Goal: Task Accomplishment & Management: Use online tool/utility

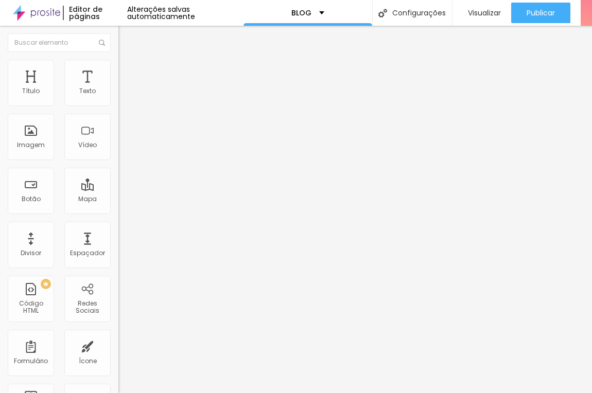
click at [118, 88] on div "Trocar imagem" at bounding box center [177, 83] width 118 height 7
click at [118, 89] on span "Trocar imagem" at bounding box center [146, 84] width 56 height 9
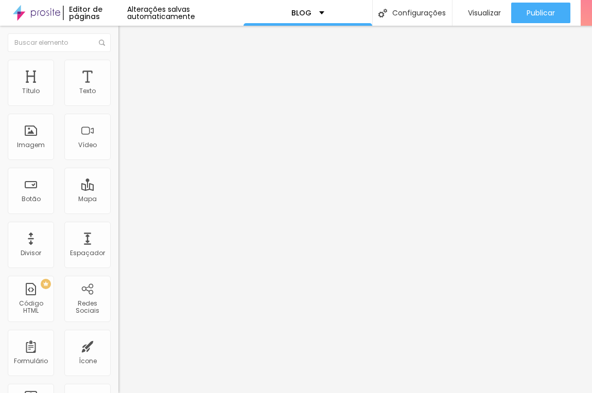
click at [128, 70] on span "Estilo" at bounding box center [136, 66] width 16 height 9
click at [128, 73] on span "Avançado" at bounding box center [145, 77] width 34 height 9
click at [128, 61] on span "Conteúdo" at bounding box center [144, 56] width 32 height 9
click at [118, 161] on span "16:9 Cinema" at bounding box center [137, 156] width 39 height 9
click at [118, 189] on span "Original" at bounding box center [130, 185] width 25 height 9
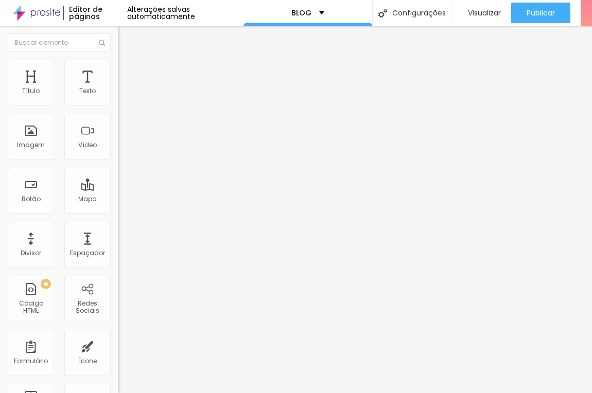
click at [118, 179] on div "Quadrado 1:1" at bounding box center [177, 175] width 118 height 6
click at [118, 211] on input "https://" at bounding box center [180, 206] width 124 height 10
paste input "lurodrigues.com.br/2025/04/30/daniella-e-eduardo-dizem-sim-no-castelo-de-primav…"
type input "https://lurodrigues.com.br/2025/04/30/daniella-e-eduardo-dizem-sim-no-castelo-d…"
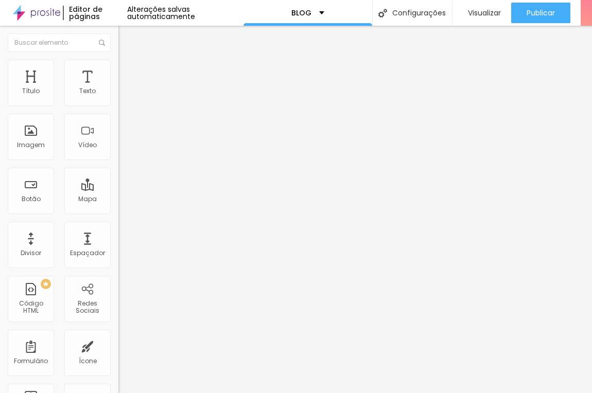
scroll to position [0, 0]
click at [118, 235] on div "URL https://lurodrigues.com.br/2025/04/30/daniella-e-eduardo-dizem-sim-no-caste…" at bounding box center [177, 215] width 118 height 41
click at [118, 229] on img at bounding box center [120, 226] width 5 height 5
click at [128, 71] on span "Estilo" at bounding box center [136, 66] width 16 height 9
click at [118, 70] on li "Avançado" at bounding box center [177, 75] width 118 height 10
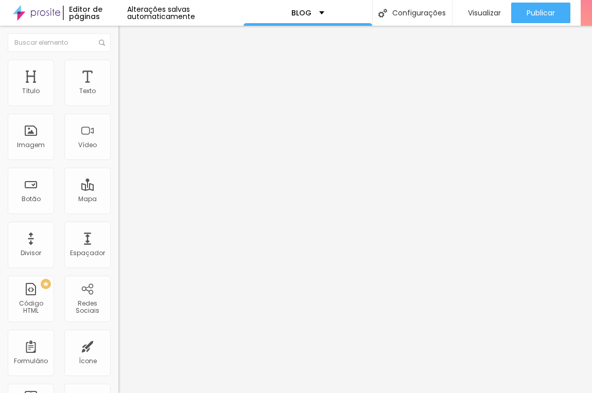
click at [128, 61] on span "Conteúdo" at bounding box center [144, 56] width 32 height 9
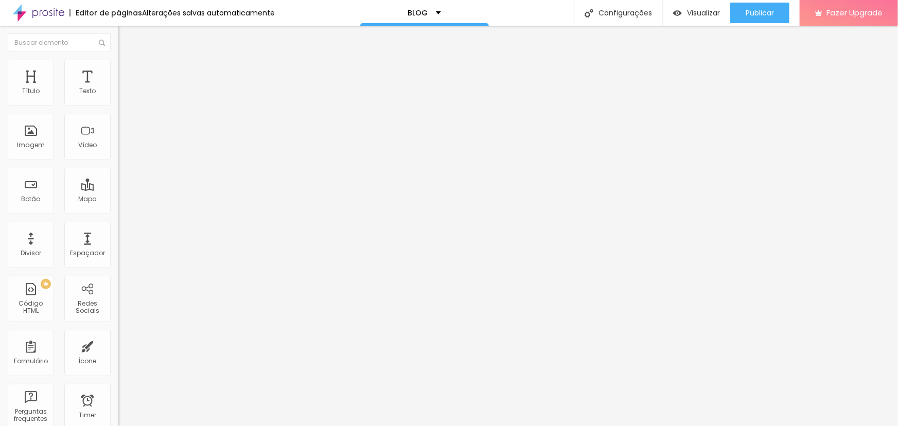
click at [118, 89] on span "Trocar imagem" at bounding box center [146, 84] width 56 height 9
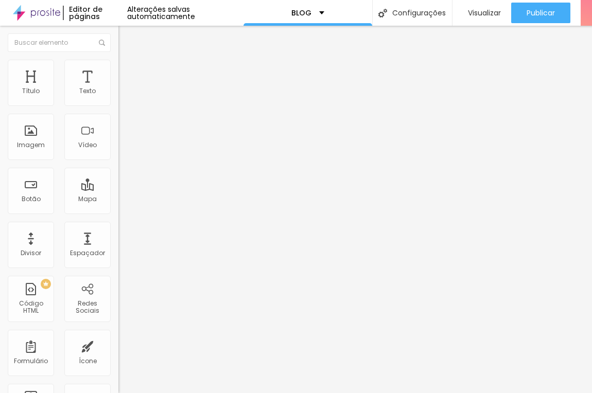
click at [118, 211] on input "https://lurodrigues.com.br/2025/04/30/daniella-e-eduardo-dizem-sim-no-castelo-d…" at bounding box center [180, 206] width 124 height 10
paste input "7/15/lago-enfesta-o-conto-de-amor-da-noiva-alan"
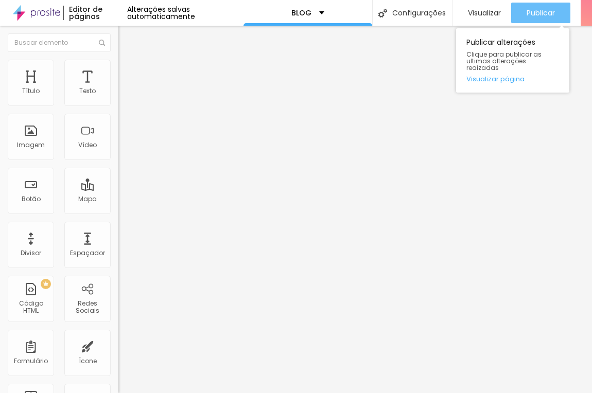
type input "https://lurodrigues.com.br/2025/07/15/lago-enfesta-o-conto-de-amor-da-noiva-ala…"
click at [537, 7] on div "Publicar" at bounding box center [541, 13] width 28 height 21
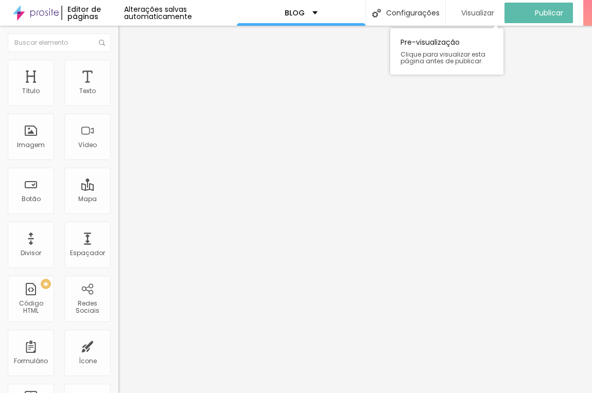
click at [502, 16] on button "Visualizar" at bounding box center [475, 13] width 59 height 21
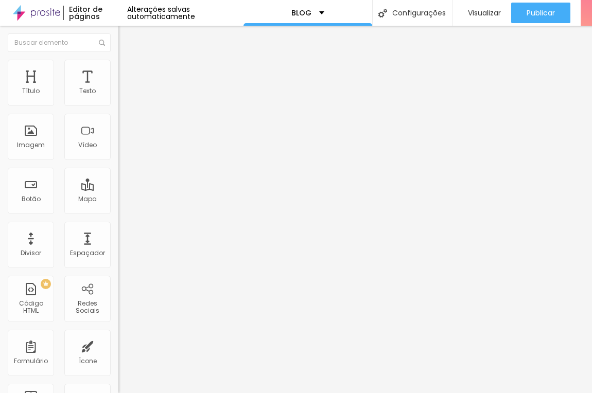
click at [118, 89] on span "Trocar imagem" at bounding box center [146, 84] width 56 height 9
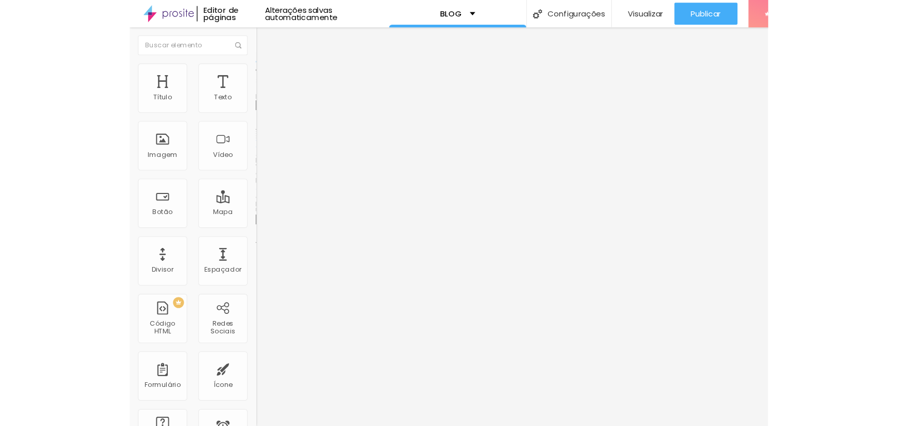
scroll to position [140, 0]
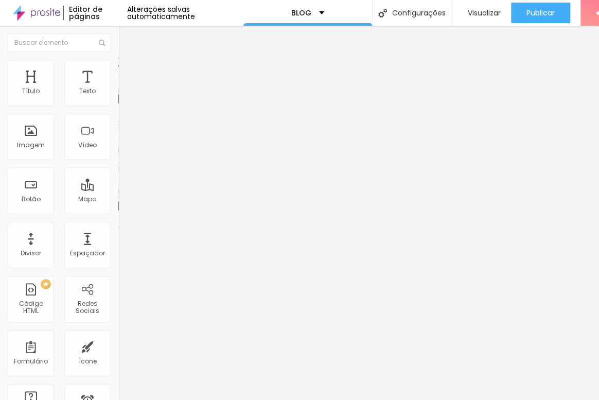
drag, startPoint x: 349, startPoint y: 142, endPoint x: 343, endPoint y: 147, distance: 7.7
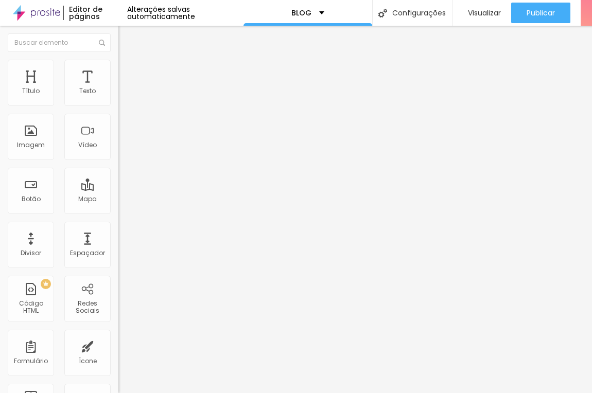
click at [118, 161] on span "1:1 Quadrado" at bounding box center [138, 156] width 41 height 9
click at [118, 173] on span "Padrão" at bounding box center [129, 169] width 23 height 9
click at [118, 167] on span "Cinema" at bounding box center [131, 163] width 26 height 9
click at [118, 189] on span "Original" at bounding box center [130, 185] width 25 height 9
click at [128, 75] on span "Avançado" at bounding box center [145, 77] width 34 height 9
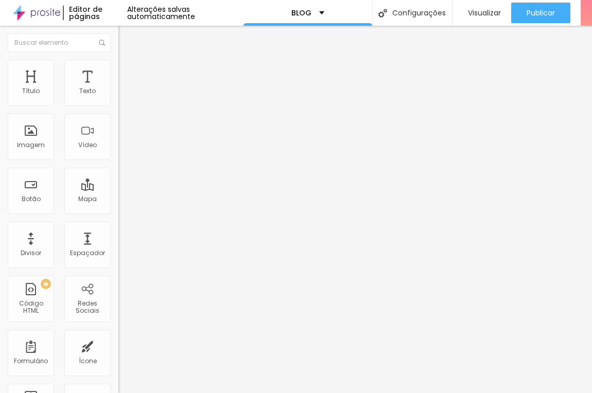
drag, startPoint x: 61, startPoint y: 68, endPoint x: 50, endPoint y: 79, distance: 15.7
click at [118, 69] on li "Estilo" at bounding box center [177, 65] width 118 height 10
type input "95"
type input "90"
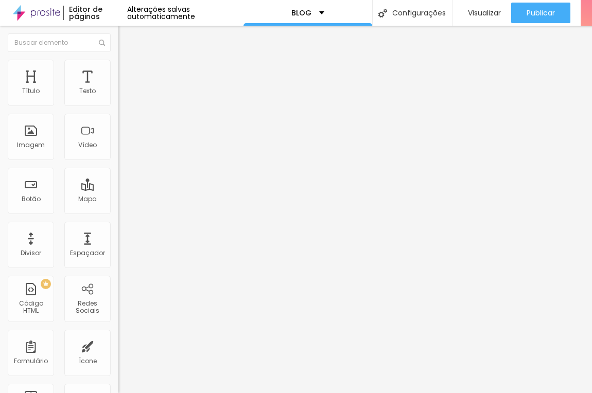
type input "90"
type input "85"
type input "80"
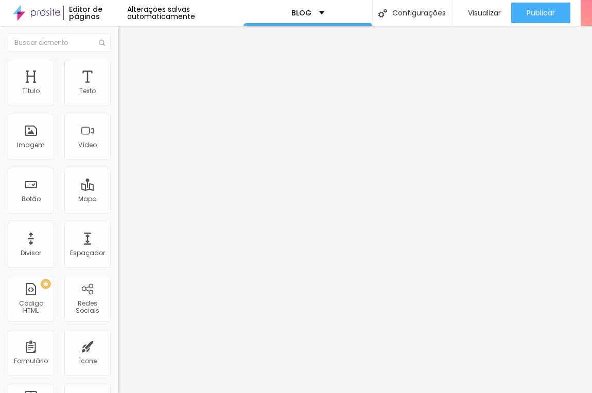
type input "75"
type input "65"
type input "60"
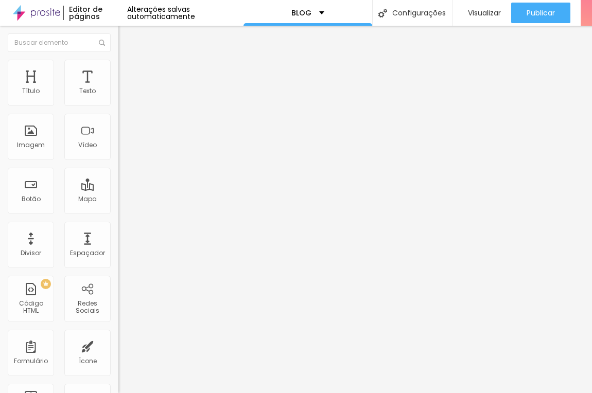
type input "60"
type input "55"
type input "50"
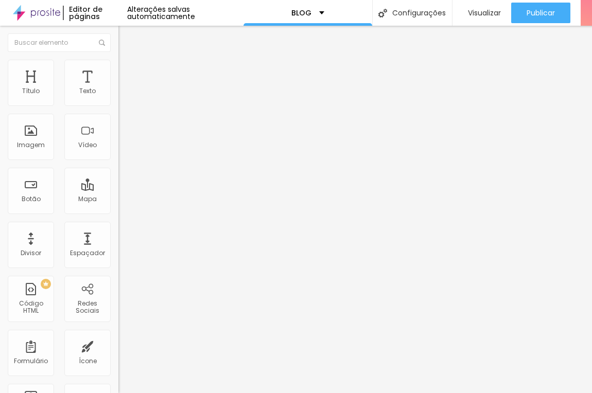
type input "45"
type input "50"
type input "60"
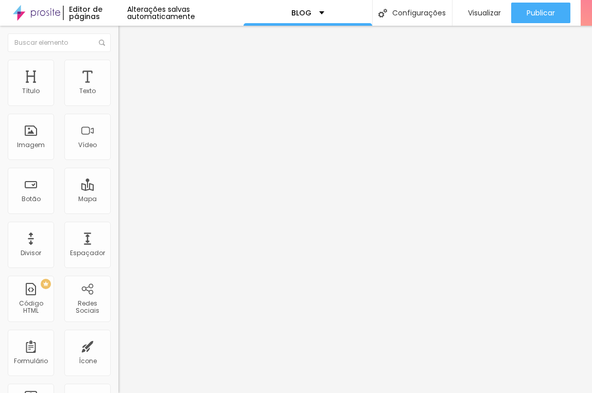
type input "60"
type input "65"
type input "75"
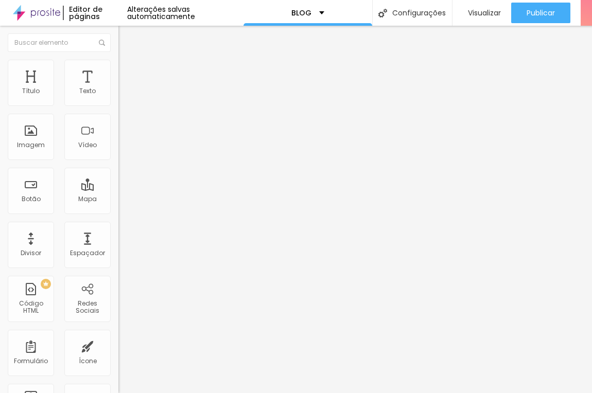
type input "85"
type input "95"
type input "100"
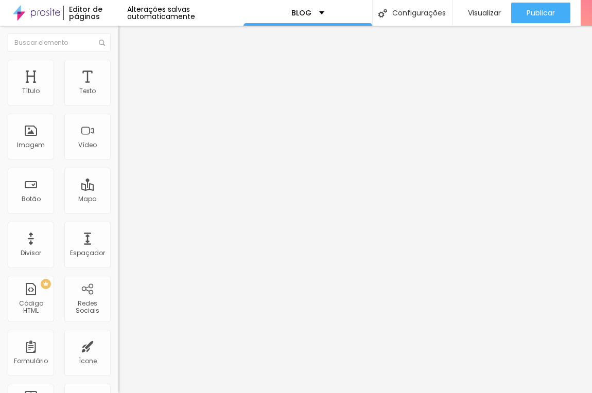
type input "100"
drag, startPoint x: 106, startPoint y: 108, endPoint x: 190, endPoint y: 137, distance: 89.9
click at [185, 106] on input "range" at bounding box center [151, 101] width 66 height 8
type input "10"
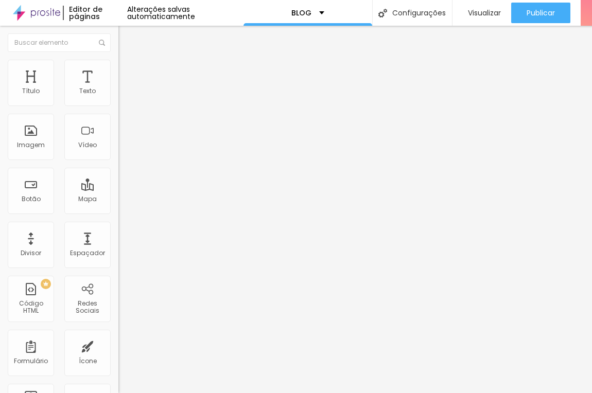
type input "12"
type input "21"
type input "34"
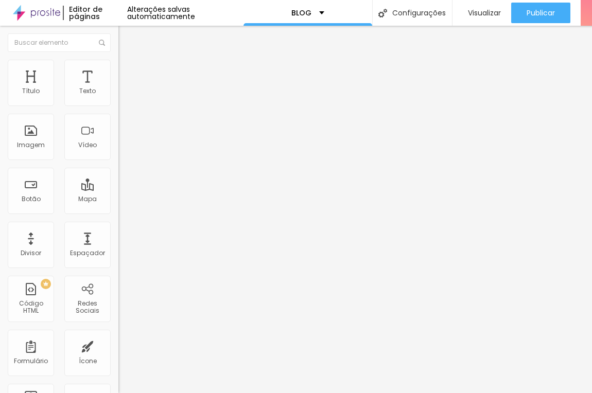
type input "34"
type input "53"
type input "75"
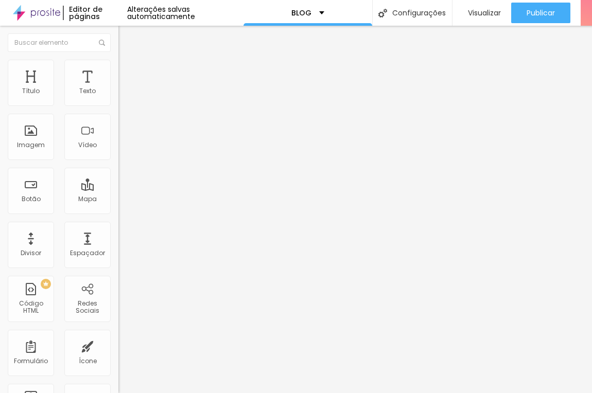
type input "90"
type input "104"
type input "117"
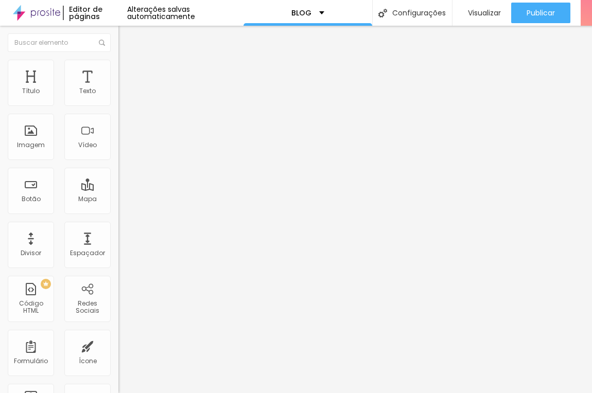
type input "117"
type input "131"
type input "146"
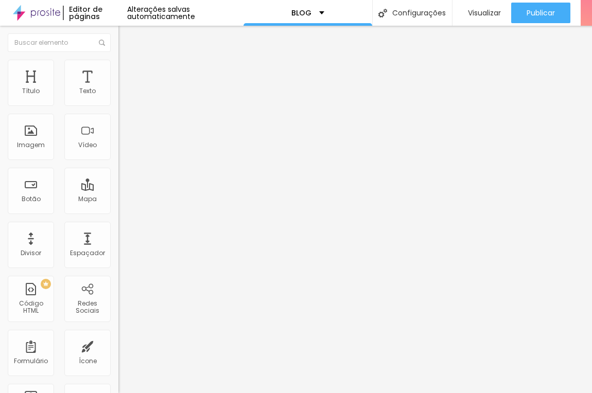
type input "161"
type input "173"
type input "179"
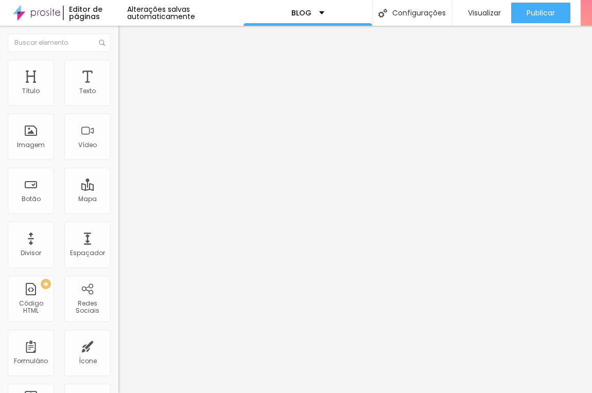
type input "179"
type input "180"
type input "177"
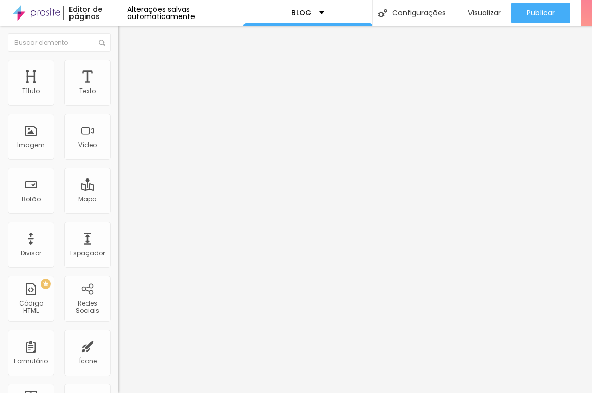
type input "174"
type input "173"
type input "171"
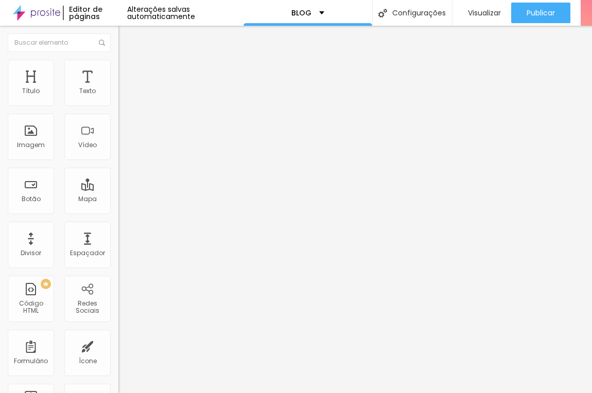
type input "171"
type input "170"
type input "168"
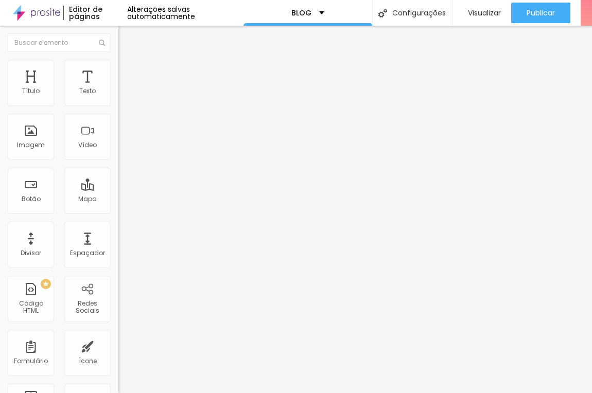
type input "164"
type input "162"
type input "161"
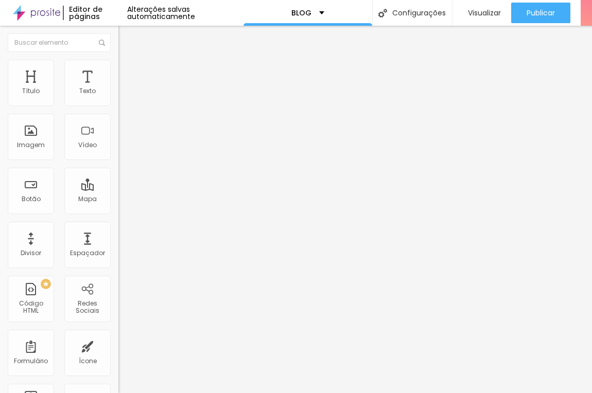
type input "161"
type input "159"
type input "156"
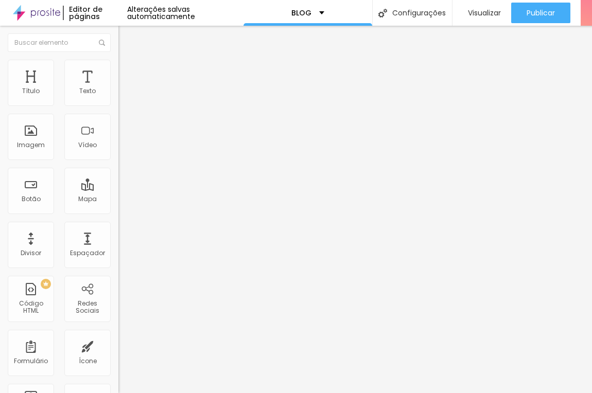
type input "153"
type input "150"
type input "144"
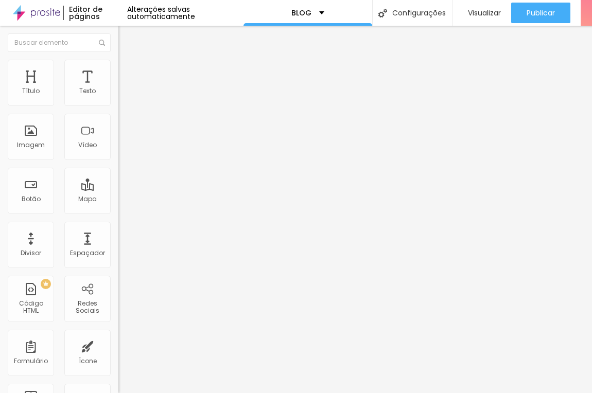
type input "144"
type input "137"
type input "126"
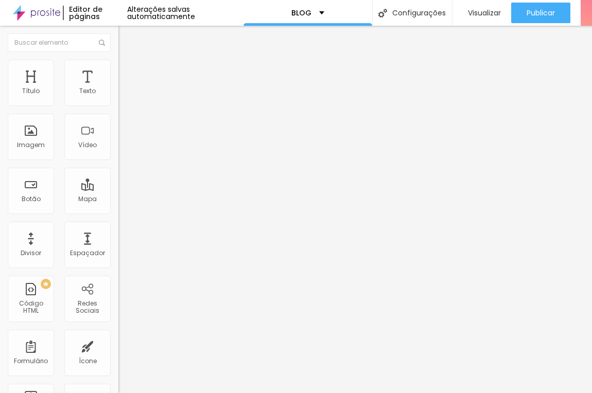
type input "116"
type input "108"
type input "101"
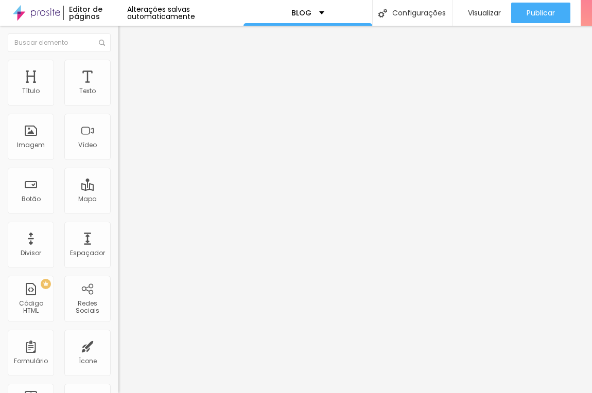
type input "101"
type input "92"
type input "81"
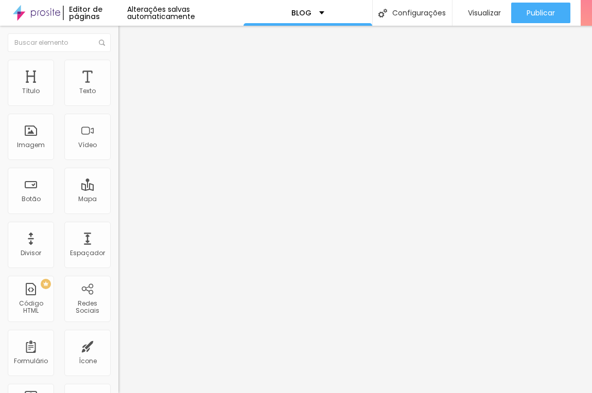
type input "69"
type input "62"
type input "54"
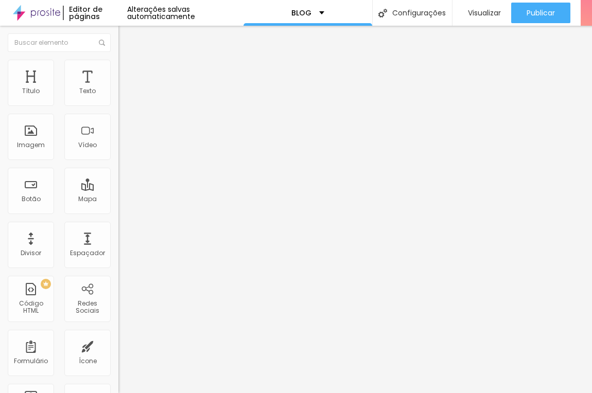
type input "54"
type input "51"
type input "47"
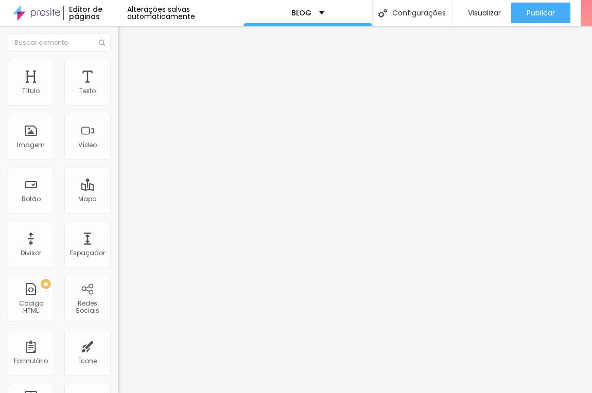
type input "45"
type input "39"
type input "36"
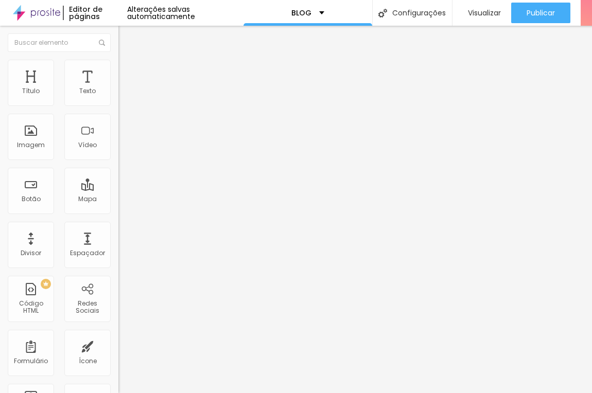
type input "36"
type input "35"
type input "33"
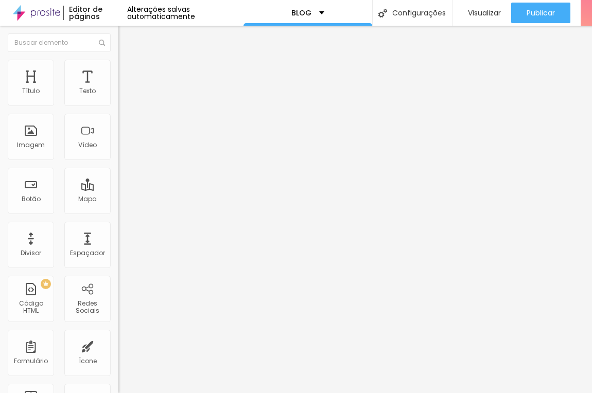
type input "27"
type input "23"
type input "15"
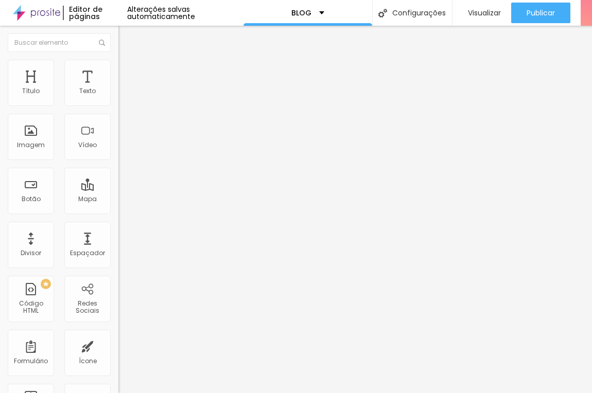
type input "15"
type input "8"
type input "0"
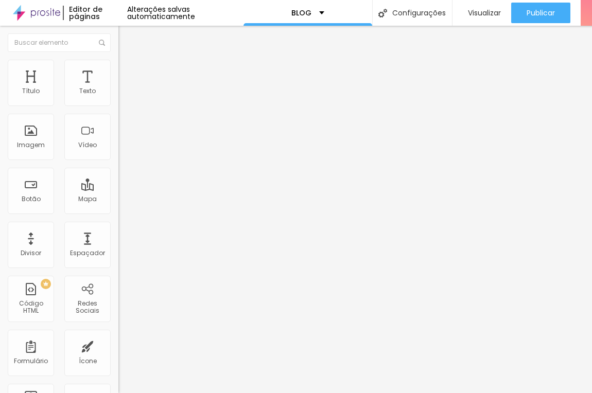
drag, startPoint x: 26, startPoint y: 128, endPoint x: -16, endPoint y: 154, distance: 50.1
click at [118, 226] on input "range" at bounding box center [151, 230] width 66 height 8
click at [128, 61] on span "Conteúdo" at bounding box center [144, 56] width 32 height 9
click at [118, 161] on span "Original" at bounding box center [130, 156] width 25 height 9
click at [118, 188] on div "Cinema 16:9 Padrão 4:3 Quadrado 1:1 Original" at bounding box center [177, 174] width 118 height 28
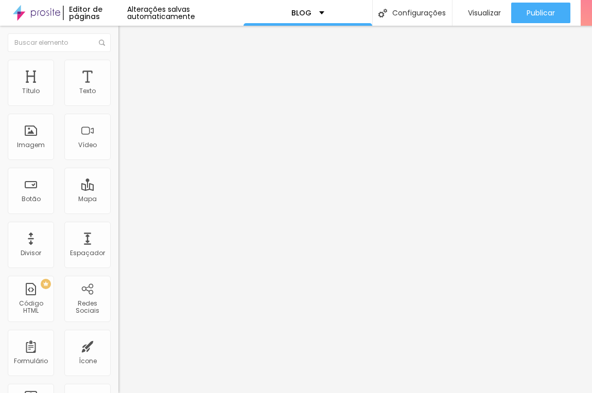
click at [118, 148] on div "Alinhamento" at bounding box center [177, 132] width 118 height 31
click at [128, 73] on span "Avançado" at bounding box center [145, 77] width 34 height 9
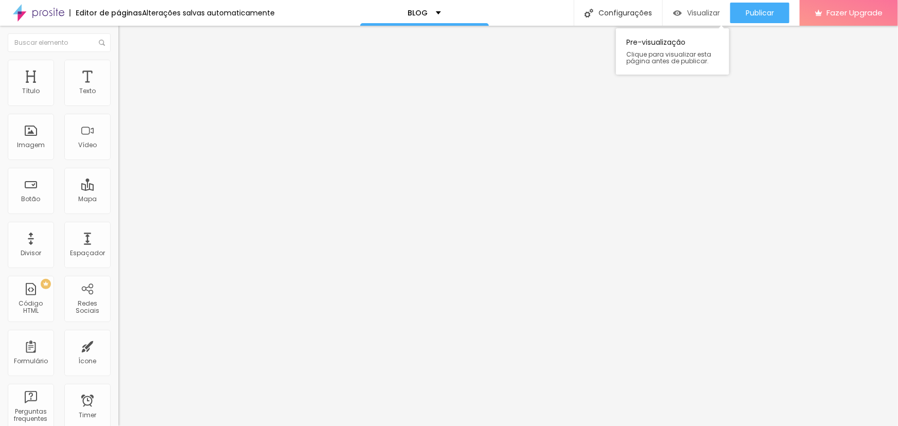
click at [699, 14] on span "Visualizar" at bounding box center [703, 13] width 33 height 8
click at [118, 65] on ul "Conteúdo Estilo Avançado" at bounding box center [177, 64] width 118 height 31
click at [118, 66] on li "Estilo" at bounding box center [177, 65] width 118 height 10
type input "95"
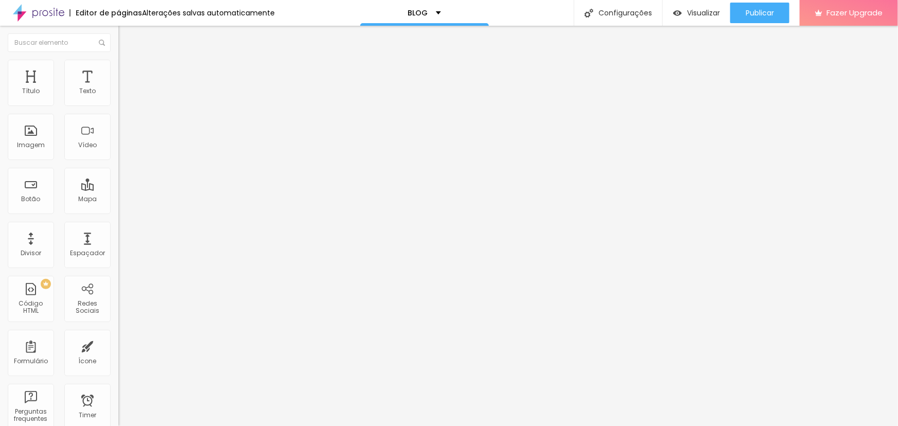
type input "90"
type input "85"
type input "80"
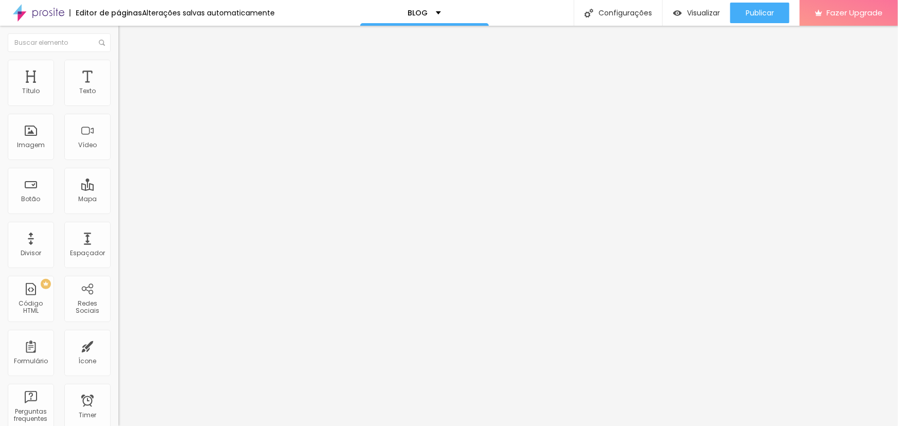
type input "80"
type input "75"
type input "65"
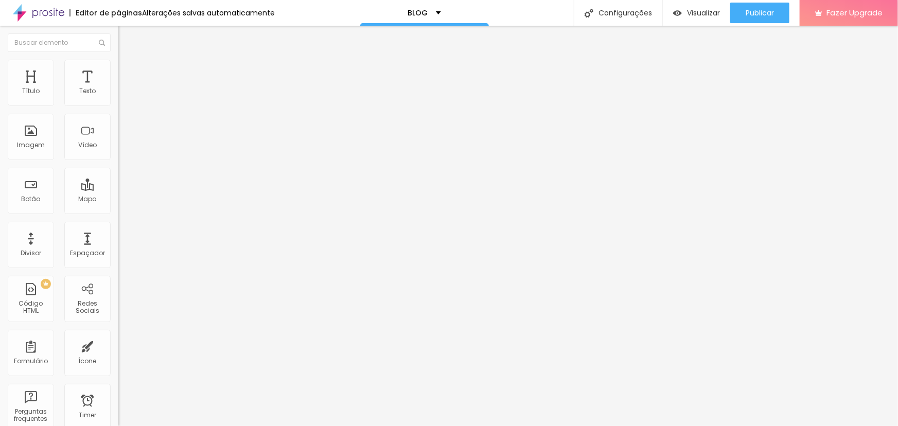
type input "60"
type input "50"
type input "40"
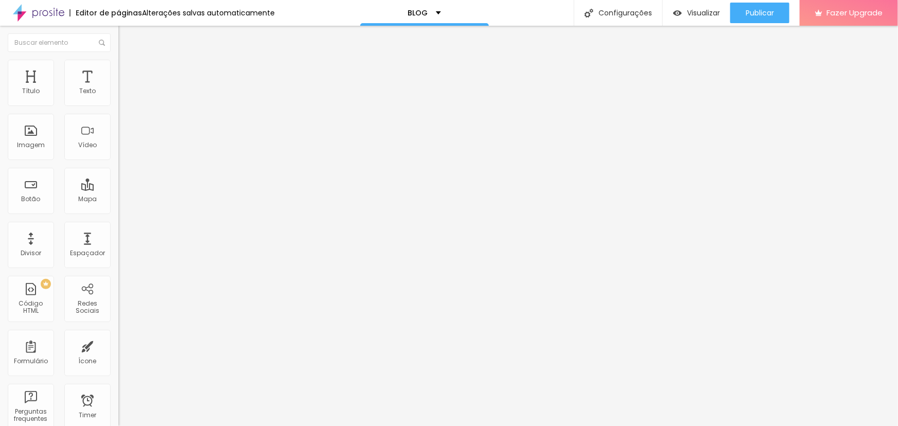
type input "40"
type input "30"
type input "15"
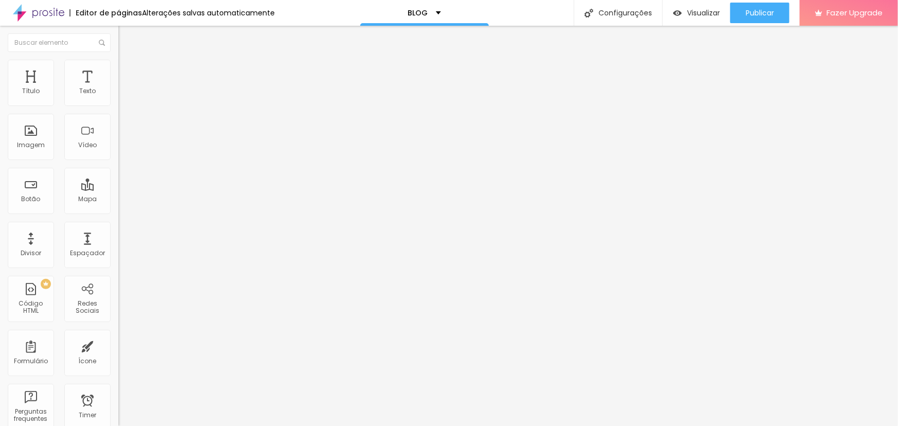
type input "10"
type input "15"
type input "30"
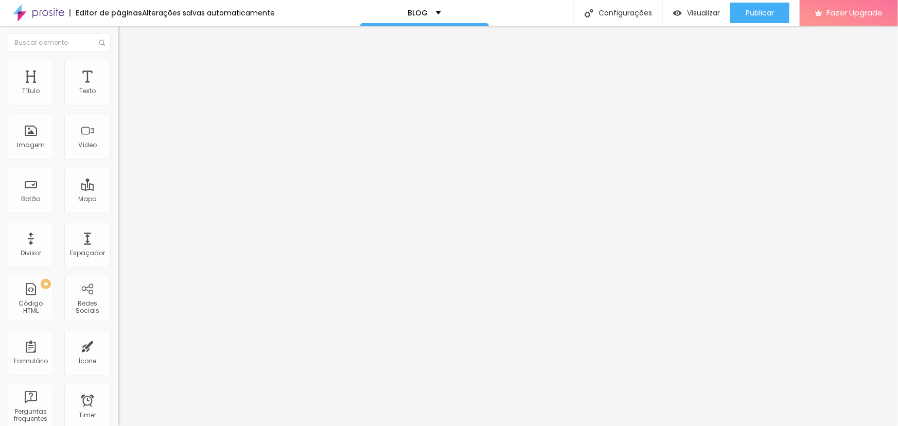
type input "30"
type input "95"
type input "100"
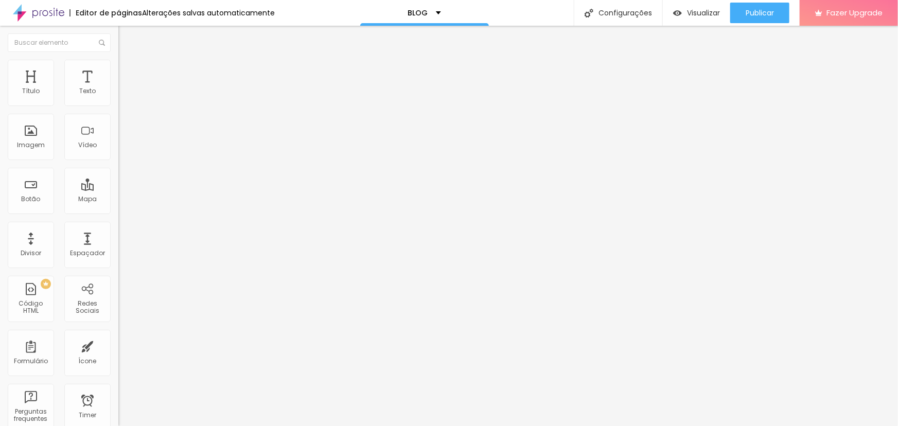
drag, startPoint x: 109, startPoint y: 108, endPoint x: 708, endPoint y: 224, distance: 610.9
click at [185, 106] on input "range" at bounding box center [151, 101] width 66 height 8
click at [128, 73] on span "Avançado" at bounding box center [145, 77] width 34 height 9
click at [118, 89] on span "Trocar imagem" at bounding box center [146, 84] width 56 height 9
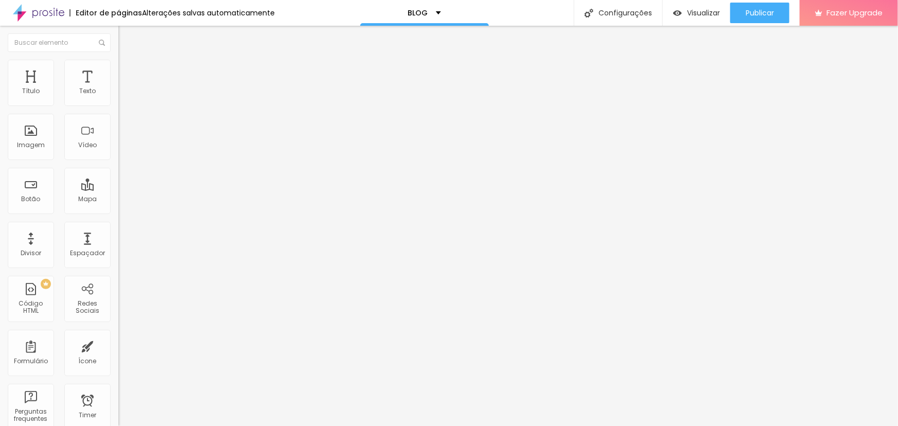
click at [118, 89] on span "Trocar imagem" at bounding box center [146, 84] width 56 height 9
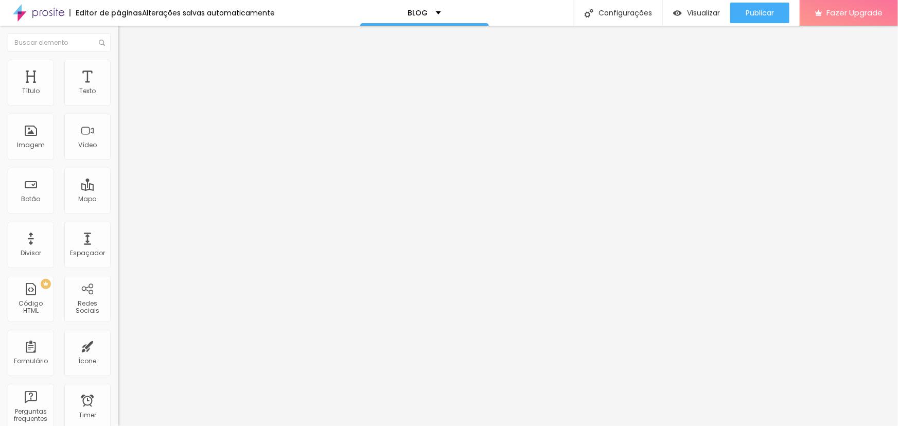
click at [118, 89] on span "Trocar imagem" at bounding box center [146, 84] width 56 height 9
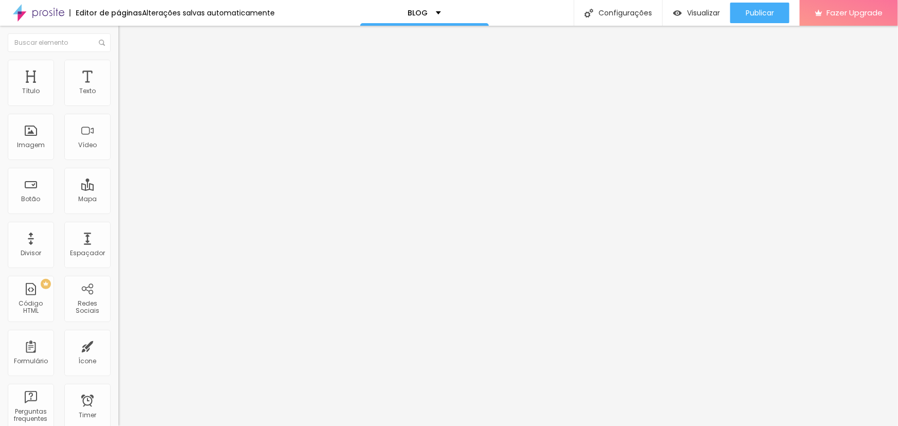
click at [118, 89] on span "Trocar imagem" at bounding box center [146, 84] width 56 height 9
click at [219, 426] on div at bounding box center [449, 432] width 898 height 0
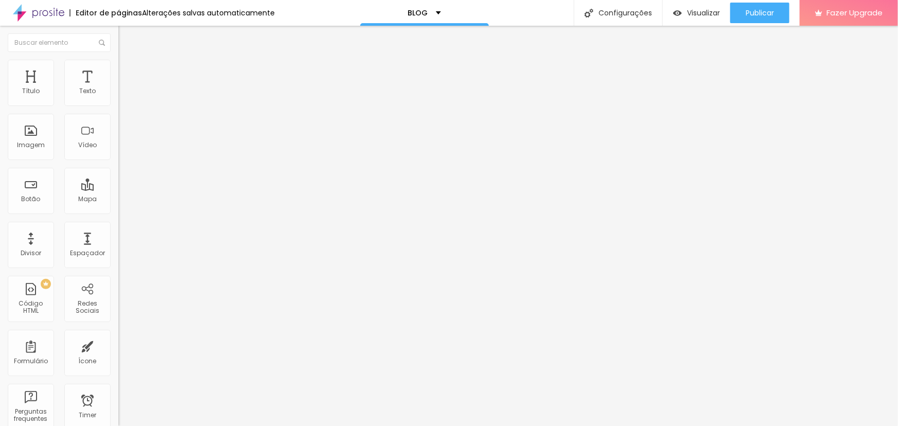
drag, startPoint x: 178, startPoint y: 148, endPoint x: 533, endPoint y: 212, distance: 361.3
drag, startPoint x: 135, startPoint y: 55, endPoint x: 108, endPoint y: 50, distance: 27.7
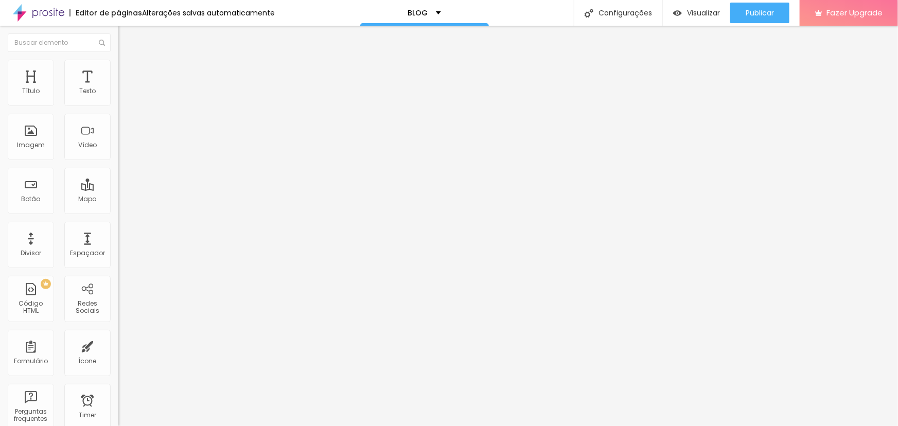
click at [118, 88] on div "Trocar imagem" at bounding box center [177, 83] width 118 height 7
click at [118, 89] on span "Trocar imagem" at bounding box center [146, 84] width 56 height 9
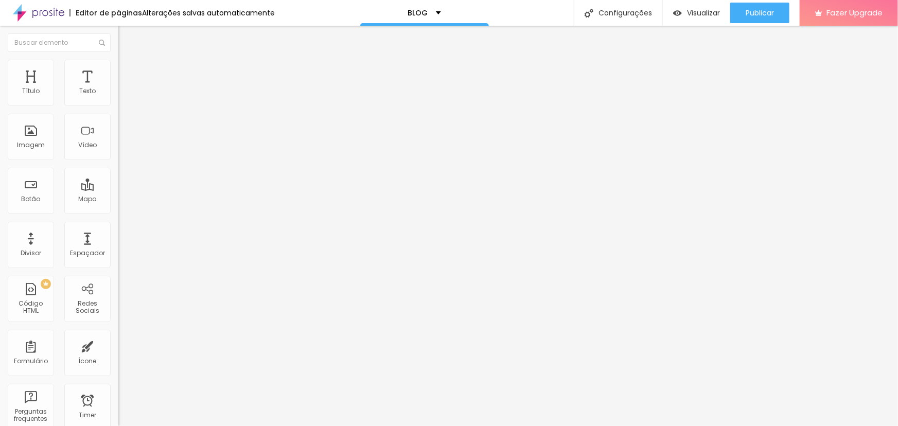
click at [118, 89] on span "Trocar imagem" at bounding box center [146, 84] width 56 height 9
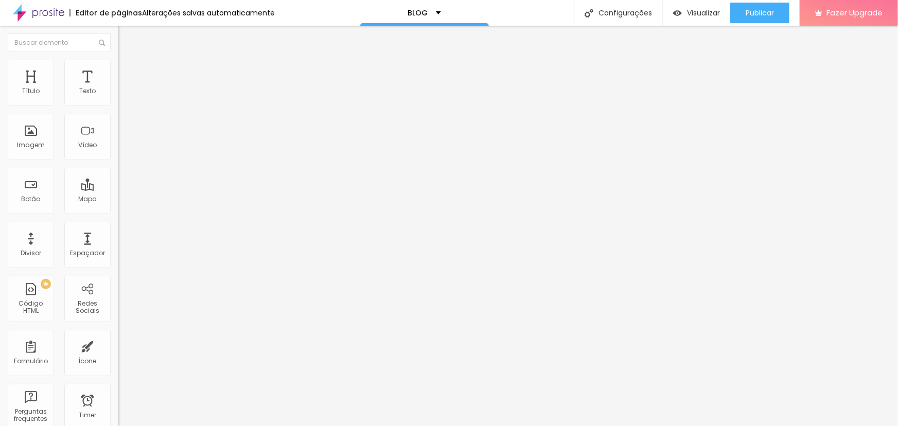
click at [118, 89] on span "Trocar imagem" at bounding box center [146, 84] width 56 height 9
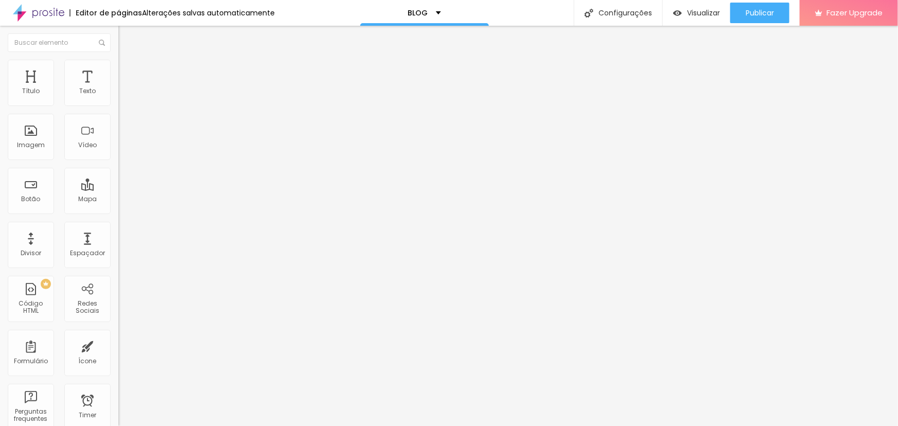
click at [118, 89] on span "Trocar imagem" at bounding box center [146, 84] width 56 height 9
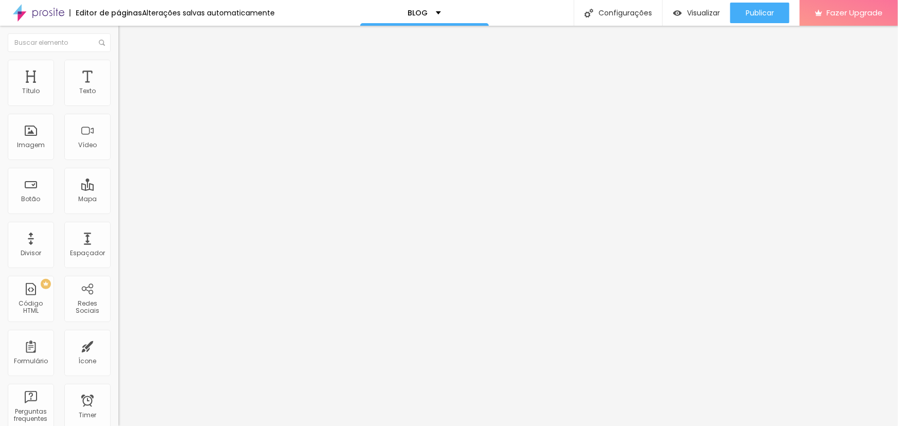
click at [118, 89] on span "Trocar imagem" at bounding box center [146, 84] width 56 height 9
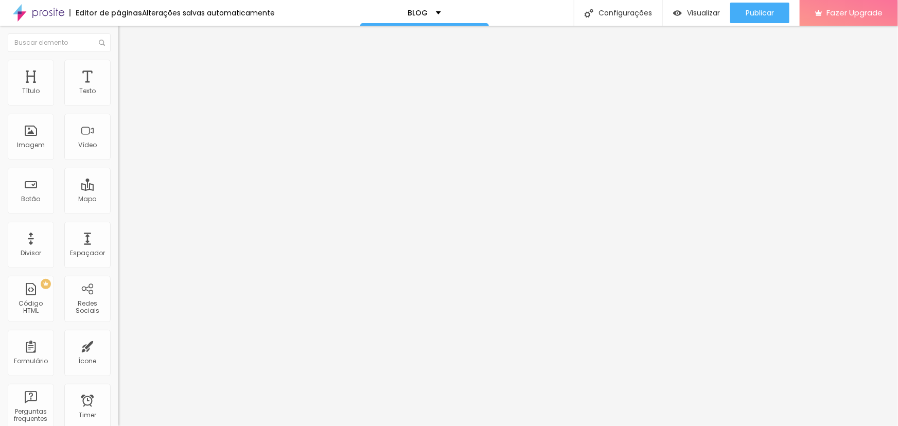
click at [118, 89] on span "Trocar imagem" at bounding box center [146, 84] width 56 height 9
drag, startPoint x: 116, startPoint y: 217, endPoint x: 132, endPoint y: 217, distance: 16.0
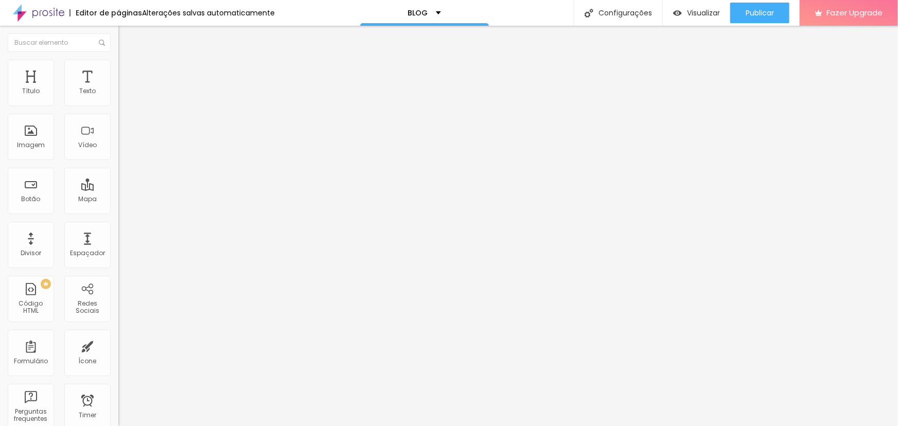
click at [118, 89] on span "Trocar imagem" at bounding box center [146, 84] width 56 height 9
click at [118, 86] on img at bounding box center [121, 83] width 6 height 6
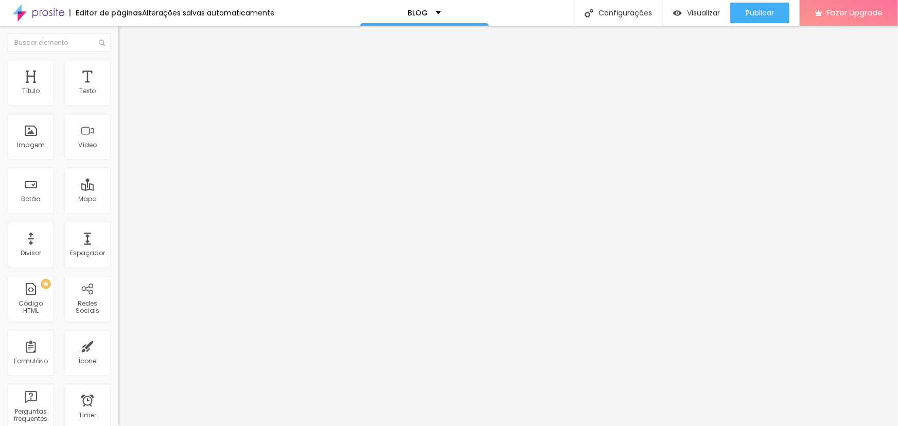
click at [118, 89] on span "Trocar imagem" at bounding box center [146, 84] width 56 height 9
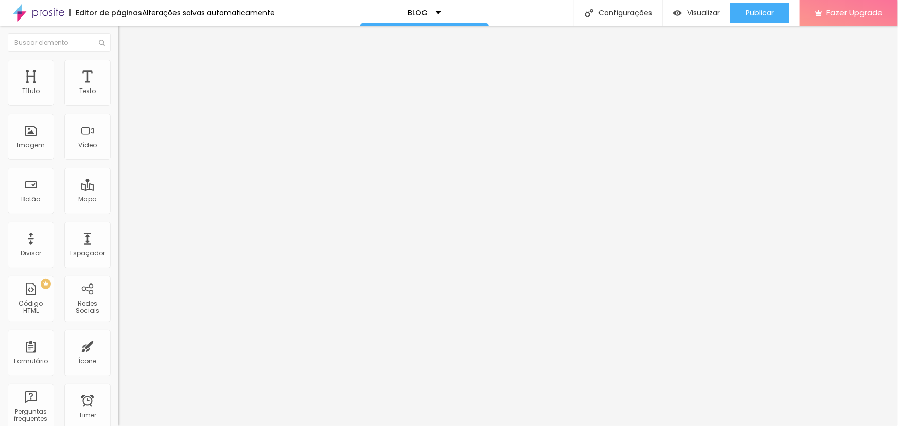
click at [118, 89] on span "Trocar imagem" at bounding box center [146, 84] width 56 height 9
drag, startPoint x: 365, startPoint y: 152, endPoint x: 364, endPoint y: 172, distance: 20.1
click at [118, 89] on span "Trocar imagem" at bounding box center [146, 84] width 56 height 9
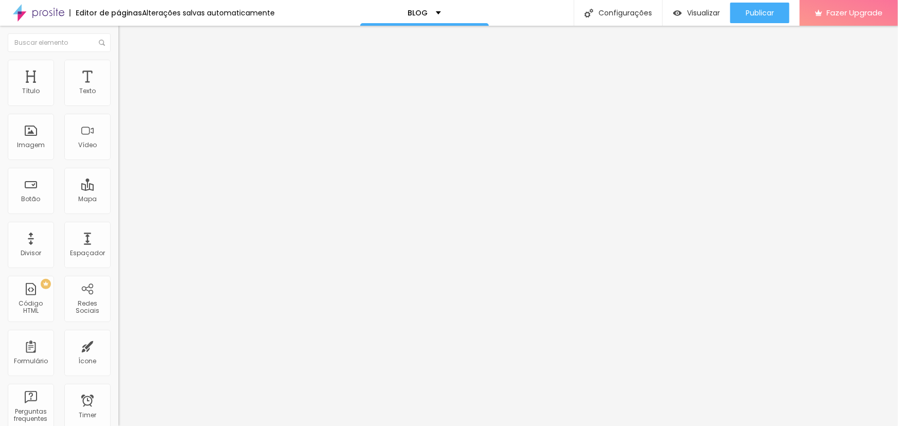
click at [118, 89] on span "Trocar imagem" at bounding box center [146, 84] width 56 height 9
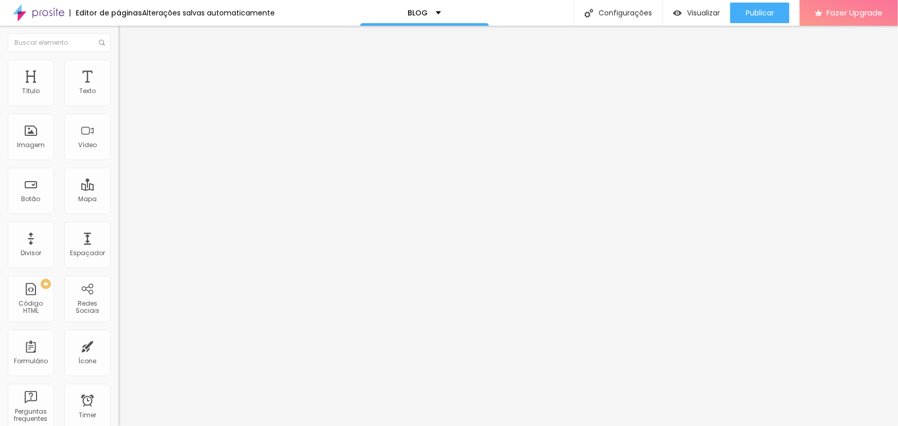
click at [118, 89] on span "Trocar imagem" at bounding box center [146, 84] width 56 height 9
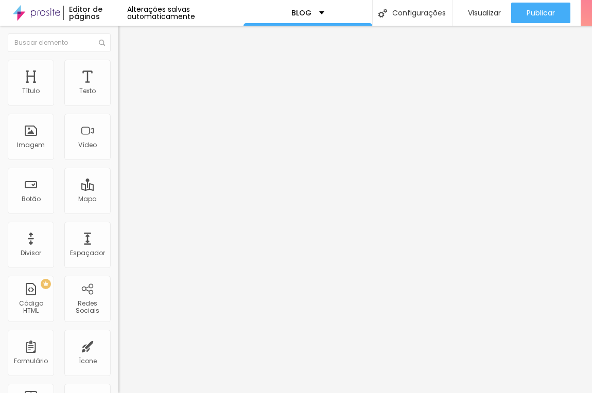
click at [118, 211] on input "https://lurodrigues.com.br/2025/04/30/daniella-e-eduardo-dizem-sim-no-castelo-d…" at bounding box center [180, 206] width 124 height 10
paste input "internovias.com.br/blog/2024/11/casamento-ao-ar-livre-no-lago-enfesta-noiva-int…"
type input "https://internovias.com.br/blog/2024/11/casamento-ao-ar-livre-no-lago-enfesta-n…"
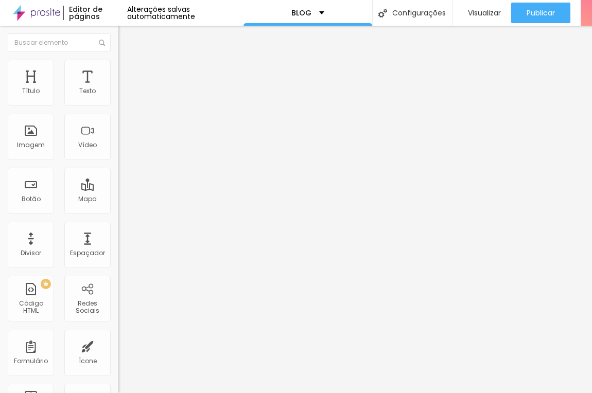
click at [118, 211] on input "https://lurodrigues.com.br/2025/04/30/daniella-e-eduardo-dizem-sim-no-castelo-d…" at bounding box center [180, 206] width 124 height 10
paste input "internovias.com.br/blog/2024/05/casamento-ao-ar-livre-no-lago-enfesta-noiva-int…"
type input "https://internovias.com.br/blog/2024/05/casamento-ao-ar-livre-no-lago-enfesta-n…"
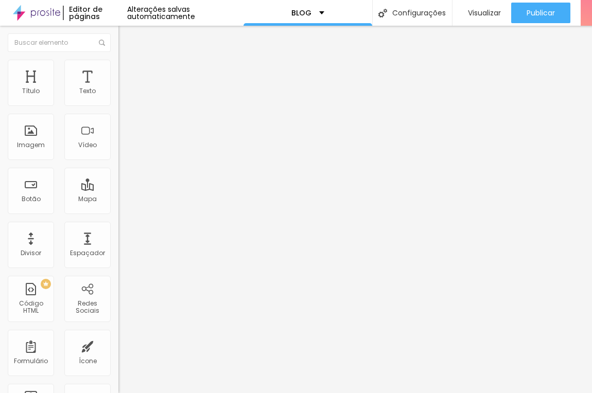
click at [118, 211] on input "https://lurodrigues.com.br/2025/04/30/daniella-e-eduardo-dizem-sim-no-castelo-d…" at bounding box center [180, 206] width 124 height 10
paste input "internovias.com.br/blog/2024/03/casamento-de-dia-ao-ar-livre-no-chale-enfesta-n…"
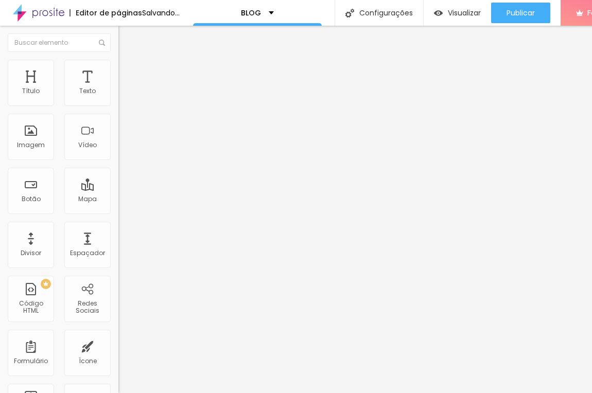
type input "https://internovias.com.br/blog/2024/03/casamento-de-dia-ao-ar-livre-no-chale-e…"
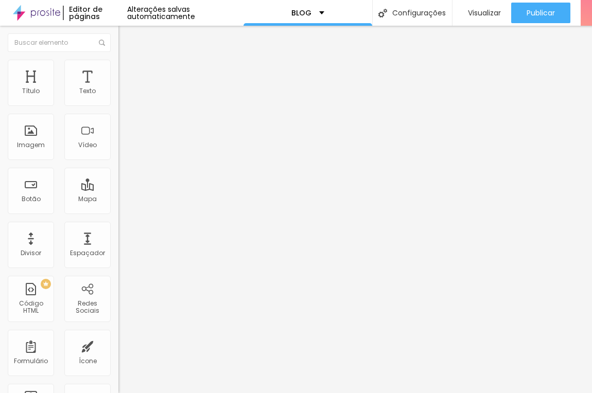
click at [118, 211] on input "https://lurodrigues.com.br/2025/04/30/daniella-e-eduardo-dizem-sim-no-castelo-d…" at bounding box center [180, 206] width 124 height 10
paste input "internovias.com.br/blog/2024/02/casamento-ao-ar-livre-no-bistro%cc%82-160-noiva…"
type input "https://internovias.com.br/blog/2024/02/casamento-ao-ar-livre-no-bistro%cc%82-1…"
drag, startPoint x: 56, startPoint y: 292, endPoint x: 87, endPoint y: 283, distance: 32.2
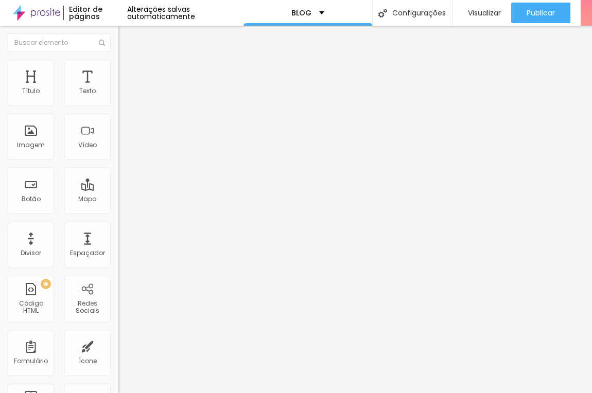
click at [118, 229] on div "Abrir em uma nova aba" at bounding box center [177, 226] width 118 height 5
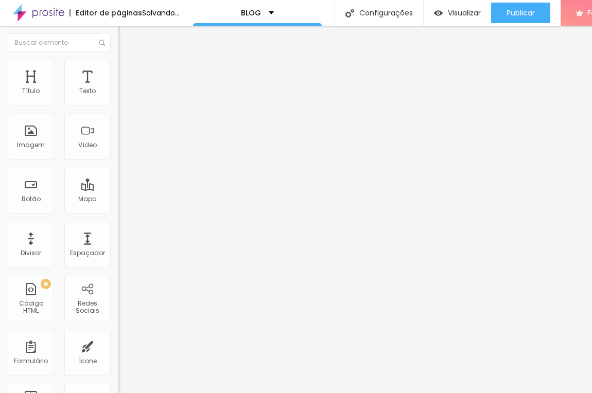
click at [118, 229] on div "Abrir em uma nova aba" at bounding box center [177, 226] width 118 height 5
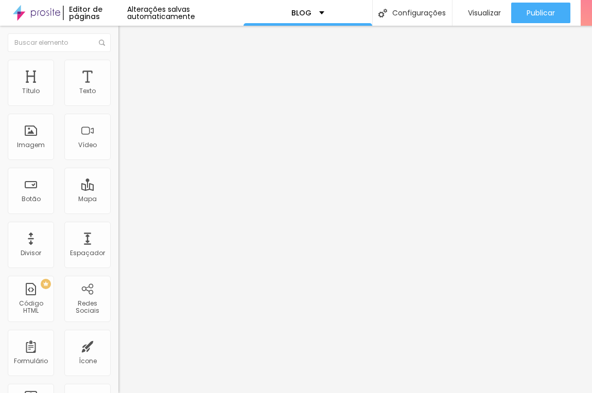
click at [118, 229] on div "Abrir em uma nova aba" at bounding box center [177, 226] width 118 height 5
click at [118, 211] on input "https://lurodrigues.com.br/2025/04/30/daniella-e-eduardo-dizem-sim-no-castelo-d…" at bounding box center [180, 206] width 124 height 10
paste input "internovias.com.br/blog/2023/12/casamento-ao-ar-livre-no-chale-enfesta-noiva-in…"
type input "https://internovias.com.br/blog/2023/12/casamento-ao-ar-livre-no-chale-enfesta-…"
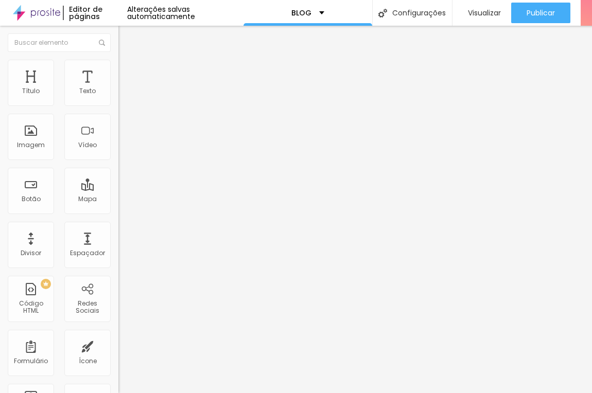
click at [118, 224] on div at bounding box center [177, 224] width 118 height 0
click at [118, 211] on input "https://lurodrigues.com.br/2025/04/30/daniella-e-eduardo-dizem-sim-no-castelo-d…" at bounding box center [180, 206] width 124 height 10
paste input "internovias.com.br/blog/2023/06/casamento-ao-ar-livre-no-chale-enfesta-noiva-in…"
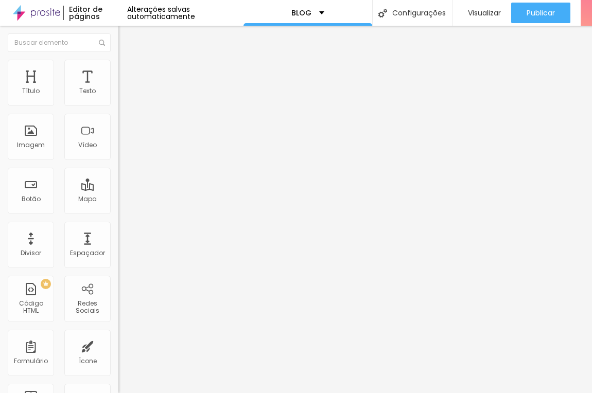
type input "https://internovias.com.br/blog/2023/06/casamento-ao-ar-livre-no-chale-enfesta-…"
click at [118, 224] on div at bounding box center [177, 224] width 118 height 0
click at [118, 229] on div "Abrir em uma nova aba" at bounding box center [177, 226] width 118 height 5
click at [118, 211] on input "https://lurodrigues.com.br/2025/04/30/daniella-e-eduardo-dizem-sim-no-castelo-d…" at bounding box center [180, 206] width 124 height 10
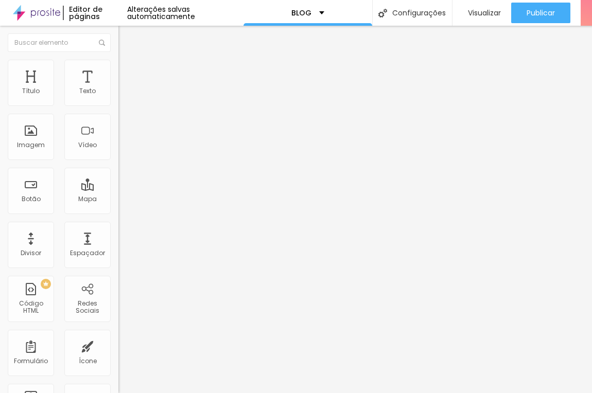
paste input "internovias.com.br/blog/2022/06/casamento-ao-ar-livre-no-bistro-160-noiva-inter…"
type input "https://internovias.com.br/blog/2022/06/casamento-ao-ar-livre-no-bistro-160-noi…"
click at [118, 211] on input "https://lurodrigues.com.br/2025/04/30/daniella-e-eduardo-dizem-sim-no-castelo-d…" at bounding box center [180, 206] width 124 height 10
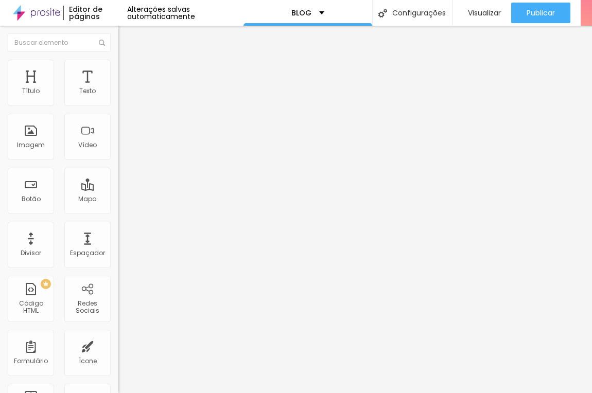
paste input "internovias.com.br/blog/2022/06/casamento-na-igreja-noiva-internovias-vitori"
type input "https://internovias.com.br/blog/2022/06/casamento-na-igreja-noiva-internovias-v…"
click at [118, 211] on input "https://lurodrigues.com.br/2025/04/30/daniella-e-eduardo-dizem-sim-no-castelo-d…" at bounding box center [180, 206] width 124 height 10
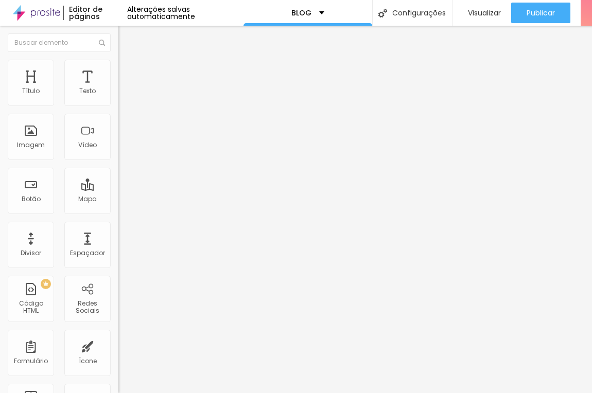
paste input "internovias.com.br/blog/2022/03/casamento-ao-ar-livre-de-dia-no-chale-enfesta-n…"
type input "https://internovias.com.br/blog/2022/03/casamento-ao-ar-livre-de-dia-no-chale-e…"
click at [118, 211] on input "https://lurodrigues.com.br/2025/04/30/daniella-e-eduardo-dizem-sim-no-castelo-d…" at bounding box center [180, 206] width 124 height 10
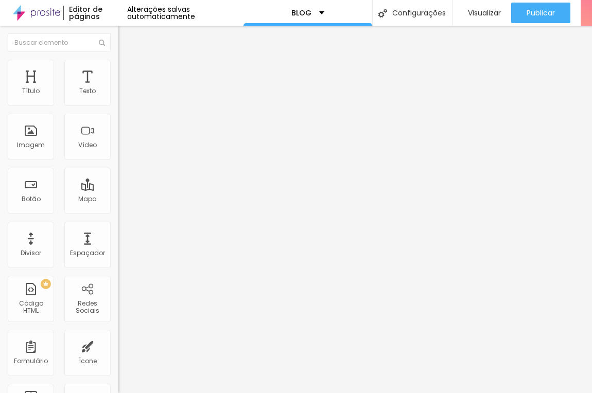
paste input "internovias.com.br/blog/2022/03/casamento-ao-ar-livre-de-dia-no-chale-enfesta-n…"
type input "https://internovias.com.br/blog/2022/03/casamento-ao-ar-livre-de-dia-no-chale-e…"
click at [118, 211] on input "https://lurodrigues.com.br/2025/04/30/daniella-e-eduardo-dizem-sim-no-castelo-d…" at bounding box center [180, 206] width 124 height 10
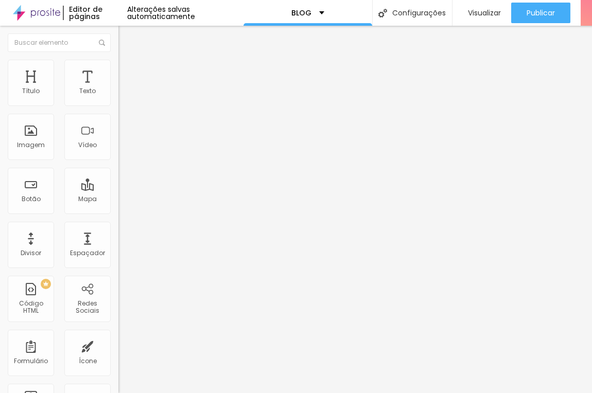
paste input "internovias.com.br/blog/2021/06/casamento-ao-ar-livre-a-noite-no-sitio-enfesta-…"
type input "https://internovias.com.br/blog/2021/06/casamento-ao-ar-livre-a-noite-no-sitio-…"
click at [118, 229] on div "Trocar imagem Descrição da imagem (Alt) Alinhamento Proporção Original Cinema 1…" at bounding box center [177, 154] width 118 height 149
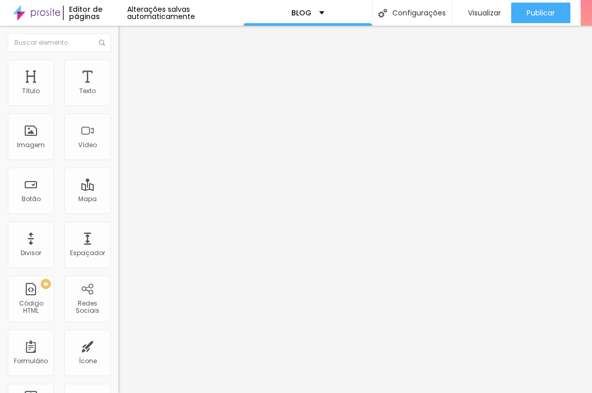
drag, startPoint x: 9, startPoint y: 293, endPoint x: 15, endPoint y: 293, distance: 6.2
click at [118, 224] on div at bounding box center [177, 224] width 118 height 0
click at [118, 229] on div "Abrir em uma nova aba" at bounding box center [177, 226] width 118 height 5
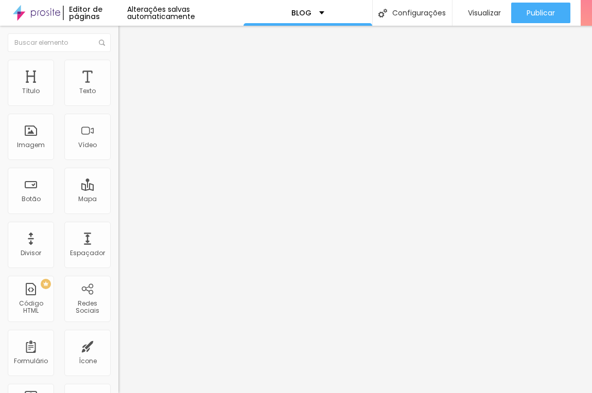
click at [118, 229] on div "Abrir em uma nova aba" at bounding box center [177, 226] width 118 height 5
click at [118, 211] on input "https://lurodrigues.com.br/2025/04/30/daniella-e-eduardo-dizem-sim-no-castelo-d…" at bounding box center [180, 206] width 124 height 10
paste input "internovias.com.br/blog/2020/09/mini-wedding-de-dia-no-sitio-enfesta-noiva-inte…"
type input "https://internovias.com.br/blog/2020/09/mini-wedding-de-dia-no-sitio-enfesta-no…"
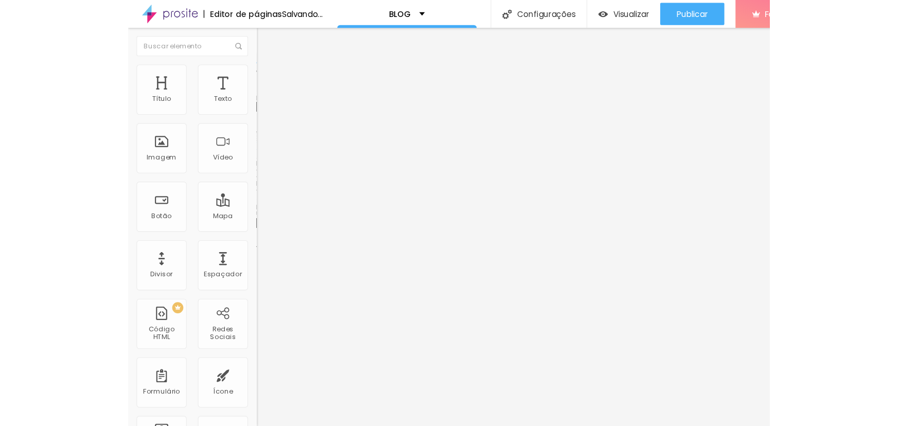
scroll to position [0, 0]
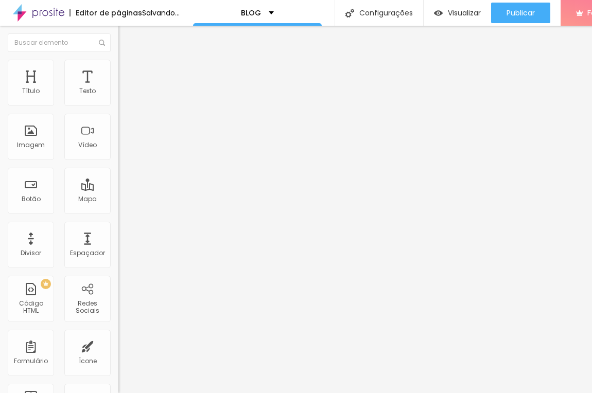
click at [118, 229] on div "Abrir em uma nova aba" at bounding box center [177, 226] width 118 height 5
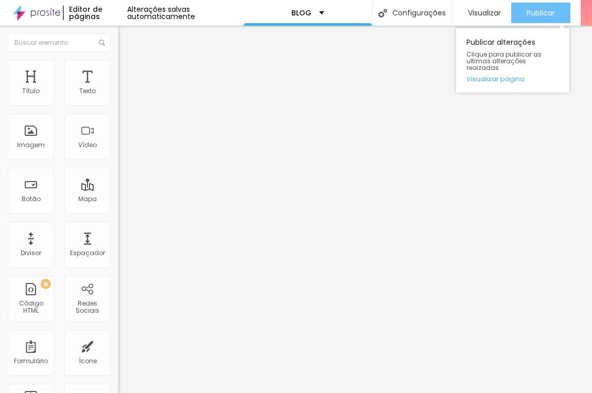
click at [552, 20] on button "Publicar" at bounding box center [540, 13] width 59 height 21
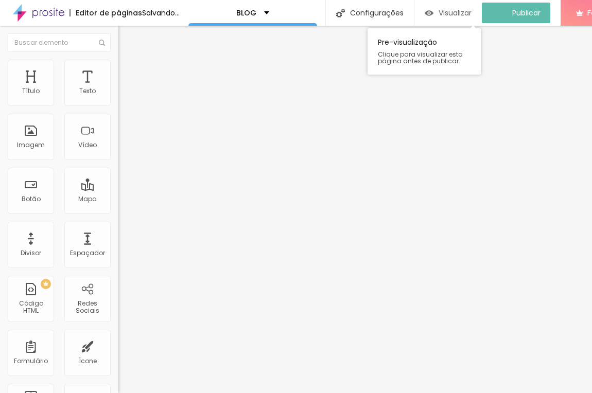
click at [471, 14] on span "Visualizar" at bounding box center [455, 13] width 33 height 8
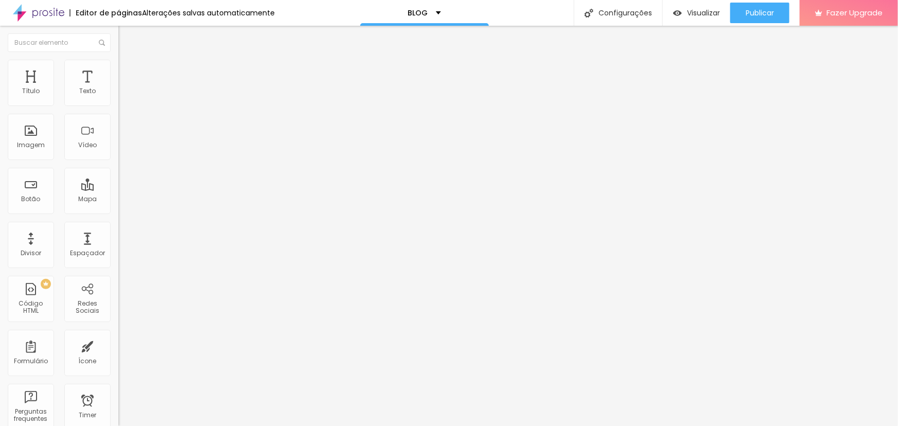
click at [118, 61] on li "Estilo" at bounding box center [177, 65] width 118 height 10
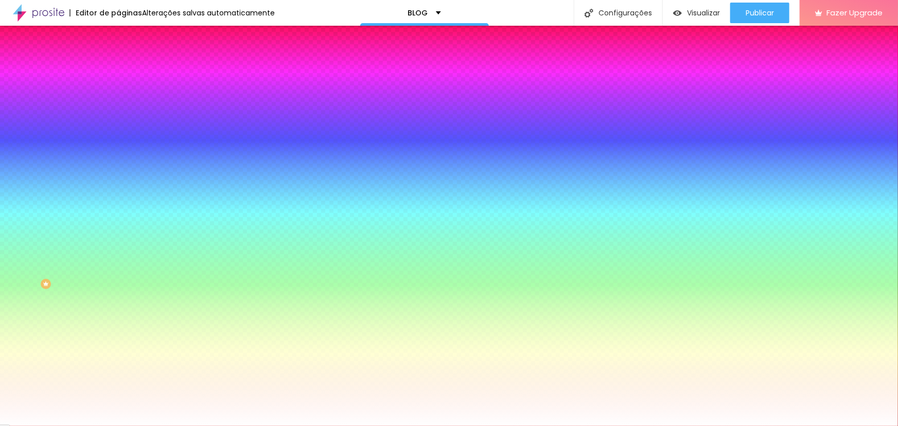
click at [118, 140] on div at bounding box center [177, 140] width 118 height 0
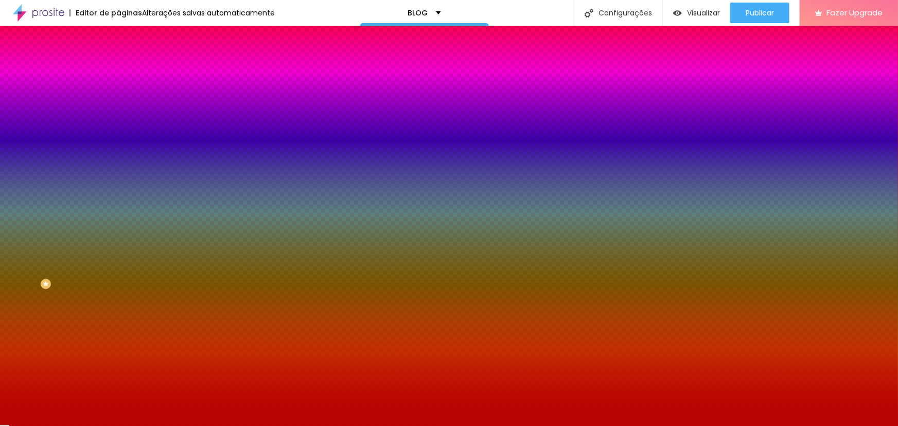
type input "#FFFFFF"
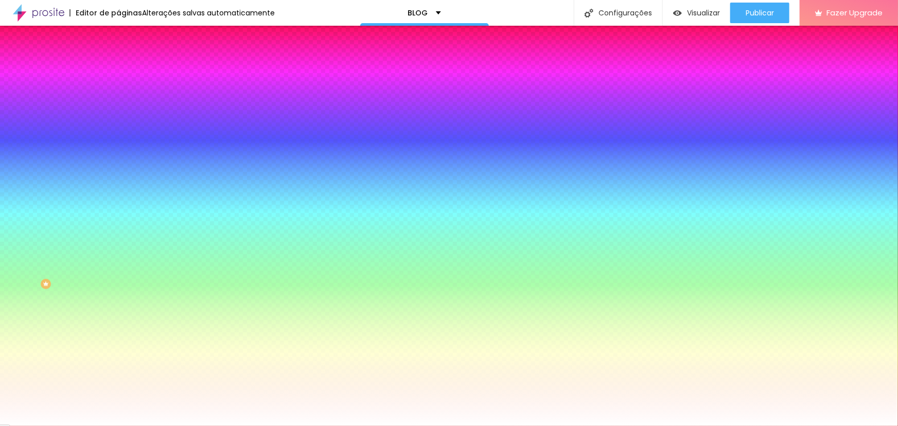
drag, startPoint x: 54, startPoint y: 216, endPoint x: 0, endPoint y: 155, distance: 81.0
click at [118, 155] on div "Imagem de fundo Adicionar imagem Efeito da Imagem Nenhum Nenhum Parallax Cor de…" at bounding box center [177, 146] width 118 height 133
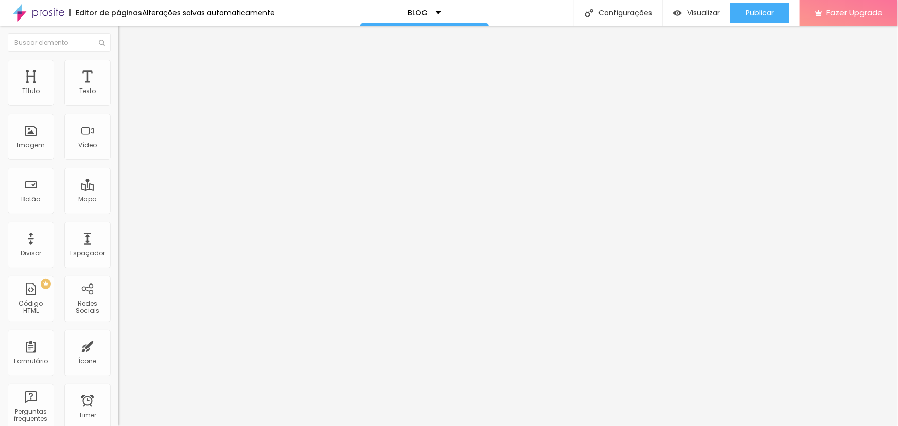
drag, startPoint x: 46, startPoint y: 67, endPoint x: 43, endPoint y: 72, distance: 5.3
click at [118, 67] on ul "Conteúdo Estilo Avançado" at bounding box center [177, 64] width 118 height 31
click at [118, 94] on span "Encaixotado" at bounding box center [138, 89] width 40 height 9
click at [118, 110] on span "Completo" at bounding box center [133, 105] width 31 height 9
click at [118, 100] on span "Encaixotado" at bounding box center [138, 95] width 40 height 9
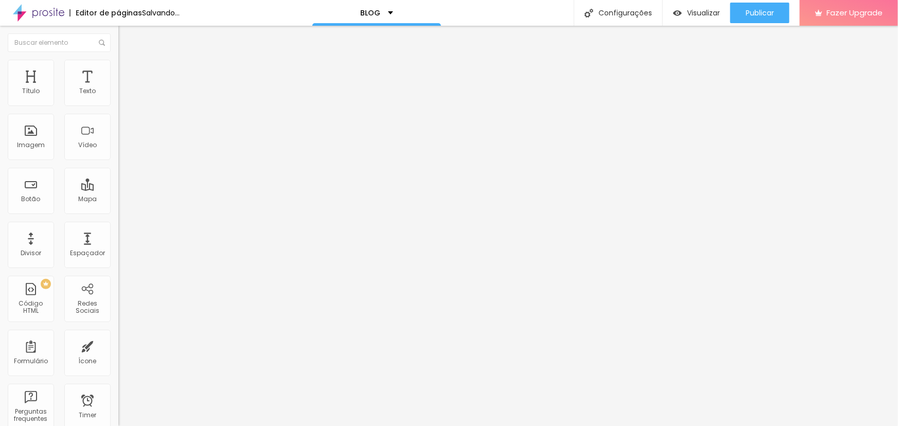
click at [118, 64] on img at bounding box center [122, 64] width 9 height 9
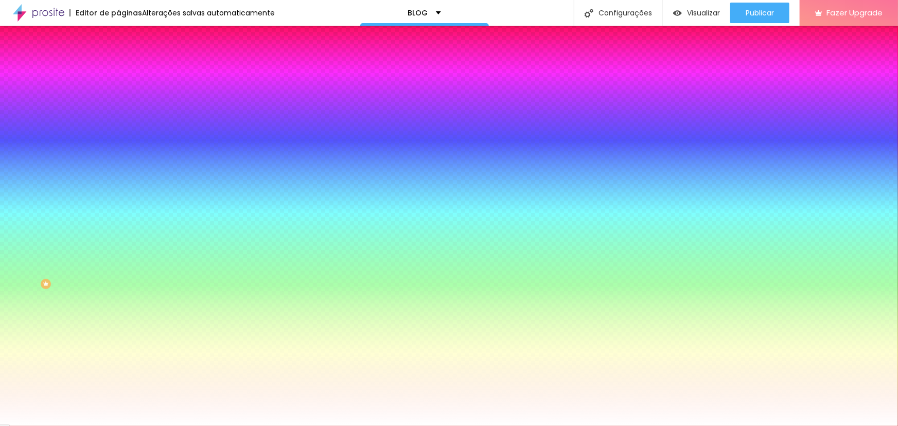
click at [118, 95] on span "Trocar imagem" at bounding box center [146, 90] width 56 height 9
click at [118, 107] on span "Nenhum" at bounding box center [131, 102] width 27 height 9
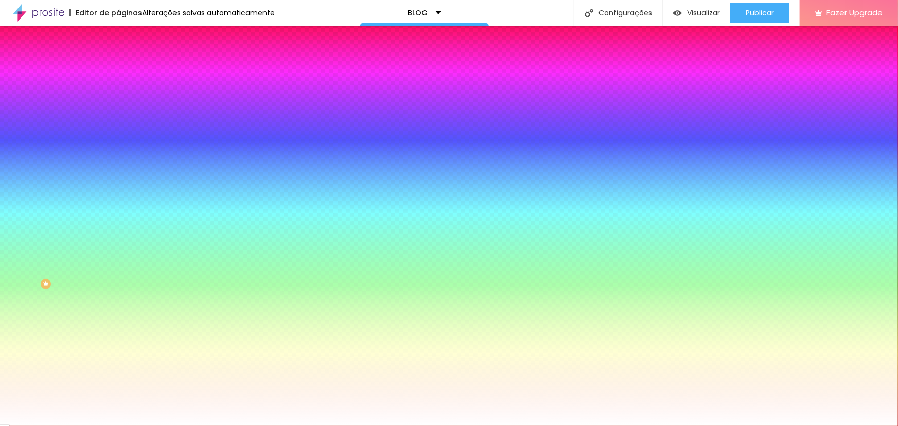
click at [118, 123] on span "Parallax" at bounding box center [130, 118] width 25 height 9
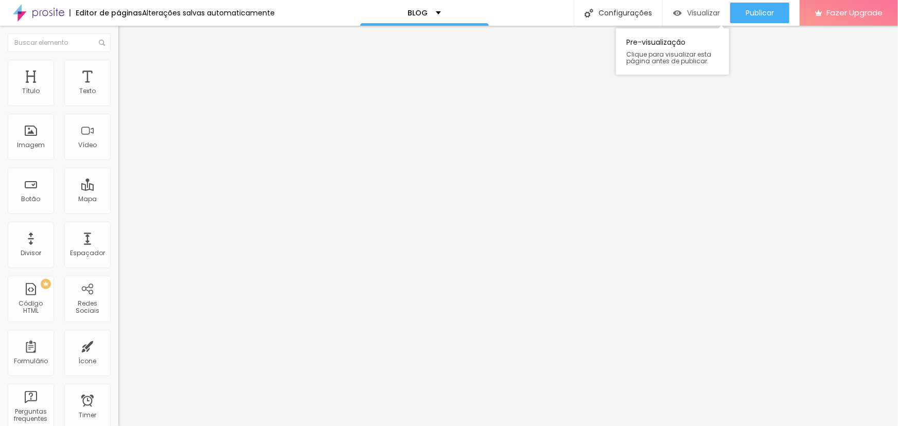
click at [694, 11] on span "Visualizar" at bounding box center [703, 13] width 33 height 8
click at [118, 65] on ul "Conteúdo Estilo Avançado" at bounding box center [177, 64] width 118 height 31
click at [118, 65] on li "Estilo" at bounding box center [177, 65] width 118 height 10
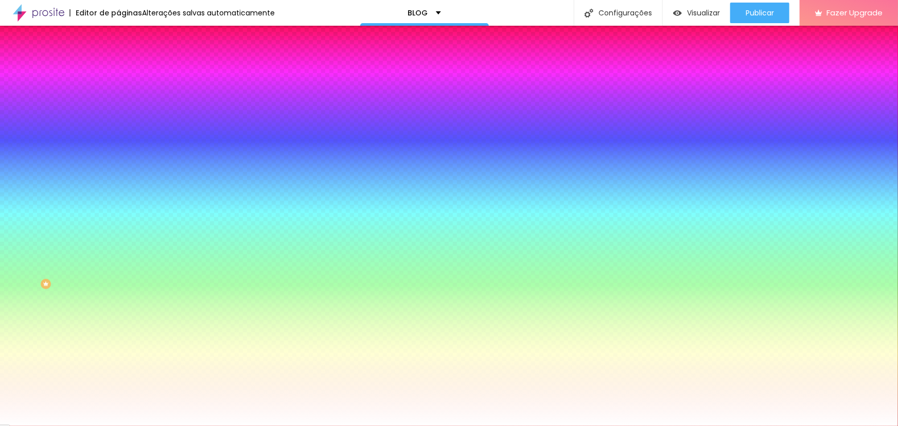
click at [118, 70] on li "Avançado" at bounding box center [177, 75] width 118 height 10
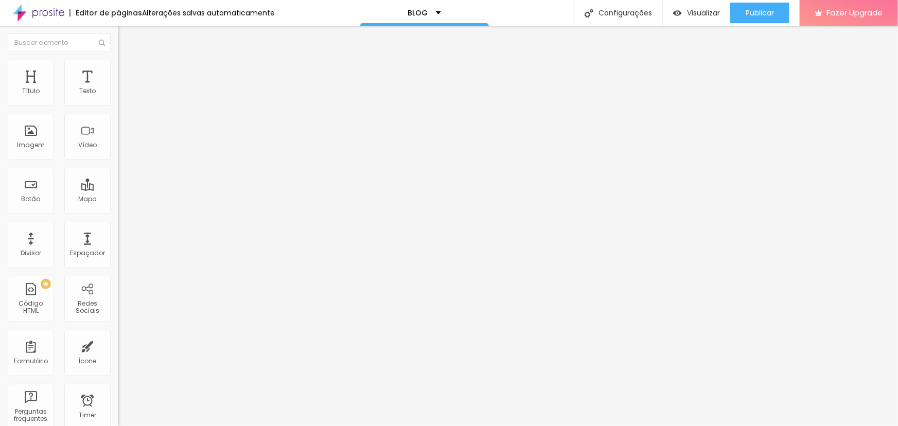
type input "119"
type input "122"
type input "131"
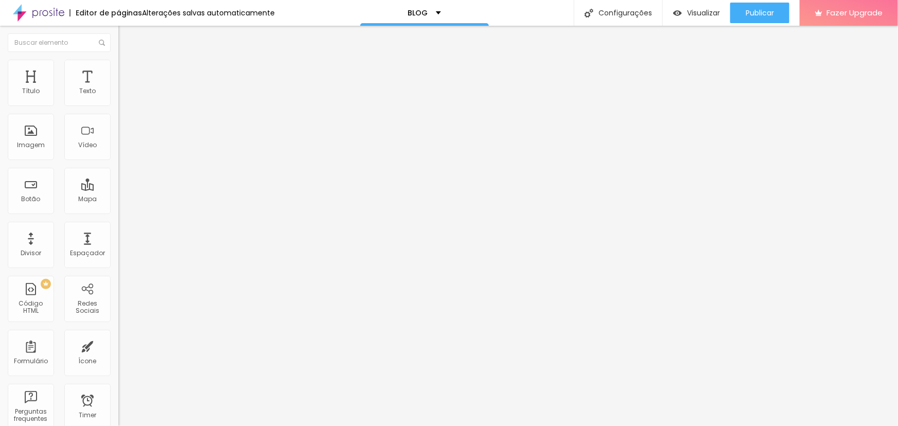
type input "131"
type input "135"
type input "149"
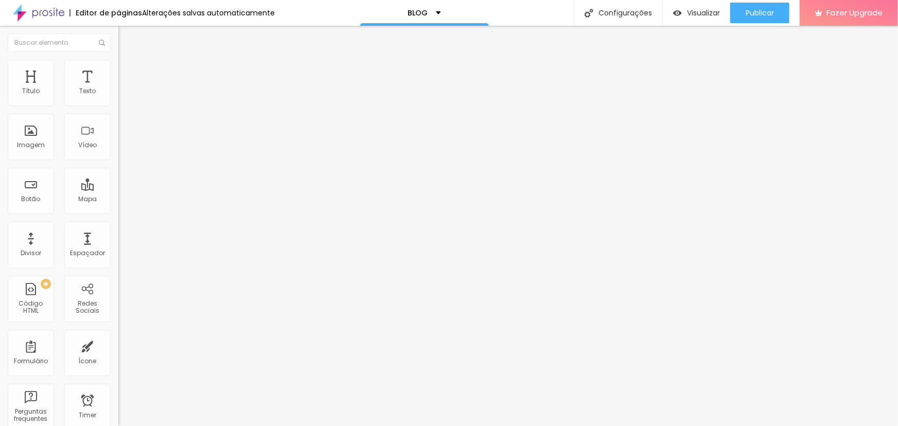
type input "158"
type input "196"
type input "201"
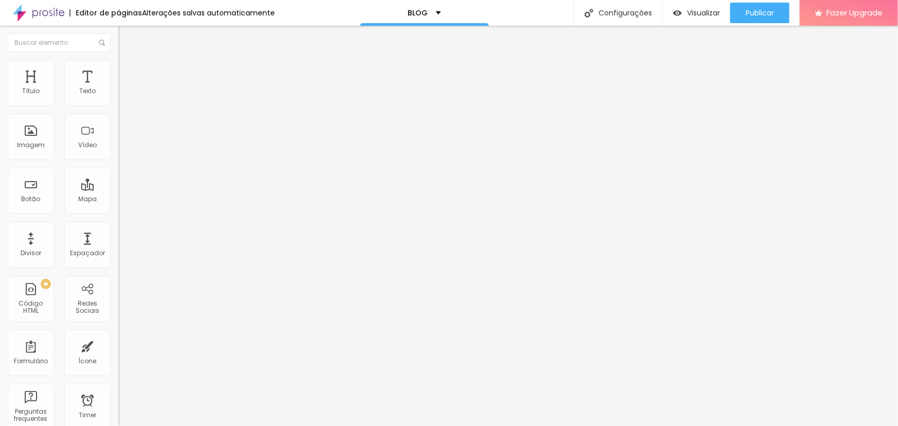
type input "201"
type input "210"
type input "215"
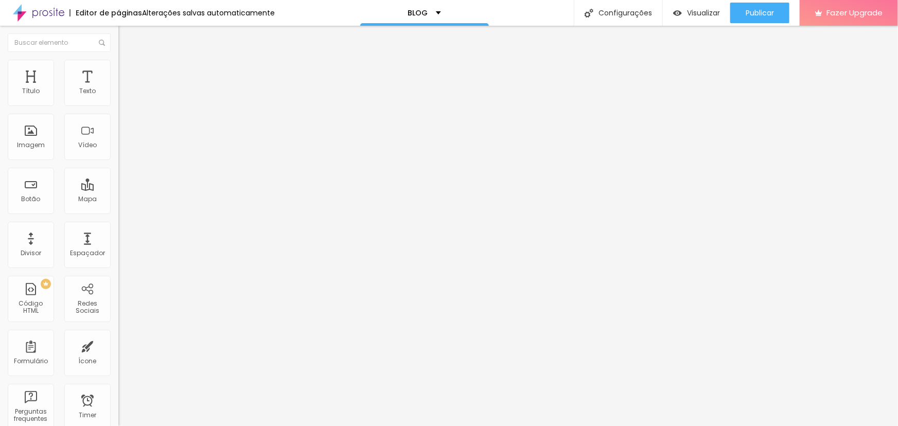
type input "225"
type input "230"
type input "234"
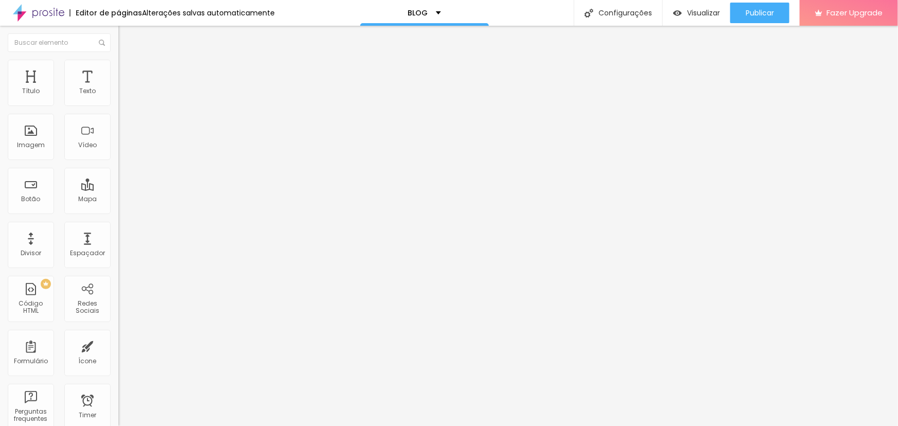
type input "234"
type input "239"
type input "249"
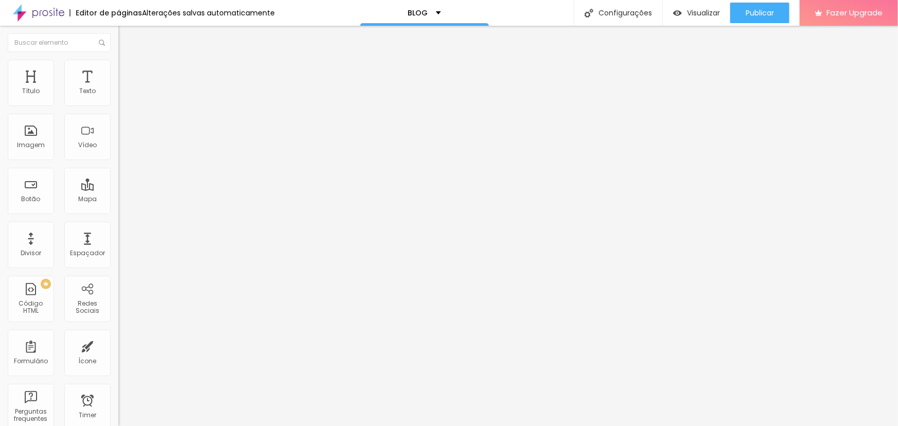
type input "254"
type input "268"
type input "273"
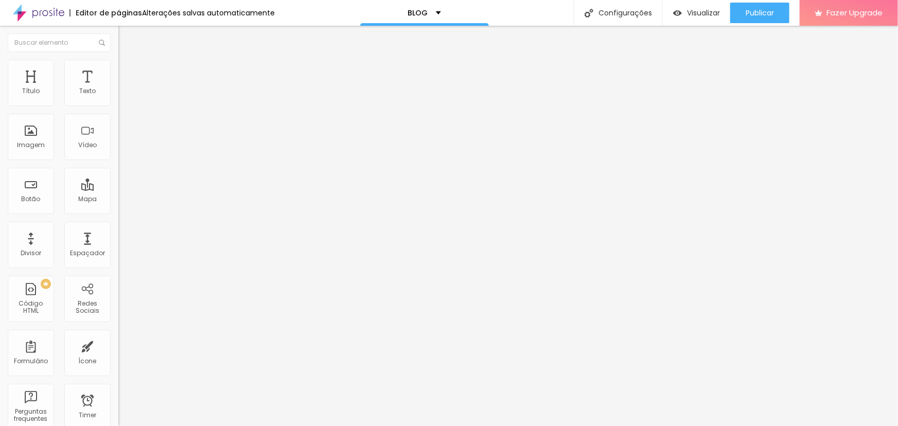
type input "273"
type input "277"
type input "287"
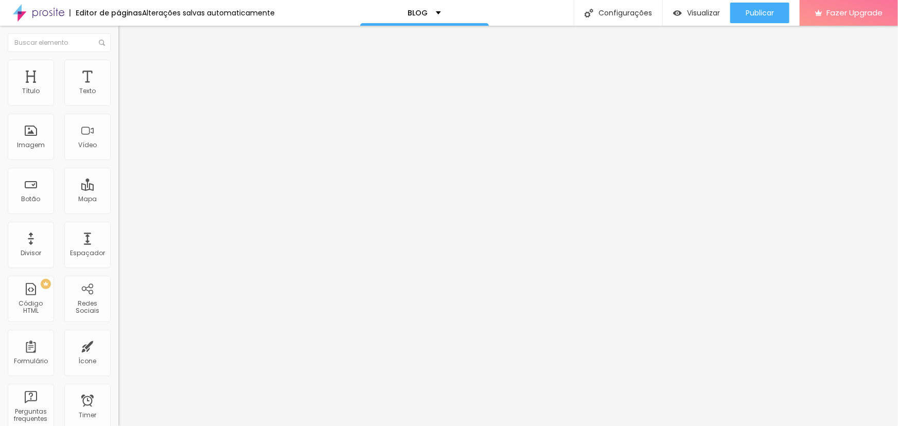
type input "282"
type input "277"
type input "273"
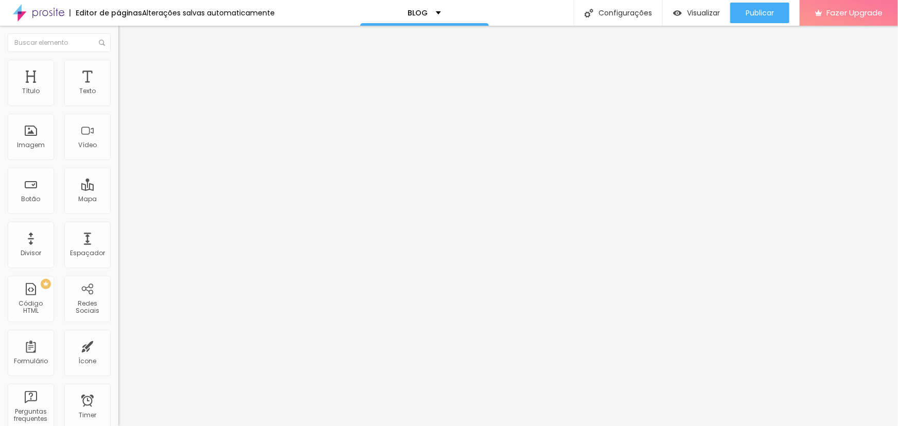
type input "273"
type input "263"
type input "254"
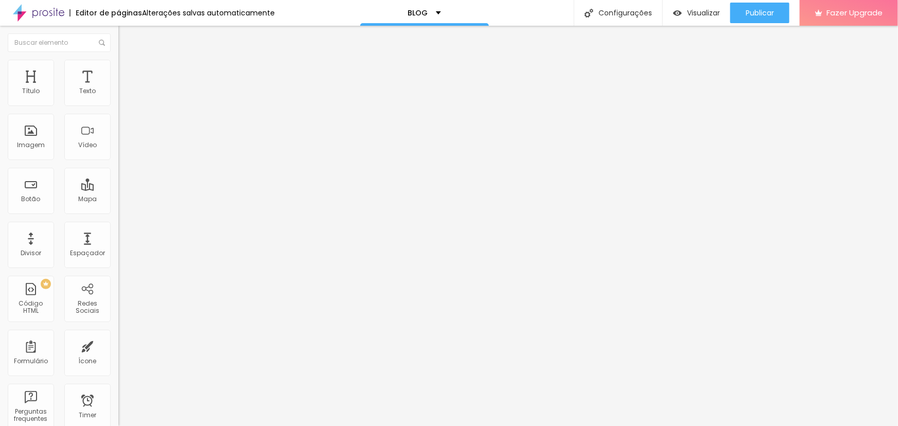
type input "249"
type input "244"
type input "239"
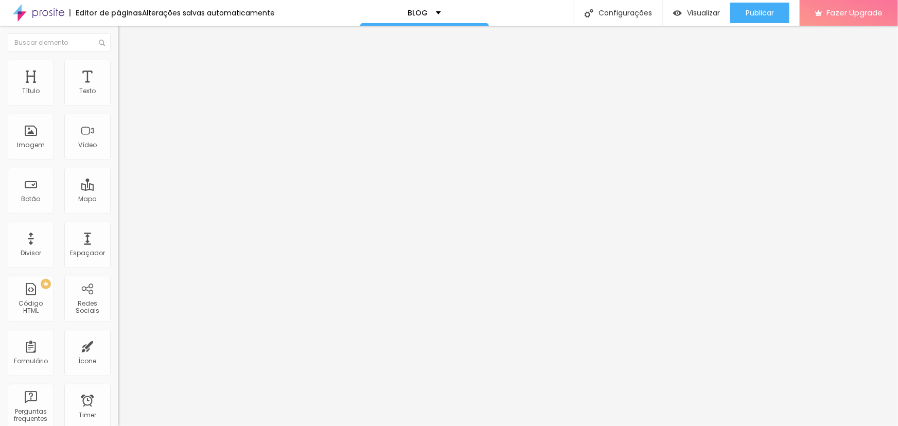
type input "239"
type input "234"
type input "230"
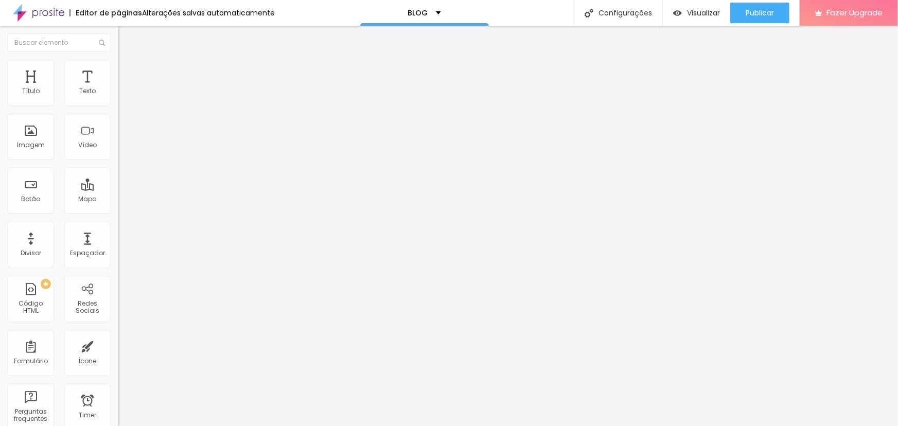
type input "220"
drag, startPoint x: 33, startPoint y: 123, endPoint x: 44, endPoint y: 128, distance: 12.2
type input "220"
click at [118, 345] on input "range" at bounding box center [151, 349] width 66 height 8
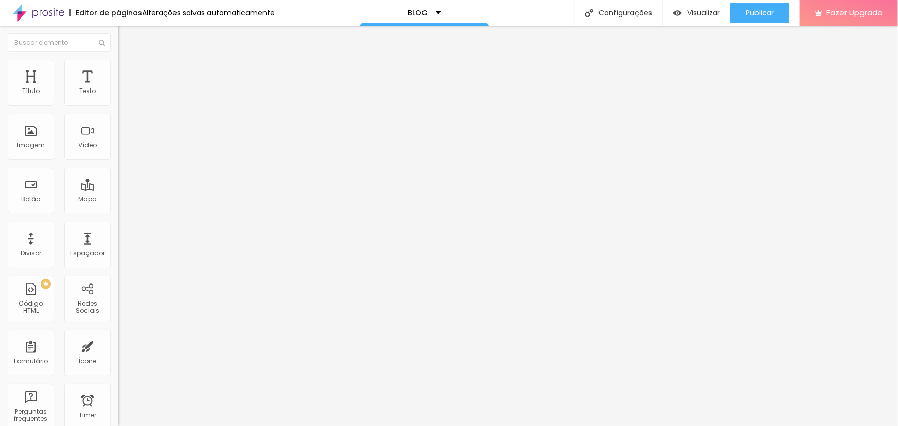
click at [128, 71] on span "Estilo" at bounding box center [136, 66] width 16 height 9
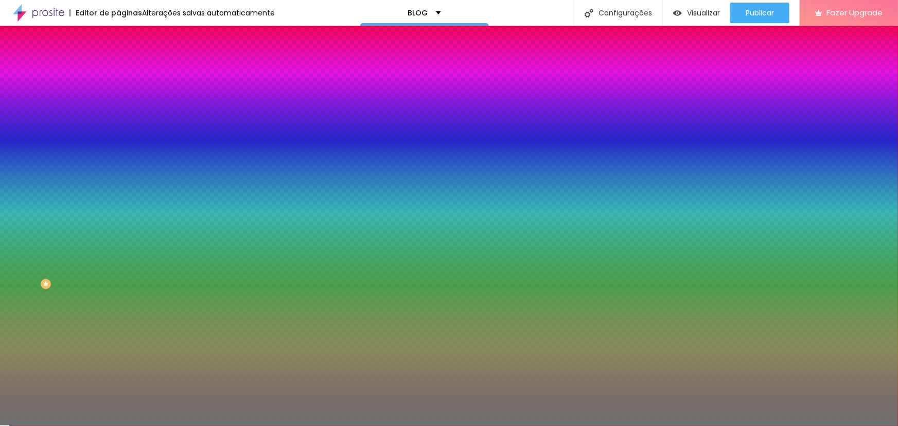
type input "48"
type input "47"
type input "45"
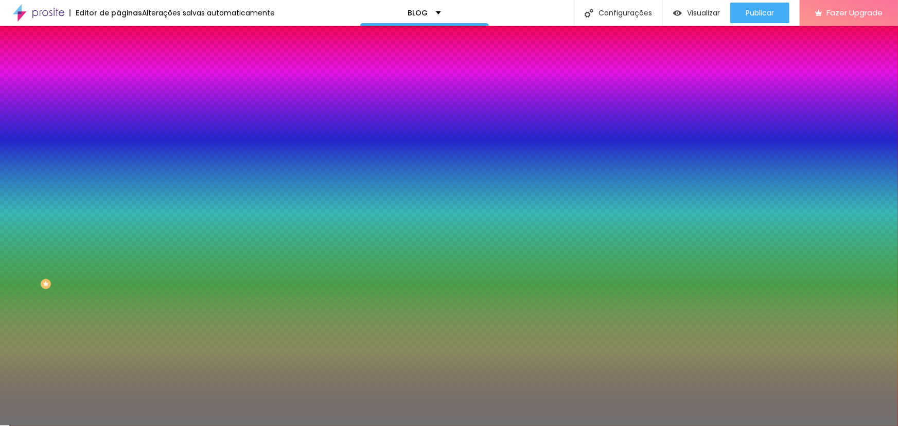
type input "45"
type input "44"
type input "42"
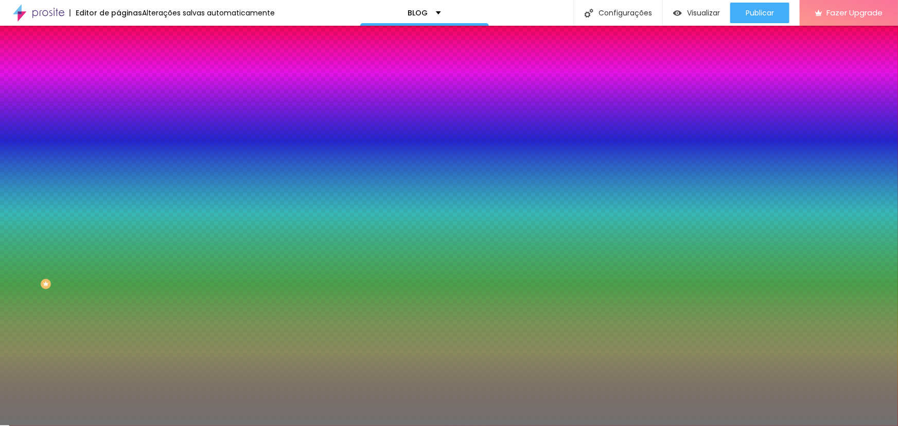
type input "39"
type input "35"
type input "31"
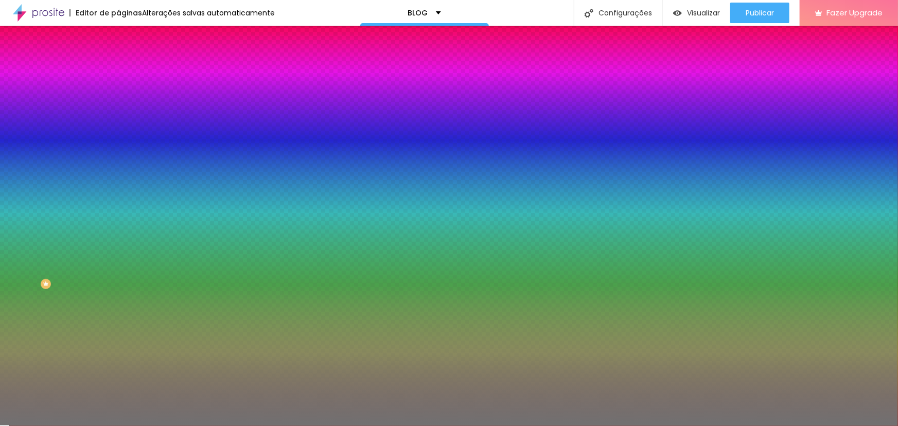
type input "31"
type input "29"
type input "26"
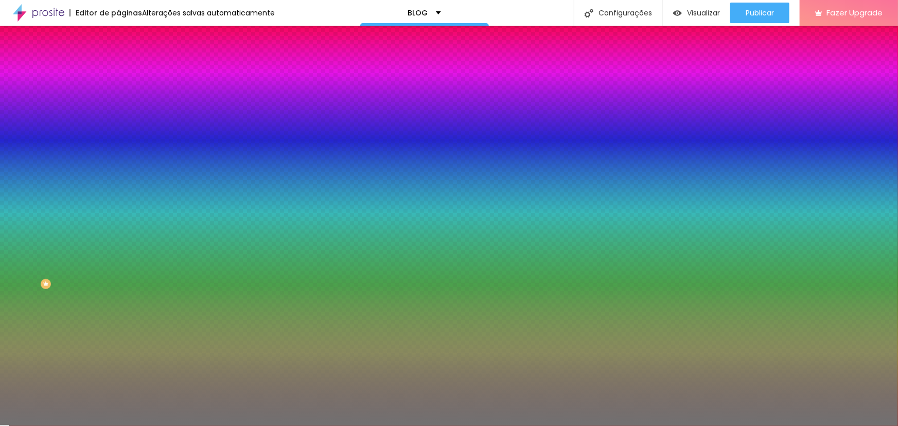
type input "23"
type input "22"
type input "21"
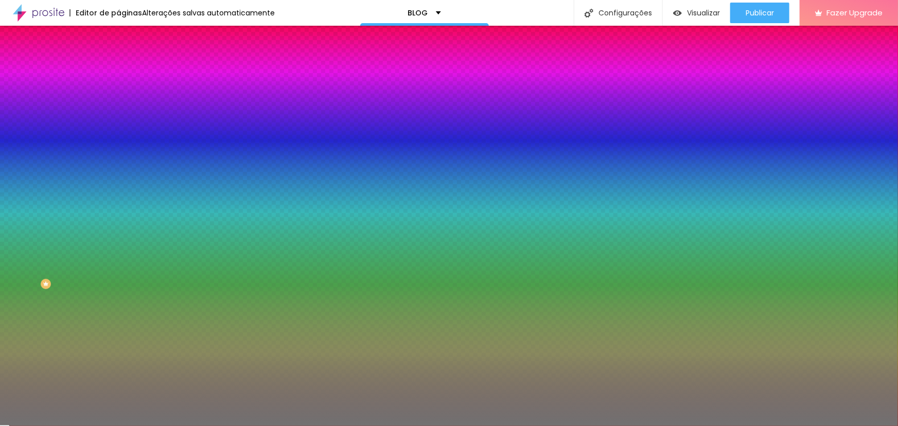
type input "21"
type input "20"
type input "19"
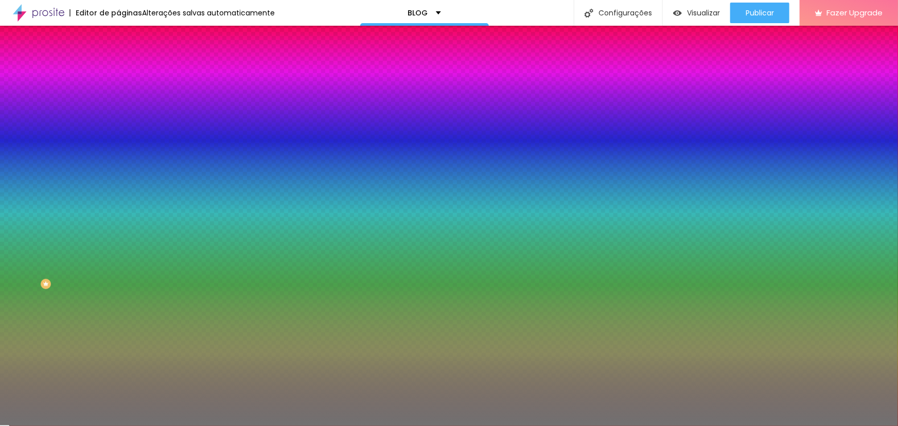
type input "21"
type input "23"
type input "26"
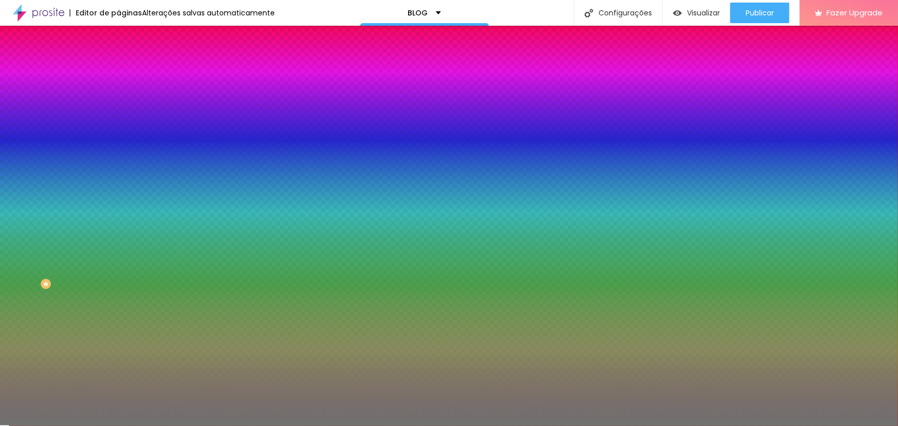
type input "26"
type input "29"
type input "32"
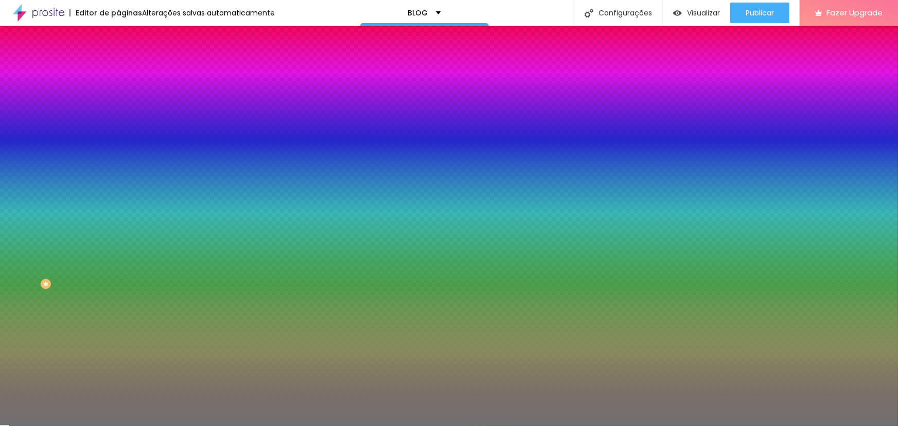
type input "35"
type input "37"
type input "38"
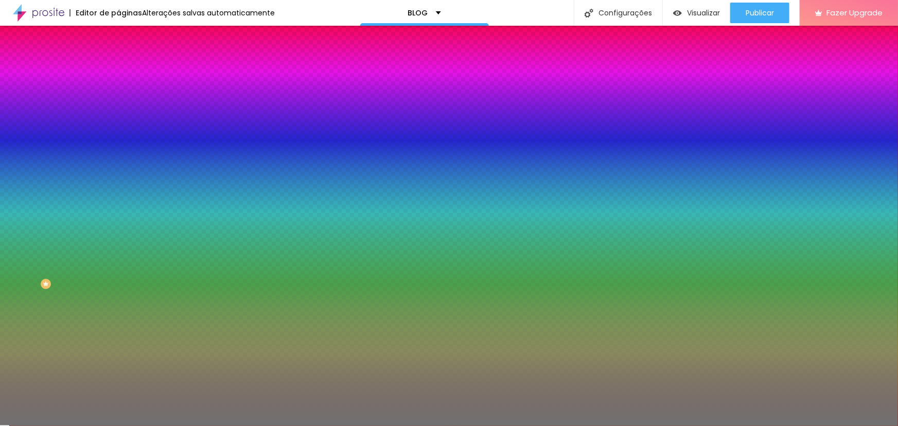
type input "38"
type input "40"
type input "42"
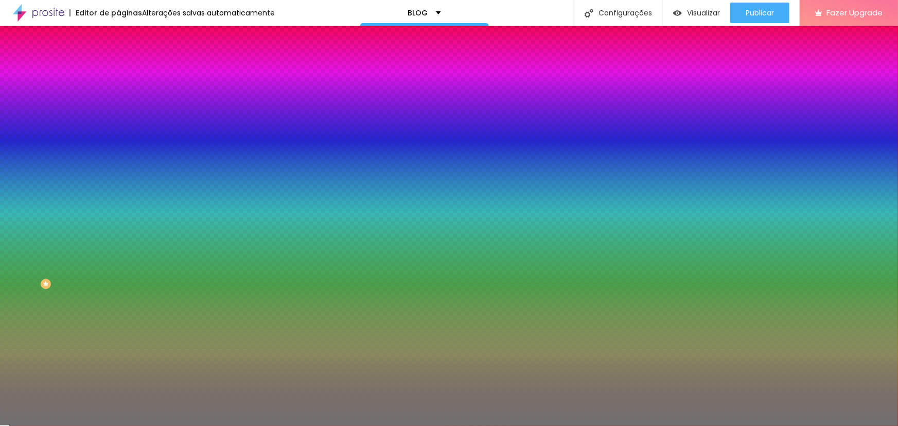
type input "43"
type input "45"
type input "46"
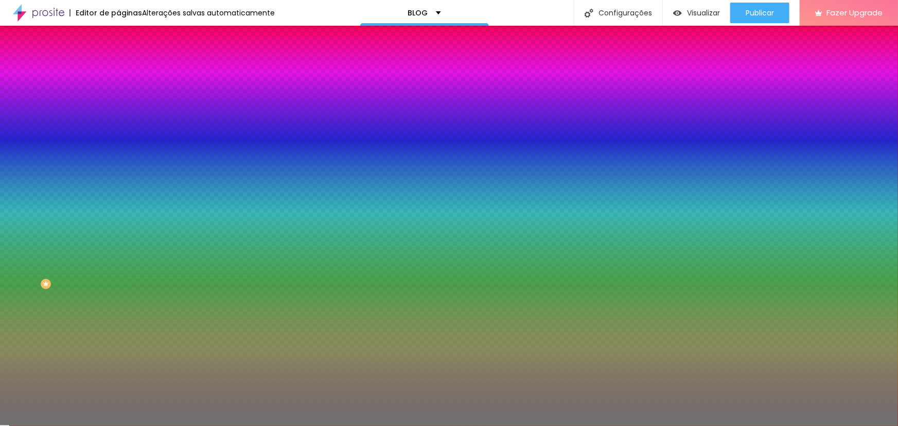
type input "46"
type input "47"
type input "48"
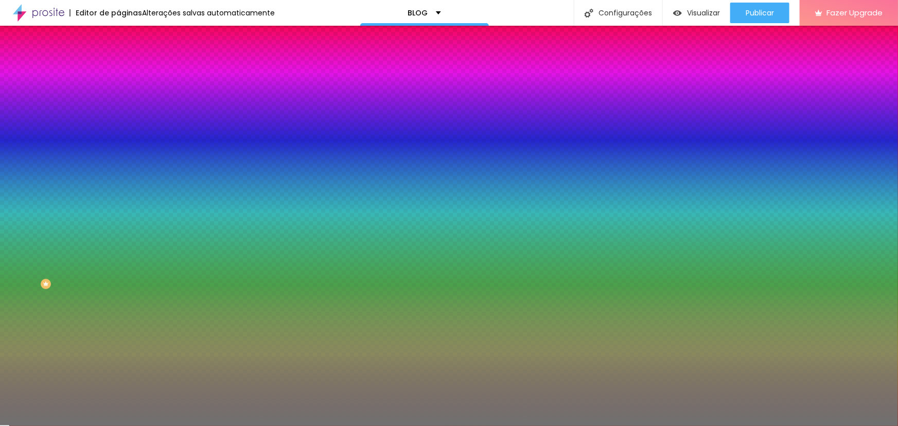
type input "49"
type input "50"
type input "51"
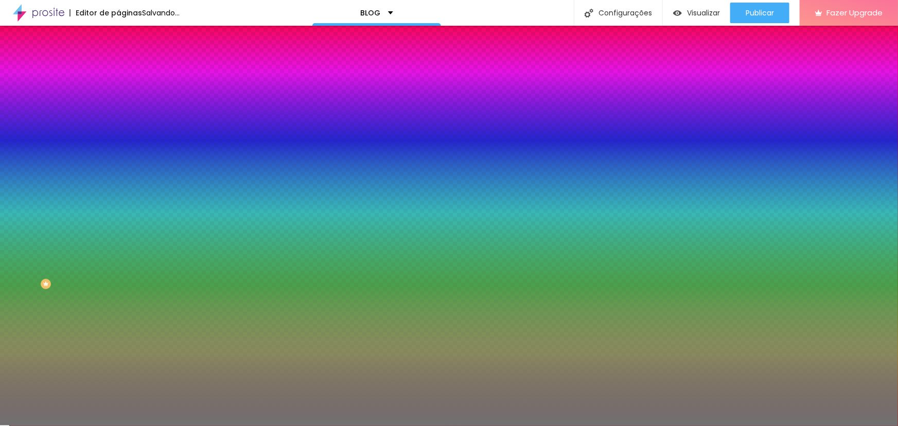
type input "51"
drag, startPoint x: 47, startPoint y: 135, endPoint x: 39, endPoint y: 160, distance: 26.2
click at [118, 134] on input "range" at bounding box center [151, 130] width 66 height 8
type input "50"
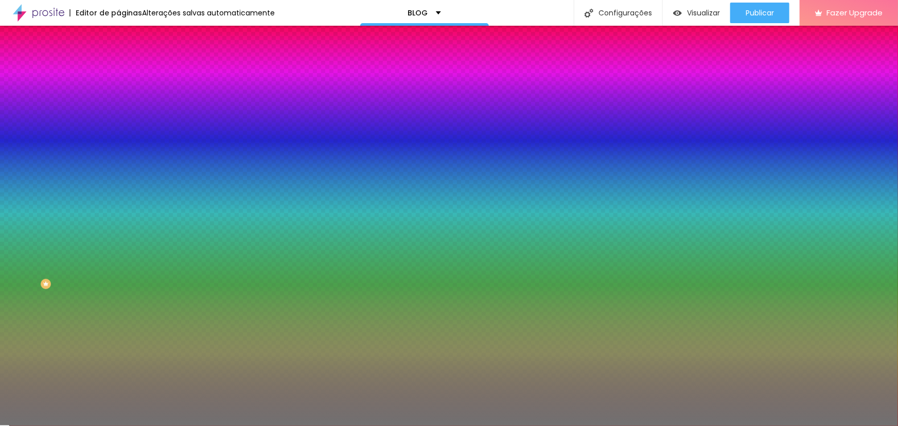
drag, startPoint x: 47, startPoint y: 160, endPoint x: 53, endPoint y: 170, distance: 12.0
click at [118, 161] on div "Peso 10" at bounding box center [177, 148] width 118 height 26
type input "9"
type input "8"
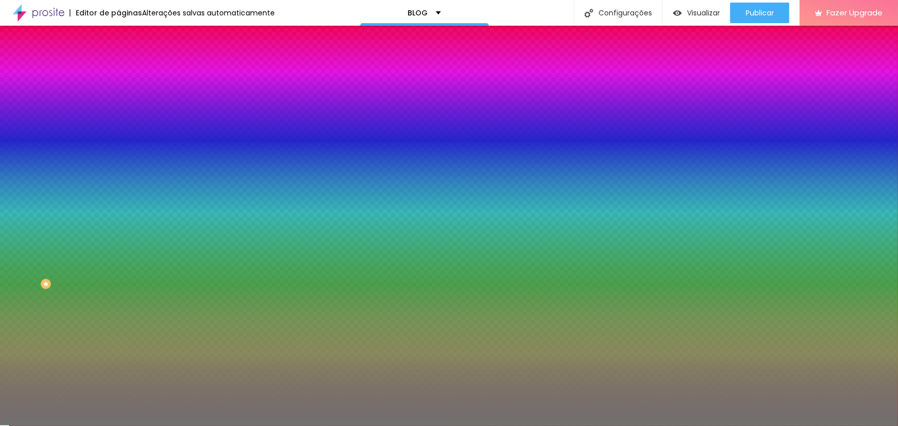
type input "8"
type input "6"
type input "5"
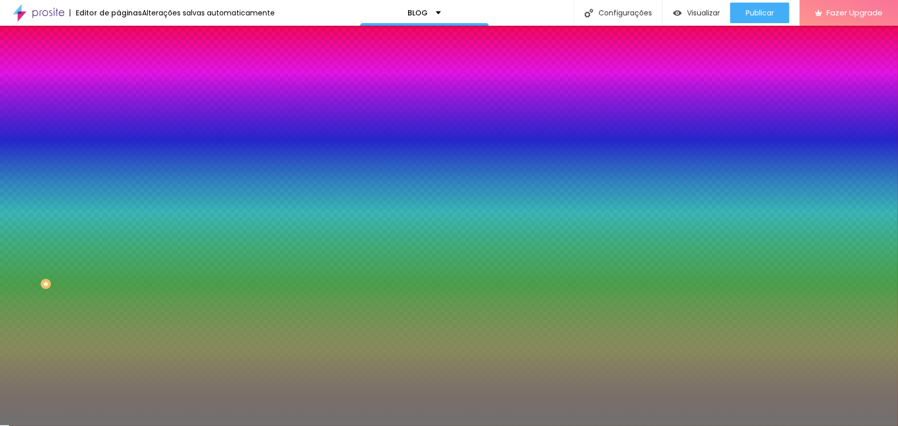
type input "4"
type input "2"
type input "1"
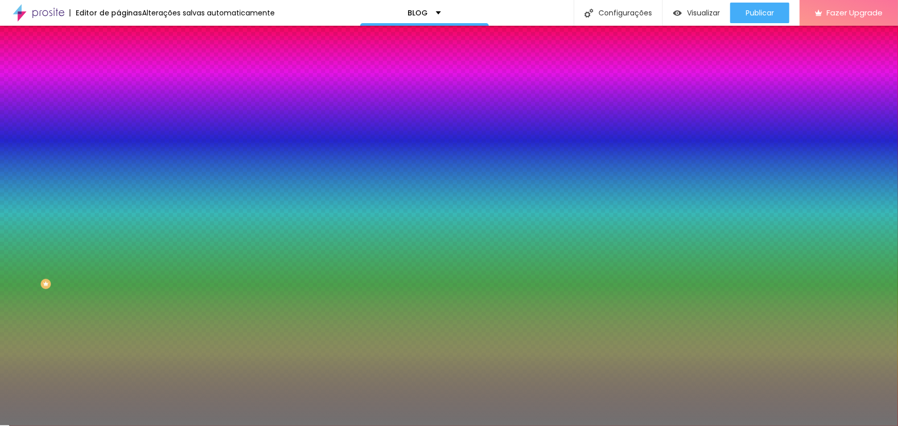
drag, startPoint x: 46, startPoint y: 164, endPoint x: 6, endPoint y: 162, distance: 40.7
type input "1"
click at [118, 160] on input "range" at bounding box center [151, 156] width 66 height 8
click at [118, 98] on div at bounding box center [177, 98] width 118 height 0
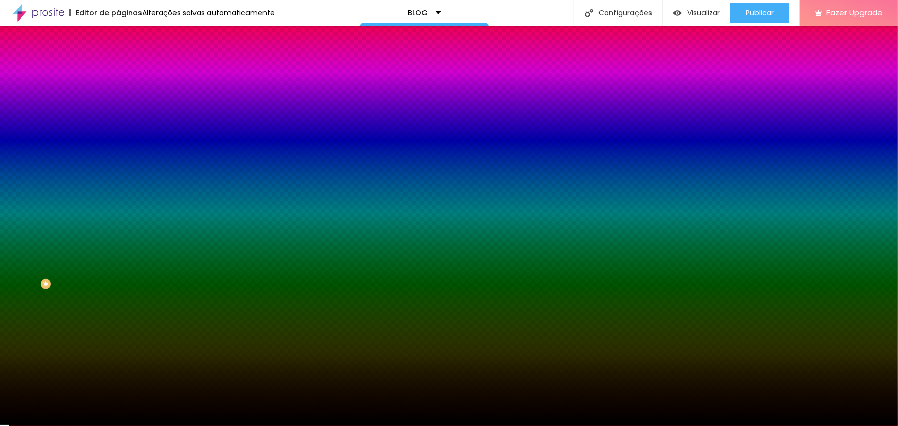
type input "#000000"
drag, startPoint x: 67, startPoint y: 176, endPoint x: 78, endPoint y: 211, distance: 36.3
click at [118, 211] on div "Editar Divisor Conteúdo Estilo Avançado Cor Voltar ao padrão #000000 Tamanho 50…" at bounding box center [177, 226] width 118 height 400
click at [128, 73] on span "Avançado" at bounding box center [145, 77] width 34 height 9
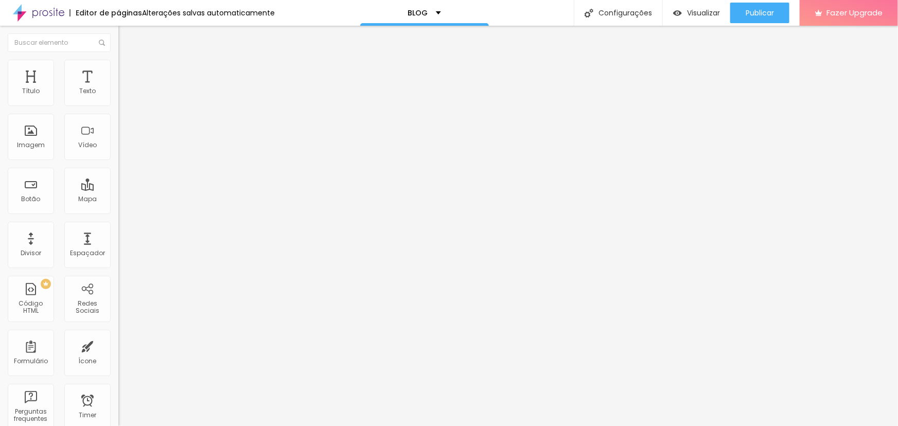
type input "15"
type input "14"
type input "13"
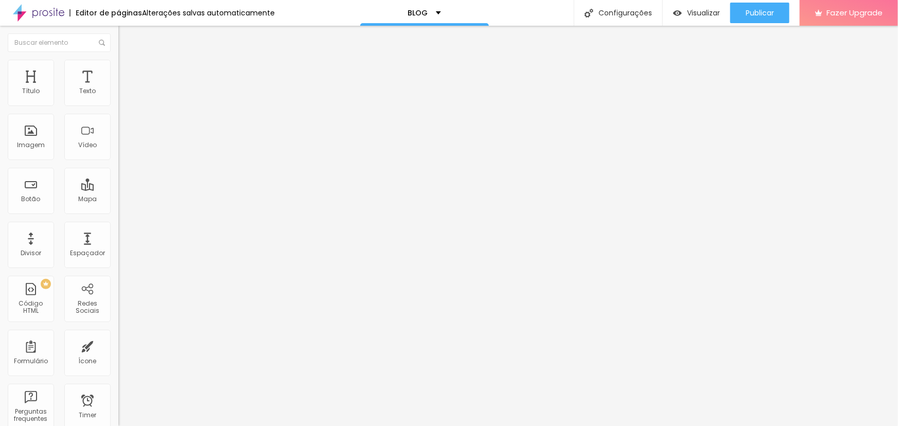
type input "13"
type input "11"
type input "9"
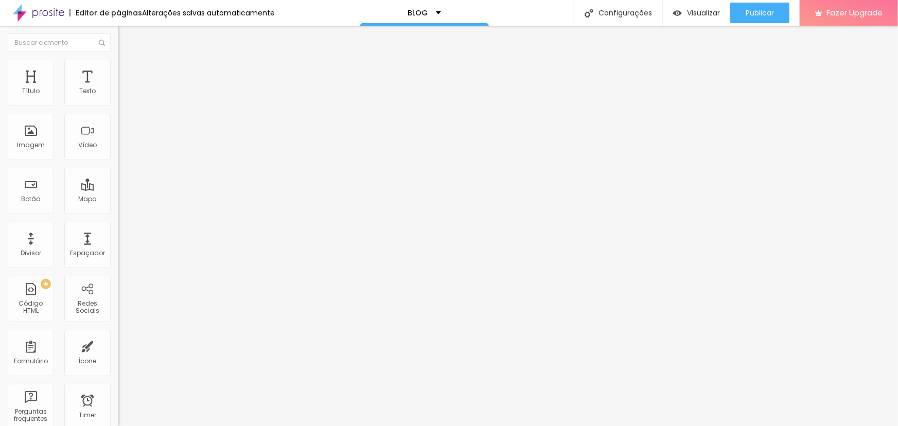
type input "7"
type input "3"
type input "1"
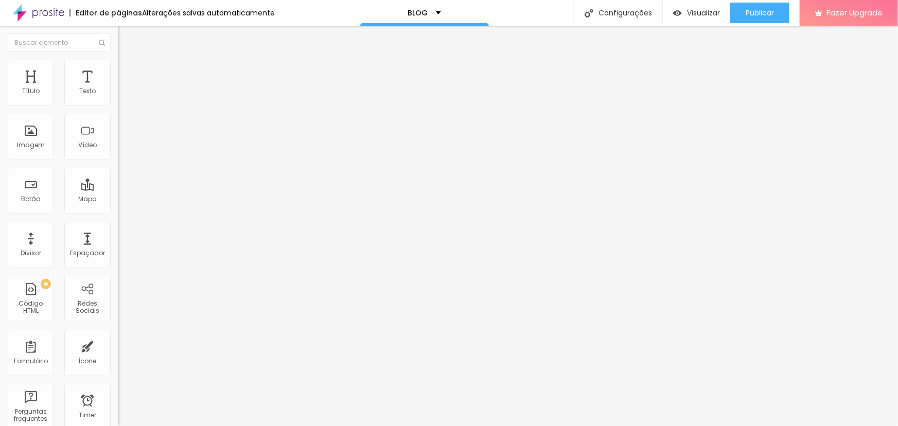
type input "1"
type input "0"
drag, startPoint x: 34, startPoint y: 122, endPoint x: 30, endPoint y: 106, distance: 16.4
type input "0"
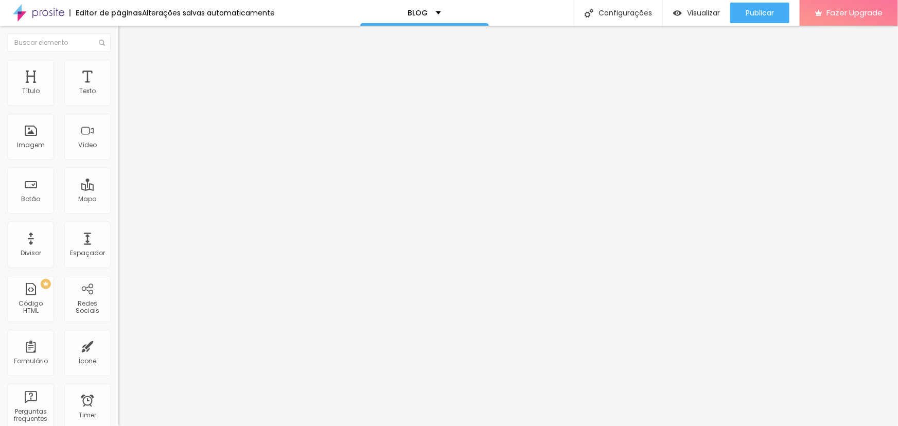
click at [118, 345] on input "range" at bounding box center [151, 349] width 66 height 8
type input "17"
type input "16"
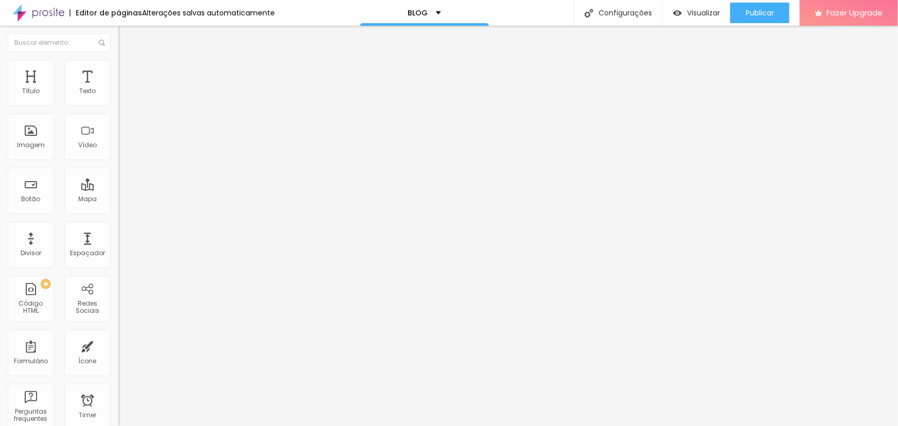
type input "14"
type input "11"
type input "8"
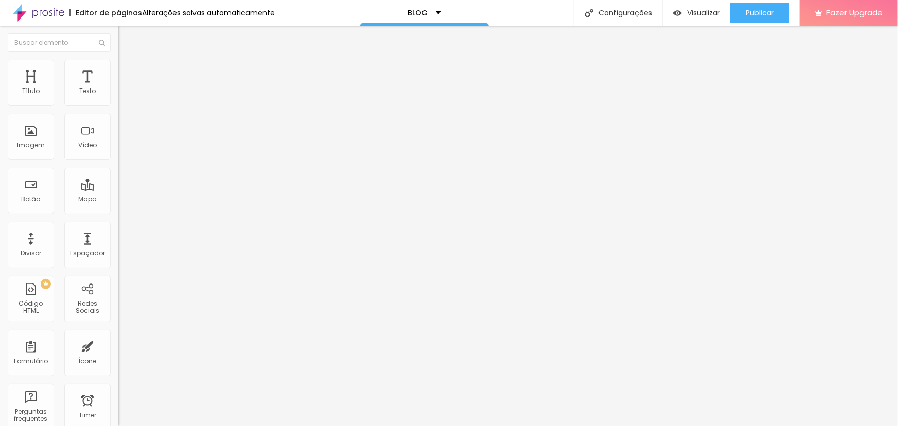
type input "8"
type input "5"
type input "0"
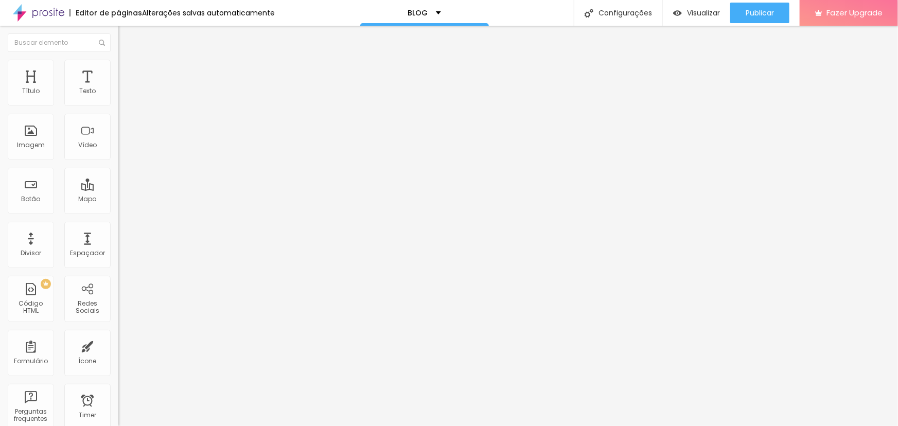
drag, startPoint x: 36, startPoint y: 103, endPoint x: 22, endPoint y: 95, distance: 15.9
type input "0"
click at [118, 200] on input "range" at bounding box center [151, 204] width 66 height 8
click at [128, 71] on span "Estilo" at bounding box center [136, 66] width 16 height 9
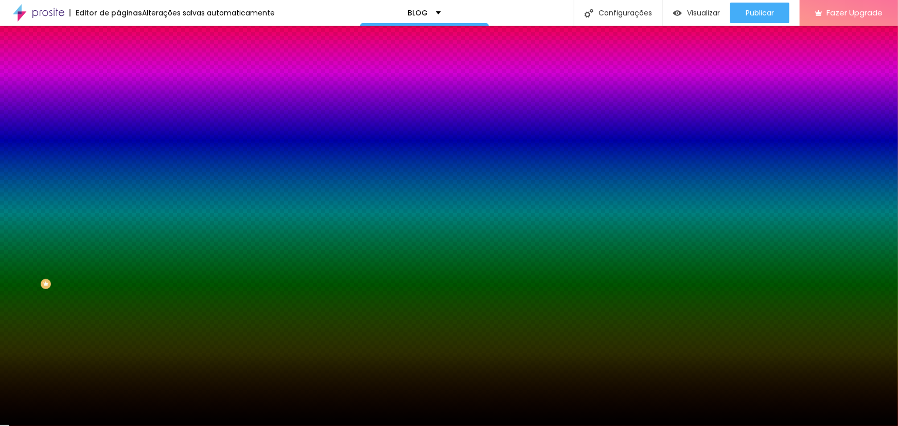
click at [118, 60] on li "Conteúdo" at bounding box center [177, 54] width 118 height 10
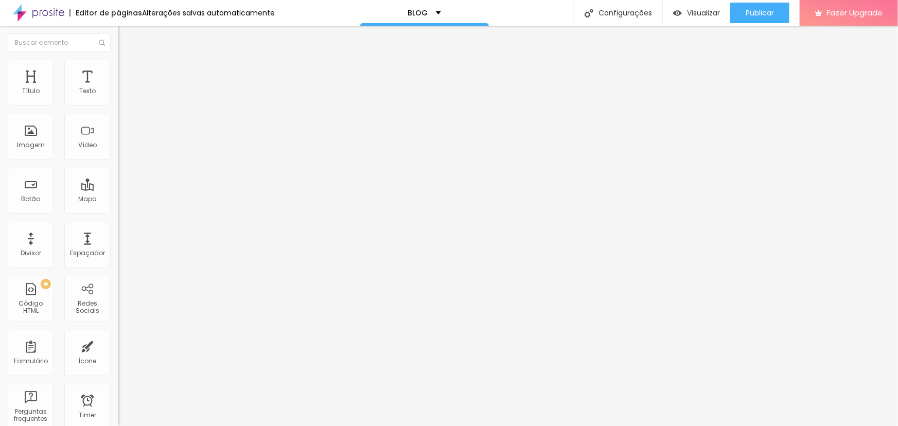
click at [118, 125] on span "Sólido" at bounding box center [128, 120] width 20 height 9
click at [118, 141] on span "Pontilhado" at bounding box center [135, 136] width 34 height 9
click at [118, 146] on div "Serrilhado" at bounding box center [177, 142] width 118 height 6
click at [694, 22] on div "Visualizar" at bounding box center [696, 13] width 47 height 21
click at [118, 70] on li "Estilo" at bounding box center [177, 65] width 118 height 10
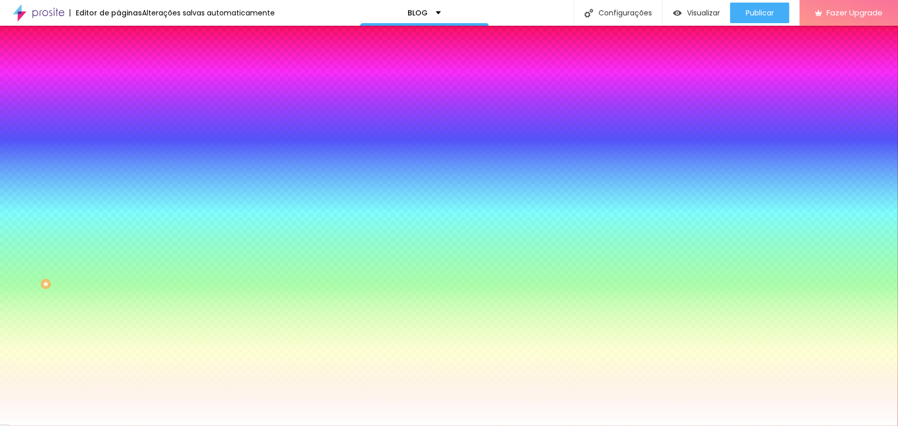
click at [118, 94] on div "Adicionar imagem" at bounding box center [177, 89] width 118 height 7
click at [118, 95] on span "Adicionar imagem" at bounding box center [151, 90] width 66 height 9
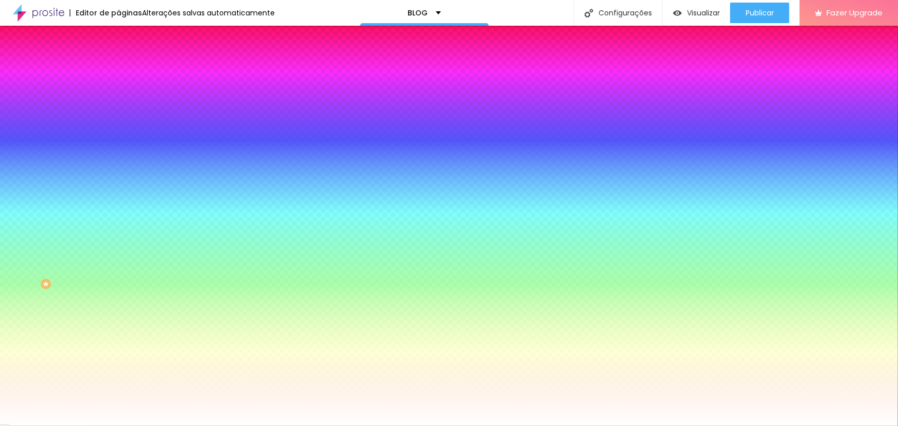
click at [128, 75] on span "Avançado" at bounding box center [145, 77] width 34 height 9
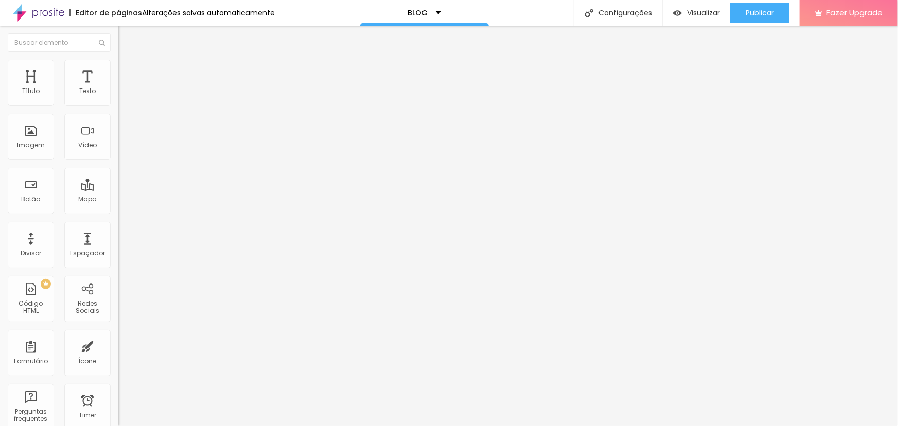
click at [118, 70] on li "Estilo" at bounding box center [177, 65] width 118 height 10
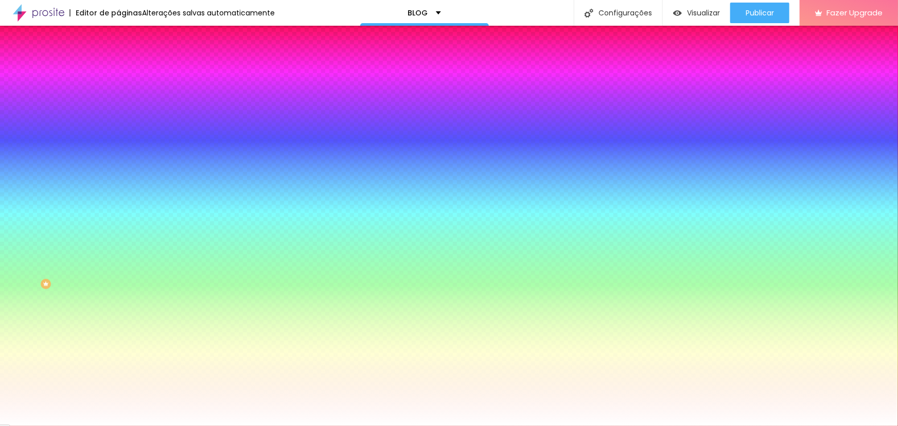
click at [118, 107] on span "Nenhum" at bounding box center [131, 102] width 27 height 9
click at [118, 123] on span "Parallax" at bounding box center [130, 118] width 25 height 9
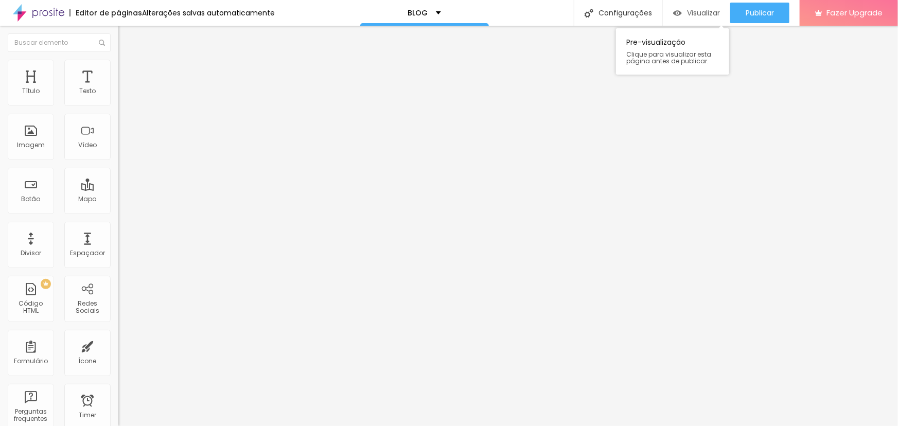
click at [708, 6] on div "Visualizar" at bounding box center [696, 13] width 47 height 21
click at [118, 65] on img at bounding box center [122, 64] width 9 height 9
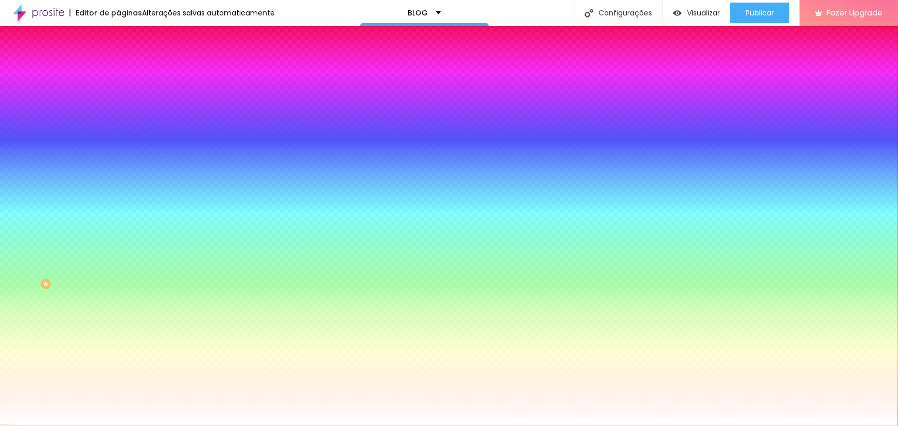
click at [128, 75] on span "Avançado" at bounding box center [145, 77] width 34 height 9
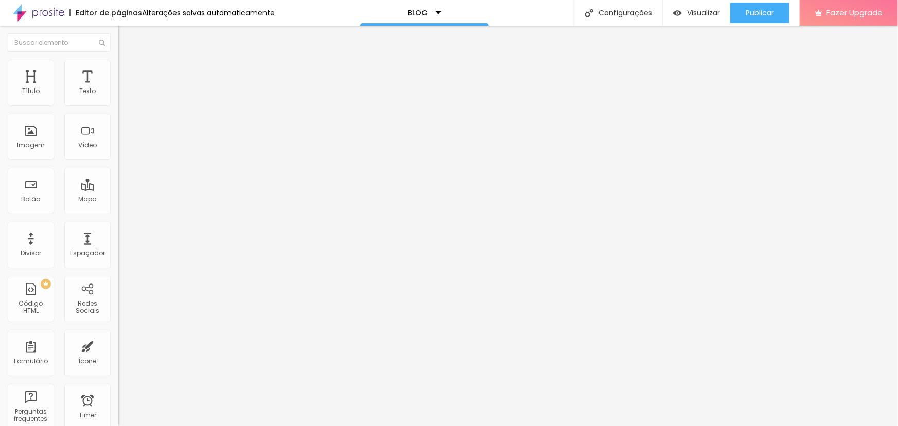
type input "33"
type input "38"
type input "48"
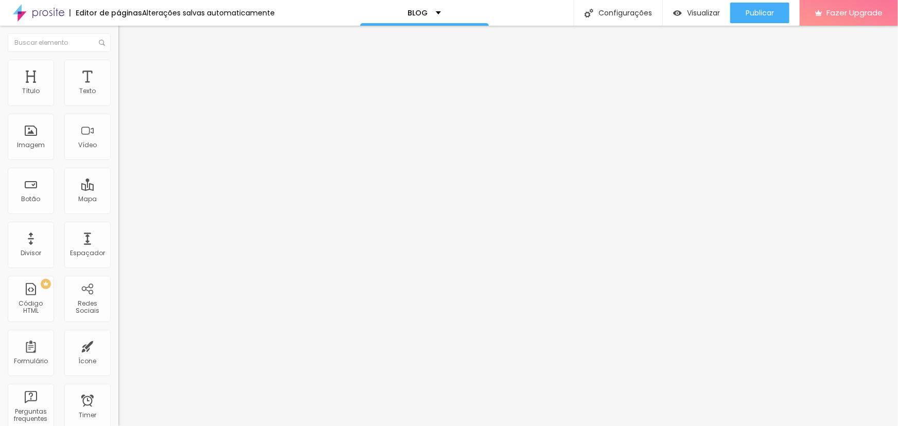
type input "48"
type input "57"
drag, startPoint x: 26, startPoint y: 121, endPoint x: 118, endPoint y: 82, distance: 100.1
click at [118, 345] on input "range" at bounding box center [151, 349] width 66 height 8
click at [770, 16] on span "Publicar" at bounding box center [760, 13] width 28 height 8
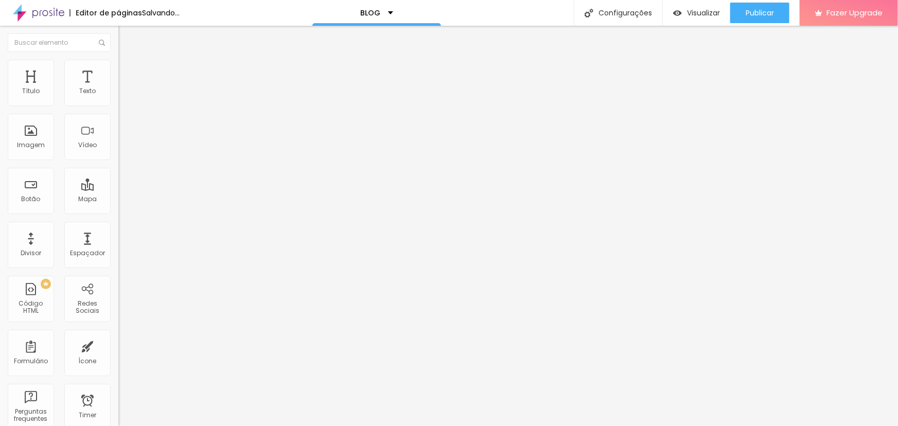
drag, startPoint x: 60, startPoint y: 100, endPoint x: 68, endPoint y: 121, distance: 22.7
click at [118, 200] on input "range" at bounding box center [151, 204] width 66 height 8
drag, startPoint x: 50, startPoint y: 118, endPoint x: 37, endPoint y: 129, distance: 16.8
click at [118, 345] on input "range" at bounding box center [151, 349] width 66 height 8
click at [118, 70] on img at bounding box center [122, 74] width 9 height 9
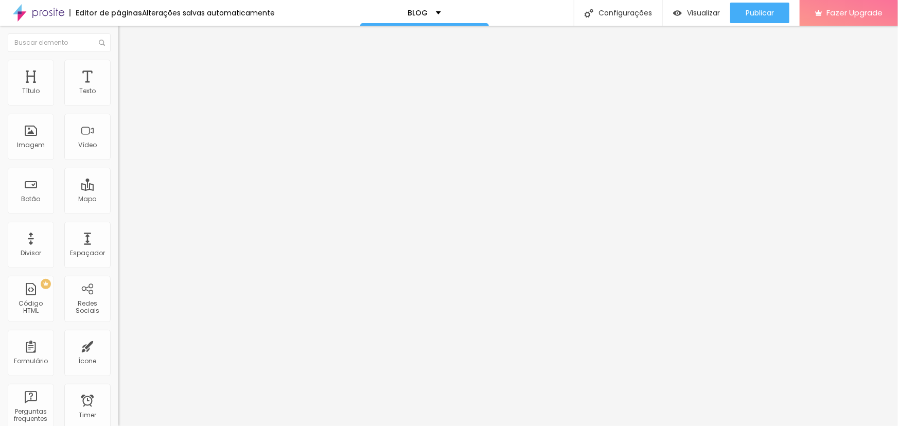
drag, startPoint x: 28, startPoint y: 101, endPoint x: 24, endPoint y: 121, distance: 20.5
click at [118, 200] on input "range" at bounding box center [151, 204] width 66 height 8
click at [118, 345] on div at bounding box center [177, 349] width 118 height 9
drag, startPoint x: 43, startPoint y: 119, endPoint x: 51, endPoint y: 125, distance: 10.2
click at [118, 345] on input "range" at bounding box center [151, 349] width 66 height 8
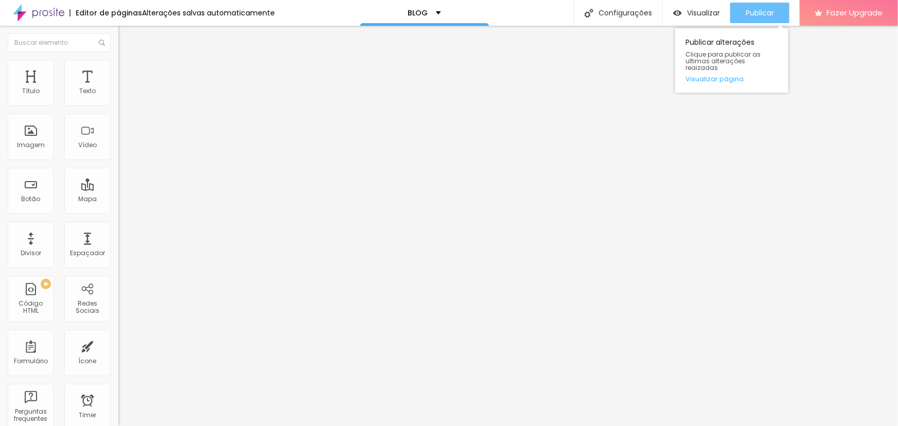
click at [765, 3] on div "Publicar" at bounding box center [760, 13] width 28 height 21
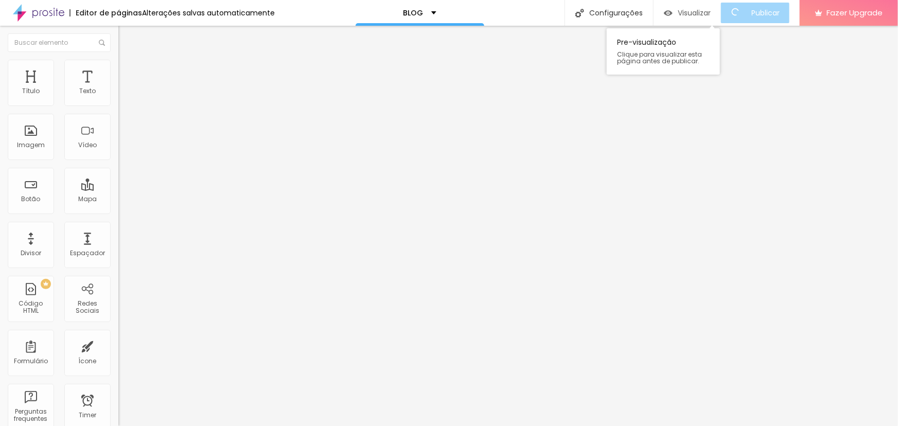
click at [705, 7] on div "Visualizar" at bounding box center [687, 13] width 47 height 21
click at [126, 41] on img "button" at bounding box center [130, 37] width 8 height 8
click at [118, 69] on li "Estilo" at bounding box center [177, 73] width 118 height 10
click at [118, 169] on button at bounding box center [125, 174] width 14 height 11
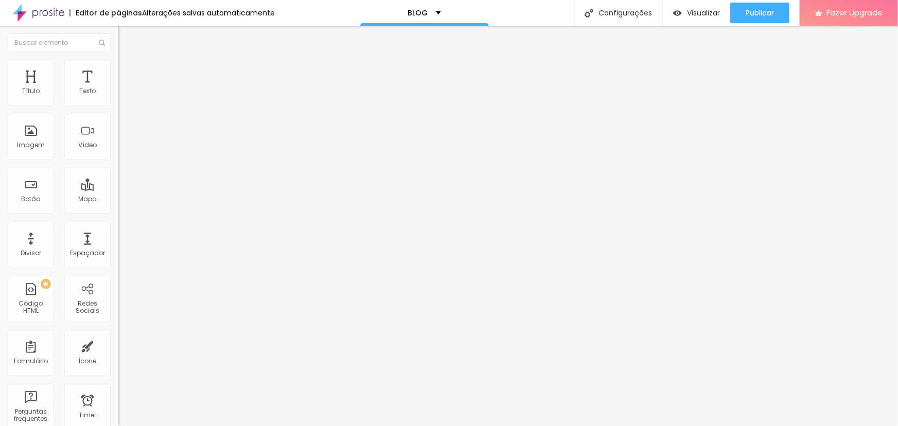
click at [118, 169] on button at bounding box center [125, 174] width 14 height 11
drag, startPoint x: 15, startPoint y: 128, endPoint x: 43, endPoint y: 159, distance: 41.6
click at [123, 102] on img at bounding box center [126, 99] width 6 height 6
click at [118, 307] on input "range" at bounding box center [151, 311] width 66 height 8
click at [128, 84] on span "Avançado" at bounding box center [145, 85] width 34 height 9
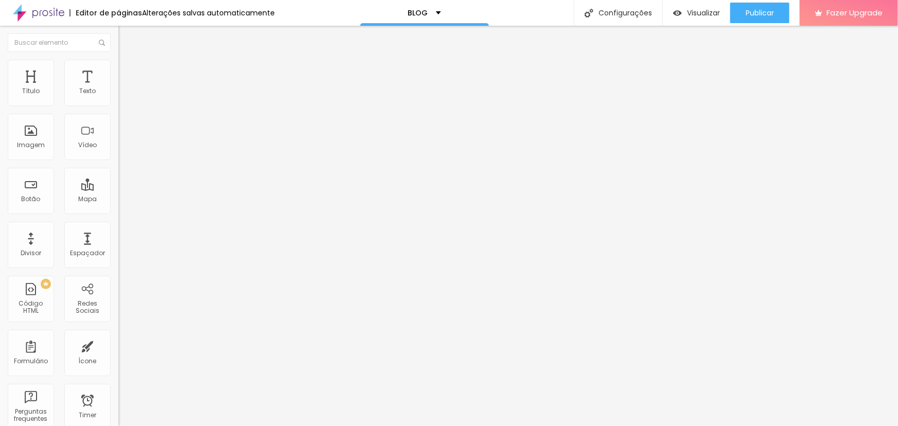
click at [118, 92] on div "10 Espaço de cima 10 Espaço de baixo ID Html Classes Html Visível nos dispositi…" at bounding box center [177, 305] width 118 height 433
click at [118, 68] on li "Conteúdo" at bounding box center [177, 63] width 118 height 10
drag, startPoint x: 95, startPoint y: 147, endPoint x: 0, endPoint y: 151, distance: 94.8
click at [118, 151] on div "Número do WhatsApp * (21)98925-2860 + 55 Texto do botão Conversar no WhatsApp M…" at bounding box center [177, 260] width 118 height 343
click at [773, 15] on span "Publicar" at bounding box center [760, 13] width 28 height 8
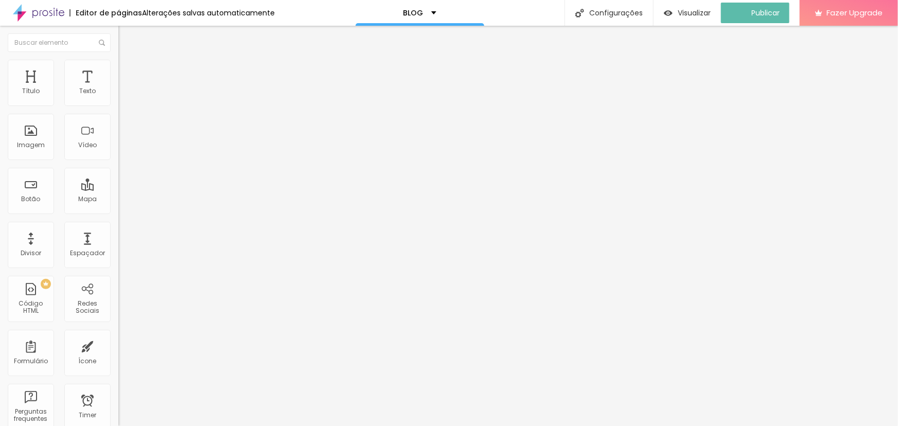
click at [51, 9] on img at bounding box center [38, 13] width 51 height 26
click at [128, 71] on span "Estilo" at bounding box center [136, 66] width 16 height 9
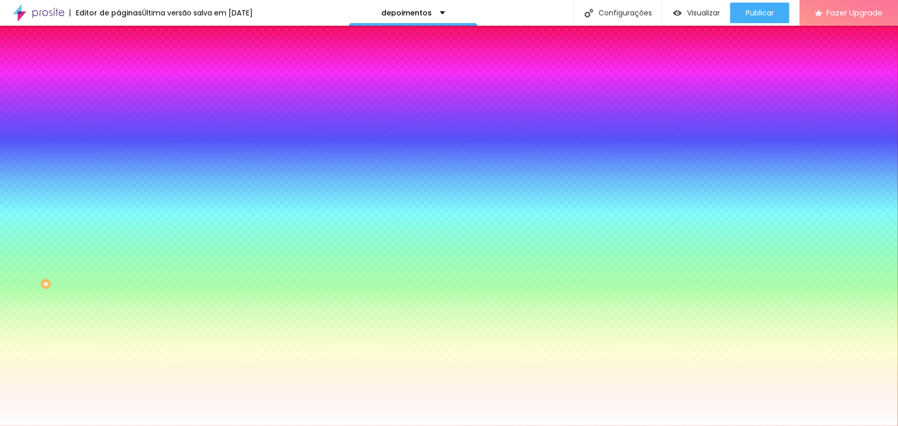
click at [128, 73] on span "Avançado" at bounding box center [145, 77] width 34 height 9
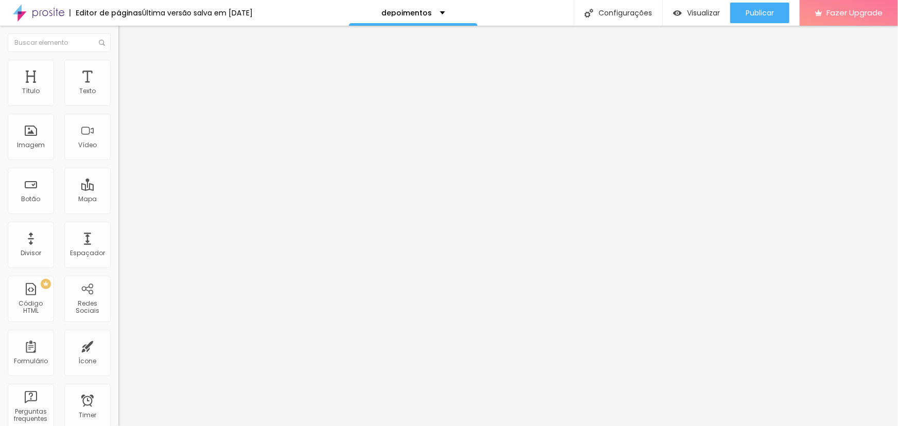
type input "43"
type input "48"
type input "52"
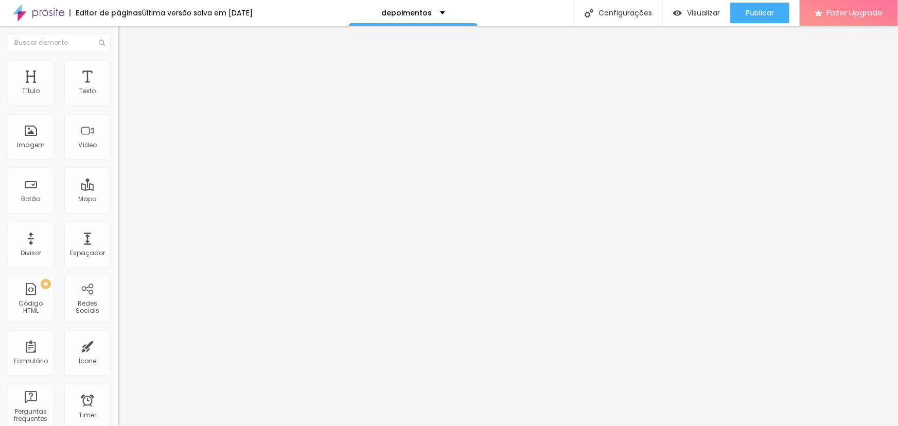
type input "52"
type input "62"
type input "72"
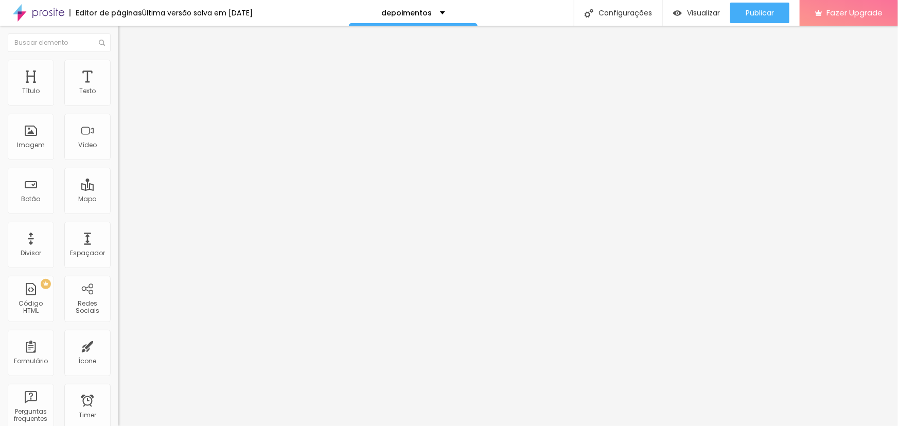
type input "76"
type input "86"
type input "96"
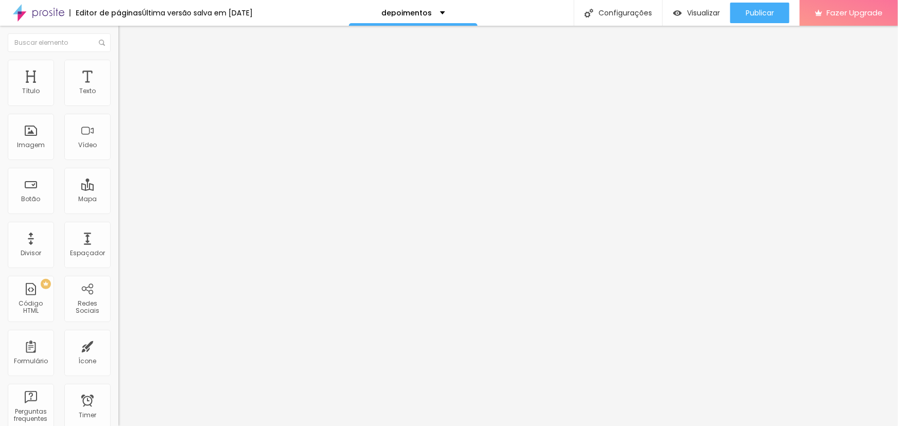
type input "96"
type input "110"
type input "120"
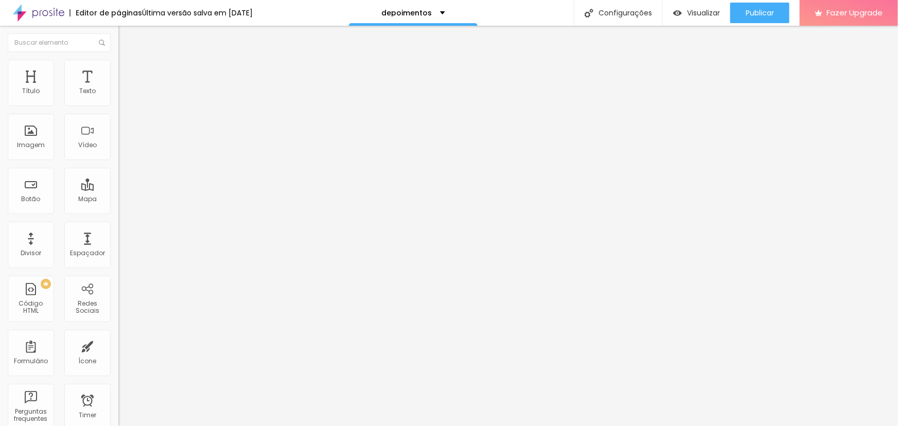
type input "124"
type input "129"
type input "134"
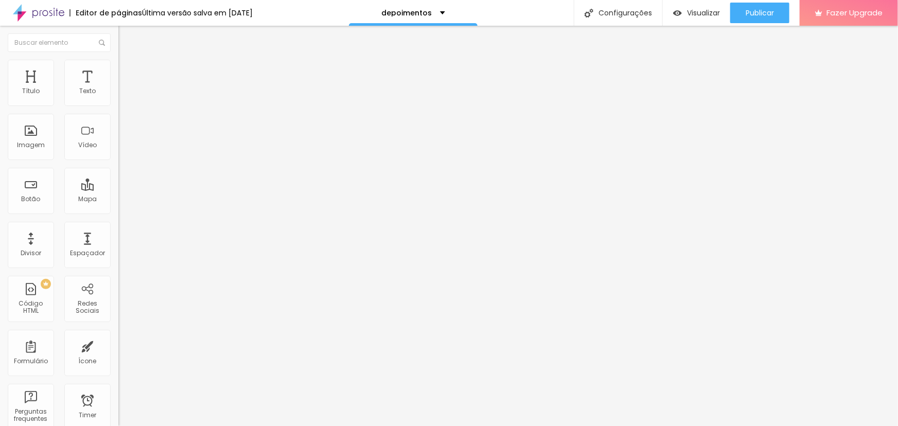
type input "134"
type input "139"
type input "143"
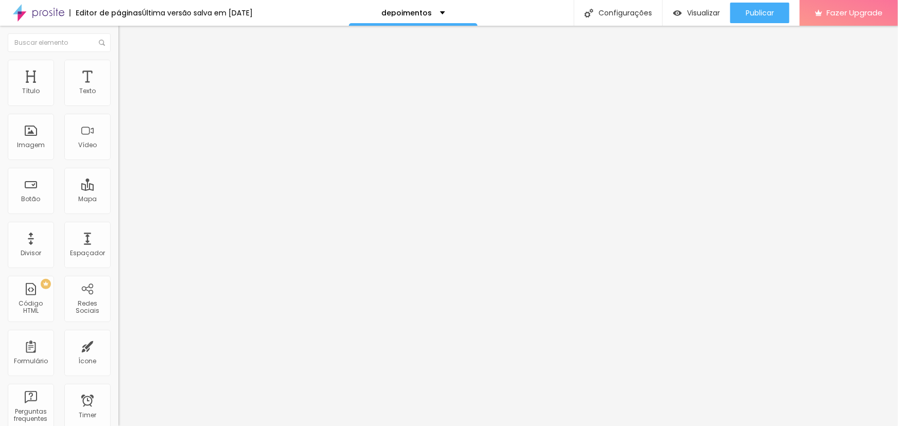
type input "153"
type input "158"
type input "163"
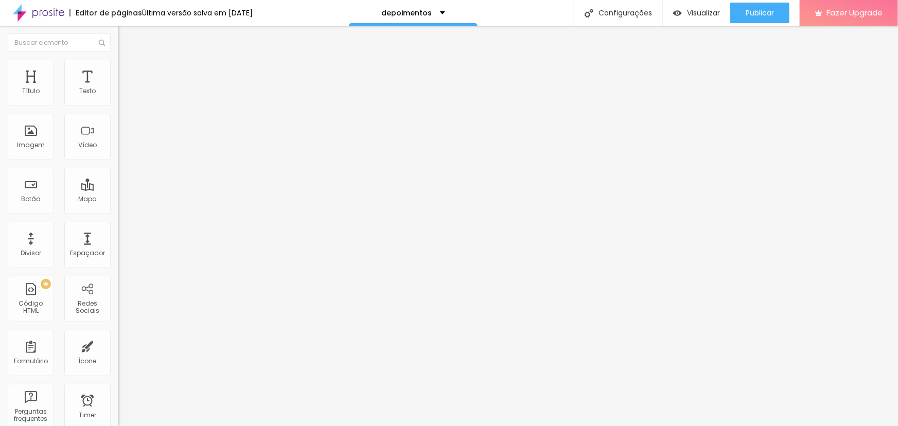
type input "163"
type input "172"
type input "177"
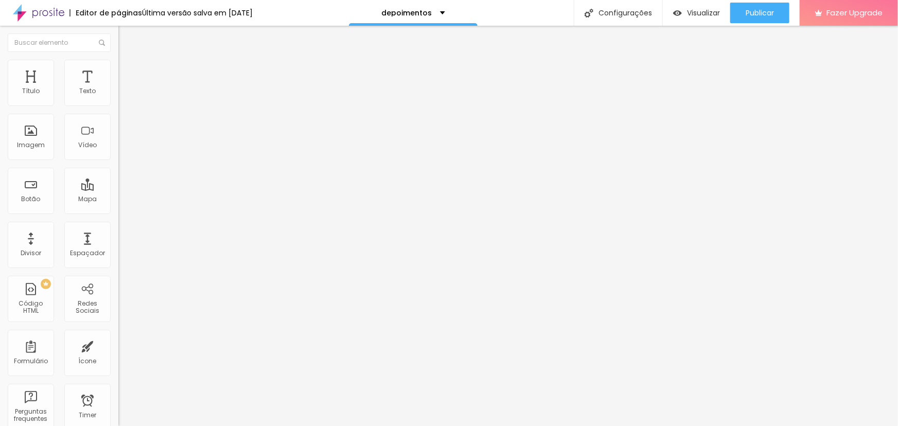
type input "182"
type input "191"
type input "196"
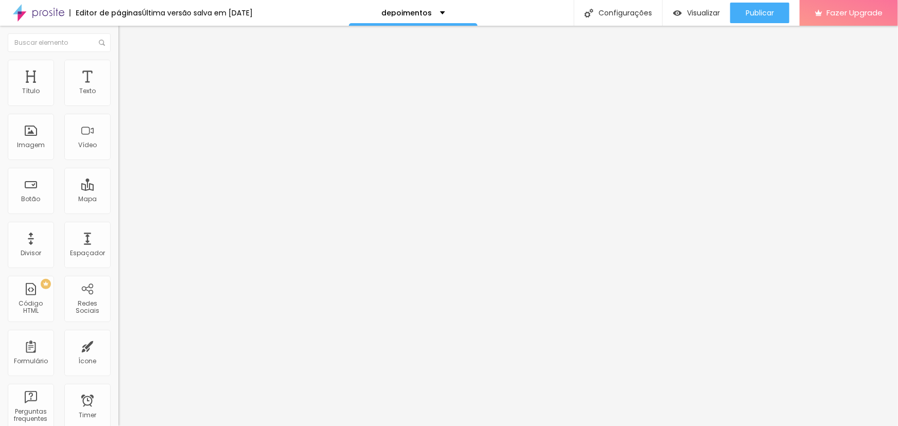
type input "196"
type input "201"
type input "206"
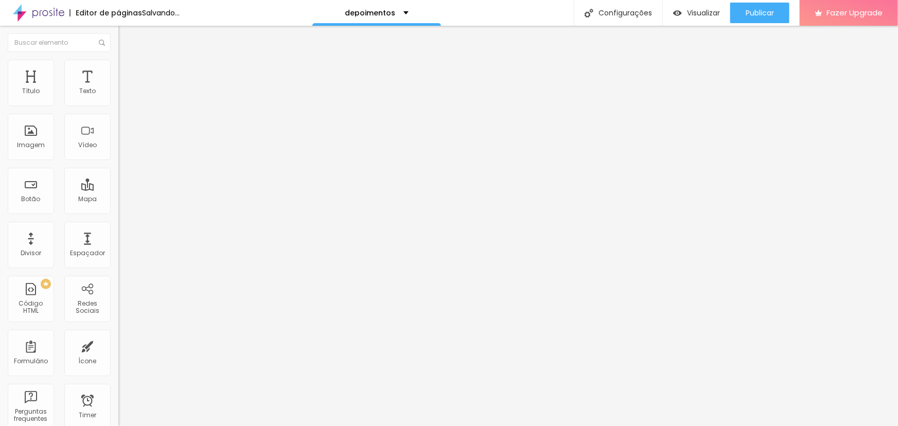
drag, startPoint x: 27, startPoint y: 119, endPoint x: 43, endPoint y: 120, distance: 16.0
type input "206"
click at [118, 345] on input "range" at bounding box center [151, 349] width 66 height 8
click at [118, 70] on li "Avançado" at bounding box center [177, 75] width 118 height 10
type input "225"
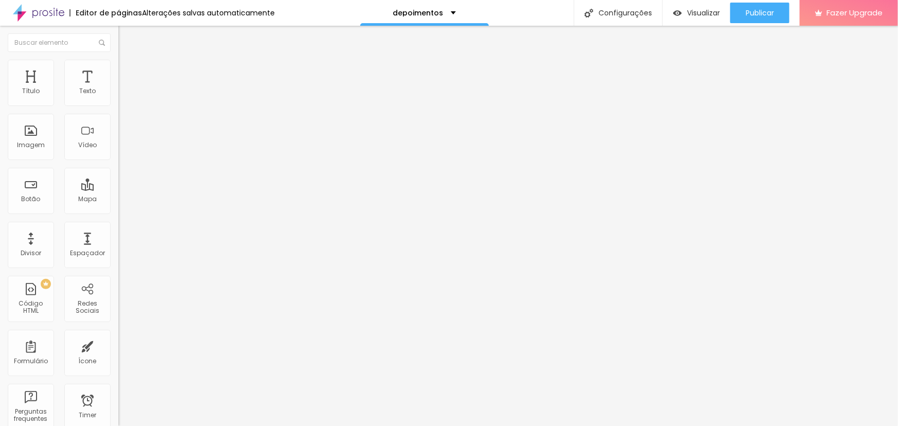
type input "225"
type input "230"
type input "239"
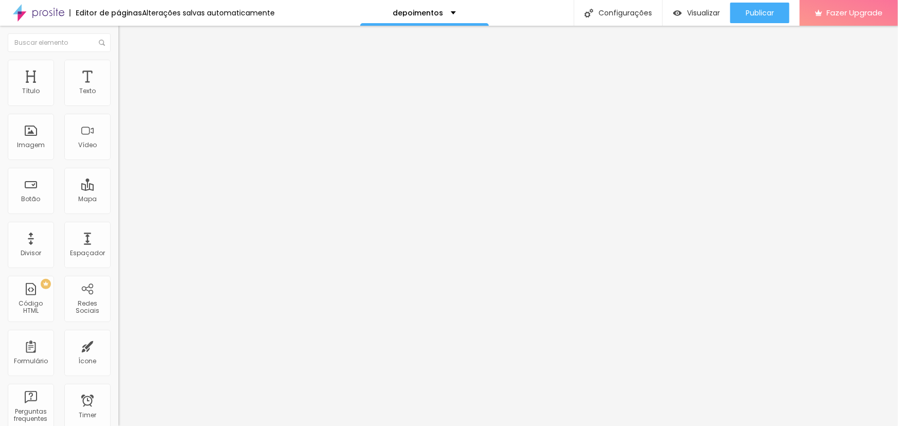
type input "244"
type input "249"
type input "254"
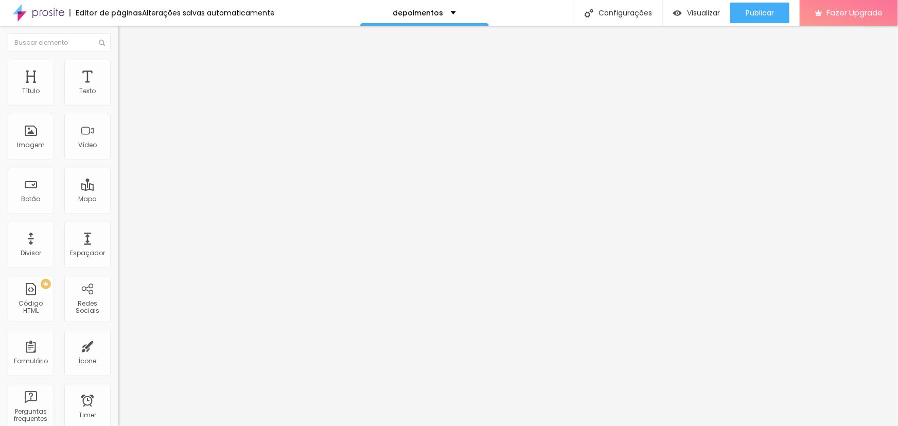
type input "254"
type input "258"
drag, startPoint x: 45, startPoint y: 121, endPoint x: 62, endPoint y: 130, distance: 18.9
type input "258"
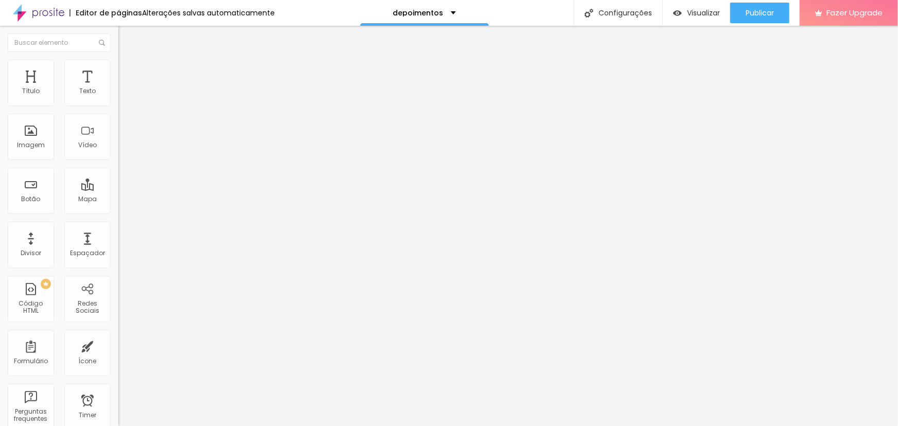
click at [118, 345] on input "range" at bounding box center [151, 349] width 66 height 8
click at [128, 71] on span "Estilo" at bounding box center [136, 66] width 16 height 9
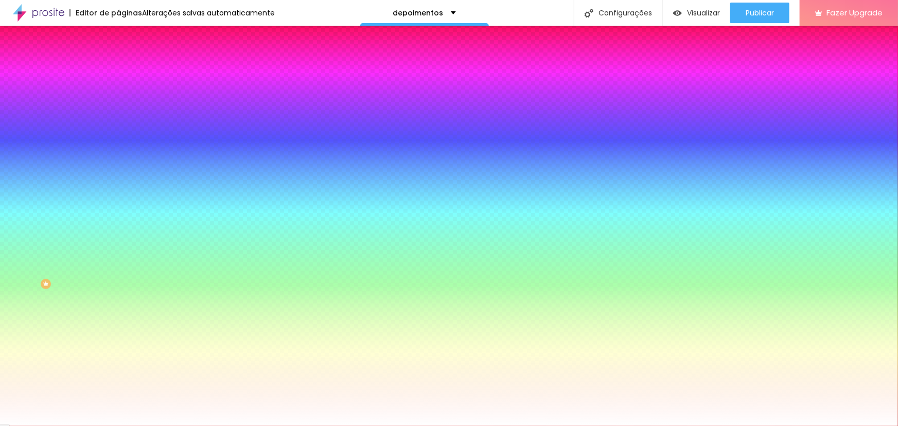
click at [118, 140] on div at bounding box center [177, 140] width 118 height 0
drag, startPoint x: 98, startPoint y: 276, endPoint x: 109, endPoint y: 120, distance: 155.9
click at [118, 120] on div "Imagem de fundo Adicionar imagem Efeito da Imagem Nenhum Nenhum Parallax Cor de…" at bounding box center [177, 146] width 118 height 133
click at [118, 122] on div "Efeito da Imagem Nenhum Nenhum Parallax" at bounding box center [177, 108] width 118 height 28
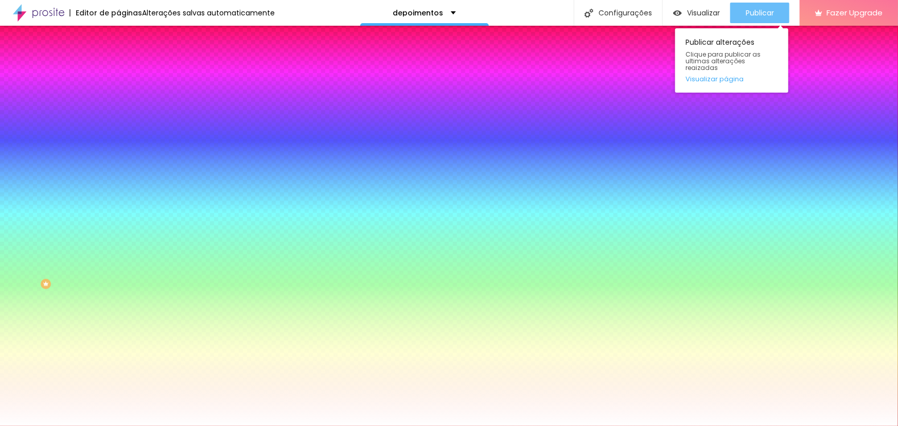
click at [740, 13] on button "Publicar" at bounding box center [759, 13] width 59 height 21
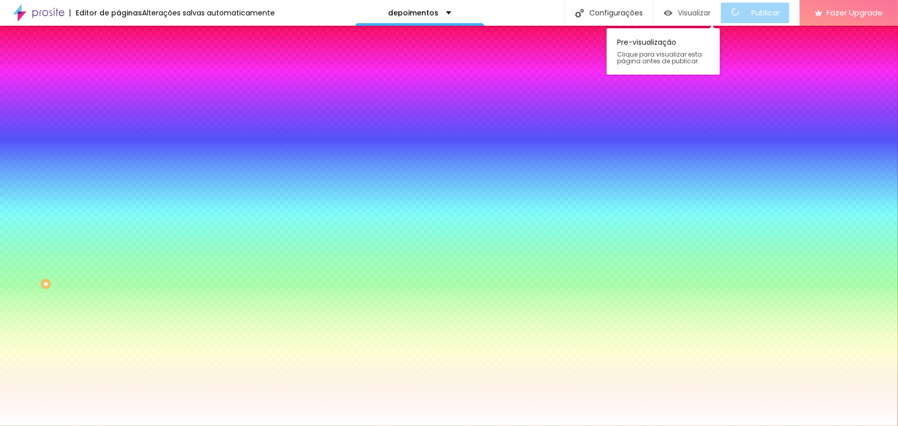
click at [696, 12] on span "Visualizar" at bounding box center [694, 13] width 33 height 8
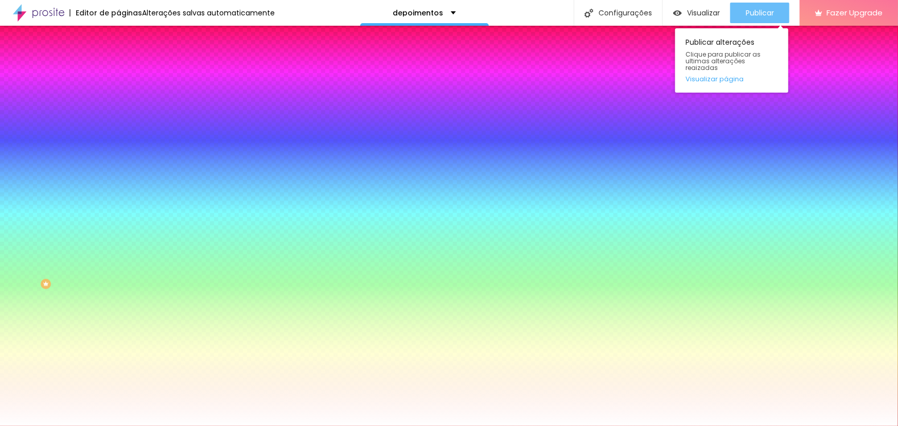
click at [735, 7] on button "Publicar" at bounding box center [759, 13] width 59 height 21
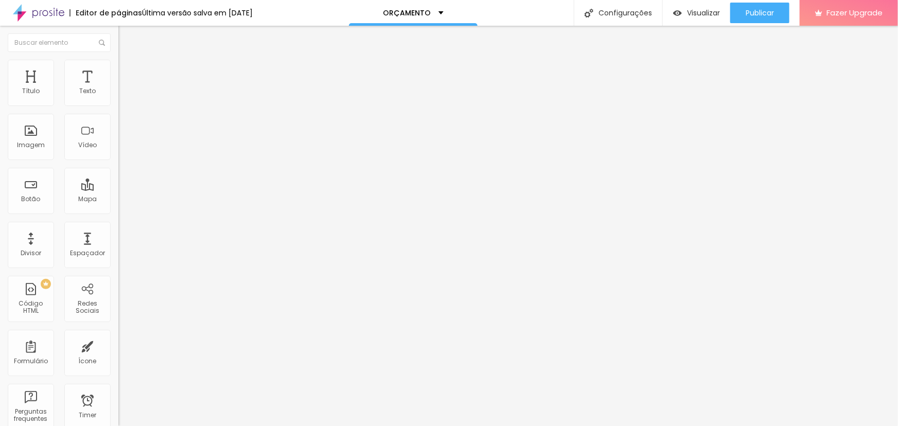
click at [118, 70] on li "Avançado" at bounding box center [177, 75] width 118 height 10
type input "5"
type input "9"
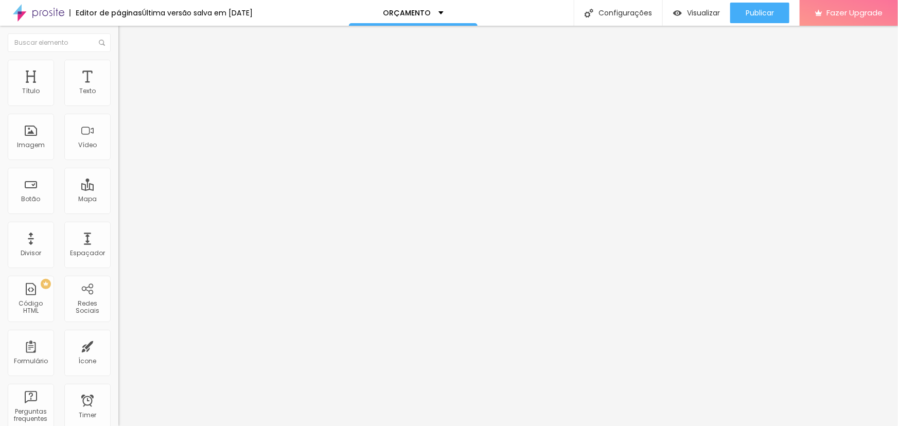
type input "43"
type input "48"
type input "52"
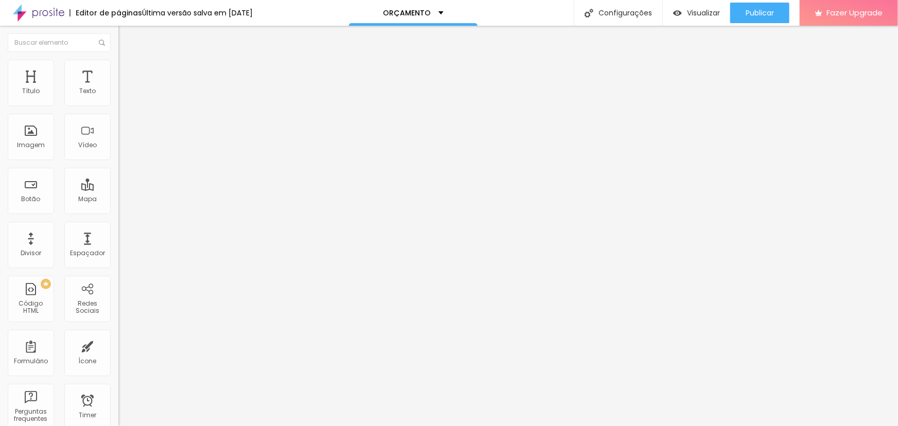
type input "52"
type input "62"
type input "67"
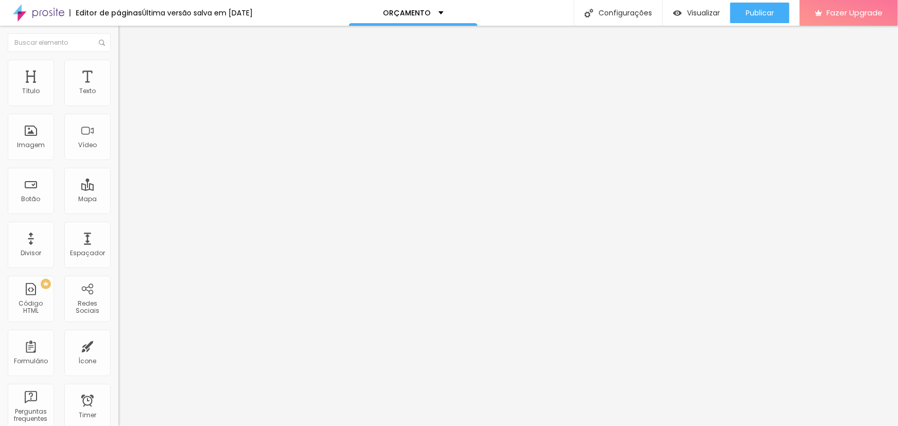
type input "72"
type input "76"
type input "81"
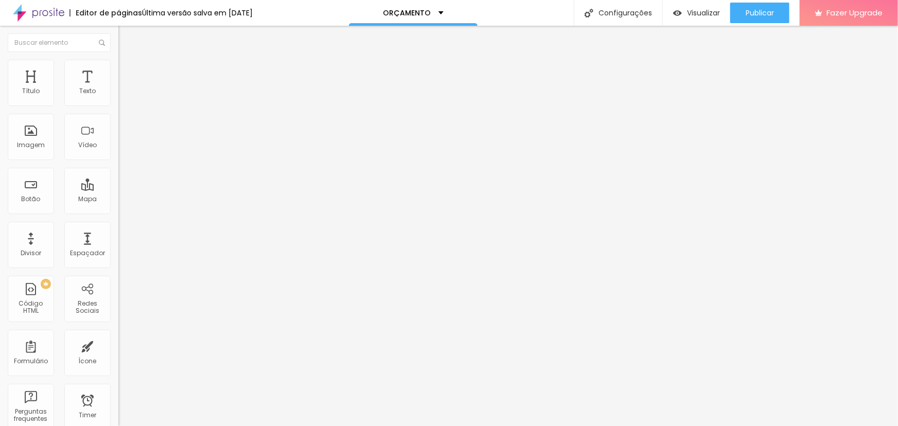
type input "81"
type input "86"
type input "91"
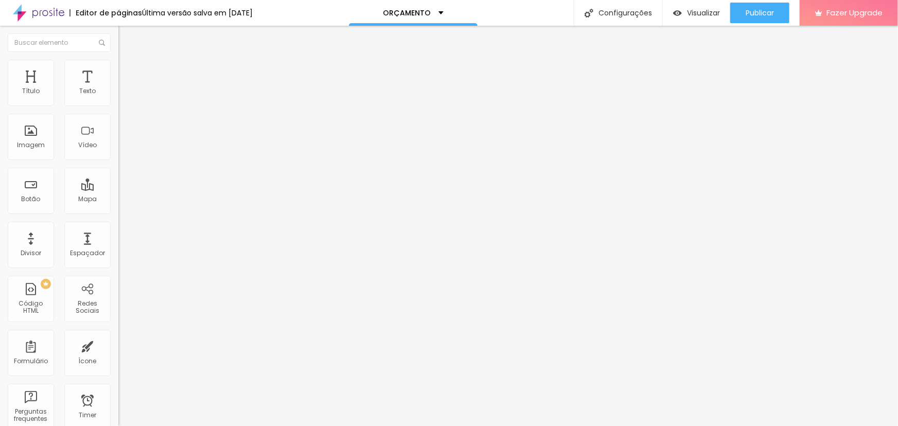
type input "100"
drag, startPoint x: 27, startPoint y: 120, endPoint x: 32, endPoint y: 123, distance: 6.2
type input "100"
click at [118, 345] on input "range" at bounding box center [151, 349] width 66 height 8
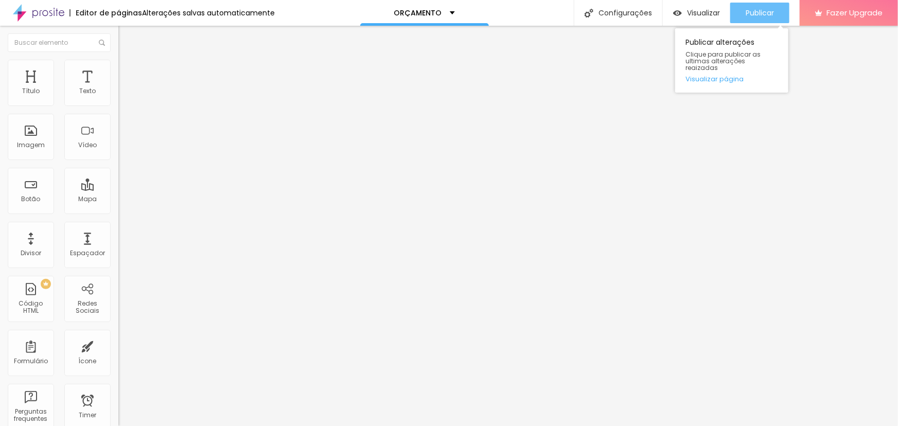
click at [750, 19] on div "Publicar" at bounding box center [760, 13] width 28 height 21
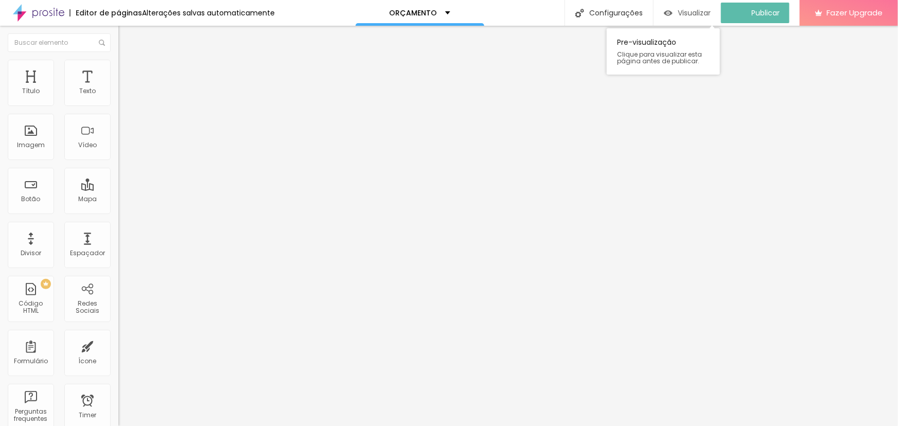
click at [701, 15] on span "Visualizar" at bounding box center [694, 13] width 33 height 8
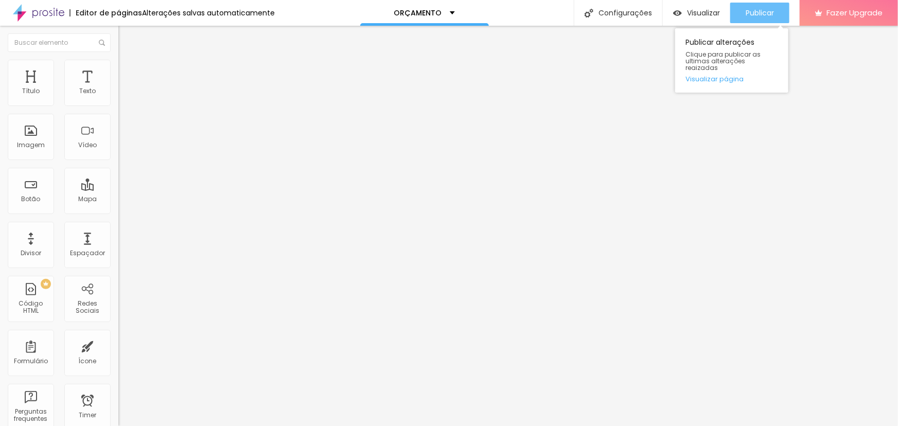
drag, startPoint x: 774, startPoint y: 14, endPoint x: 757, endPoint y: 14, distance: 17.0
click at [774, 14] on span "Publicar" at bounding box center [760, 13] width 28 height 8
